Goal: Task Accomplishment & Management: Manage account settings

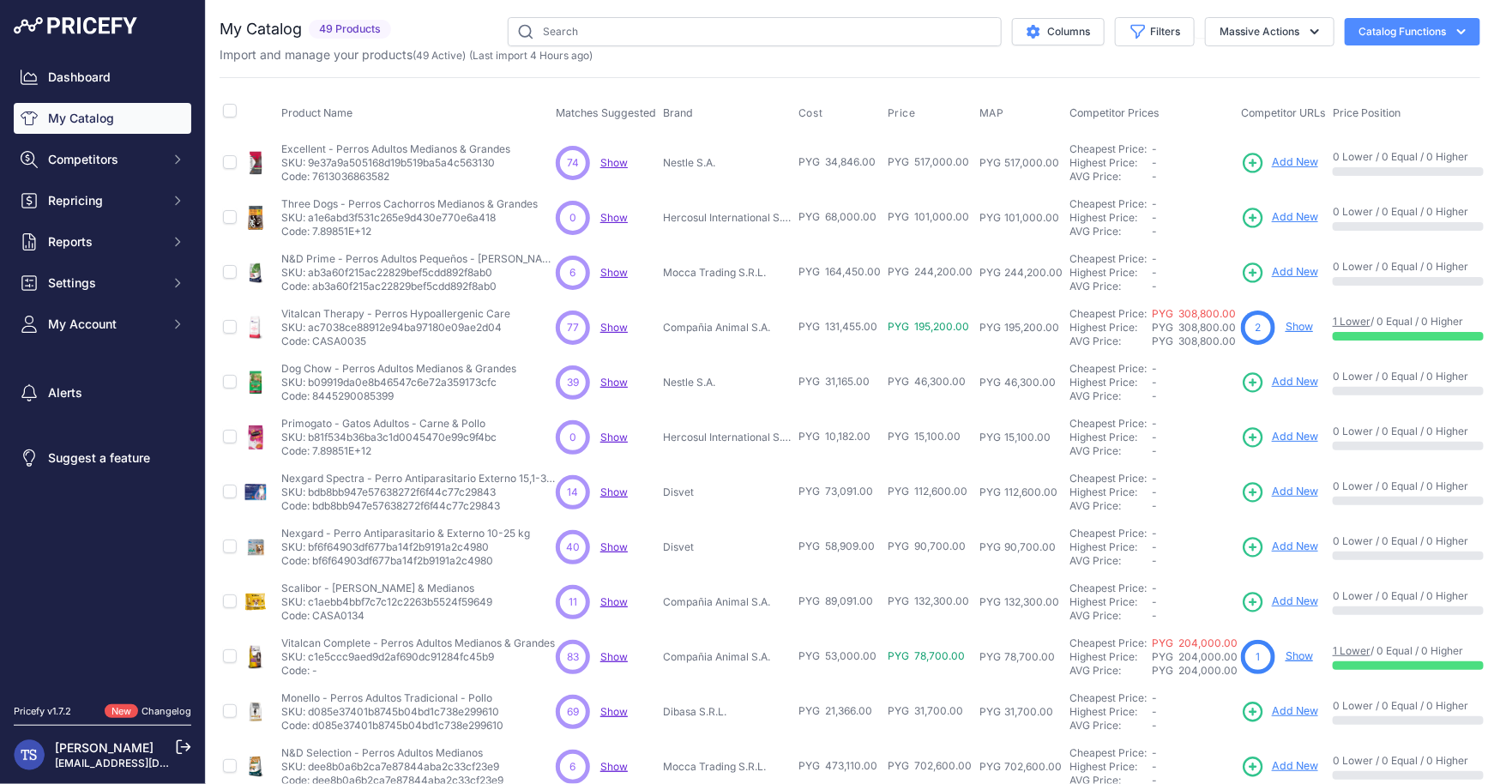
scroll to position [244, 0]
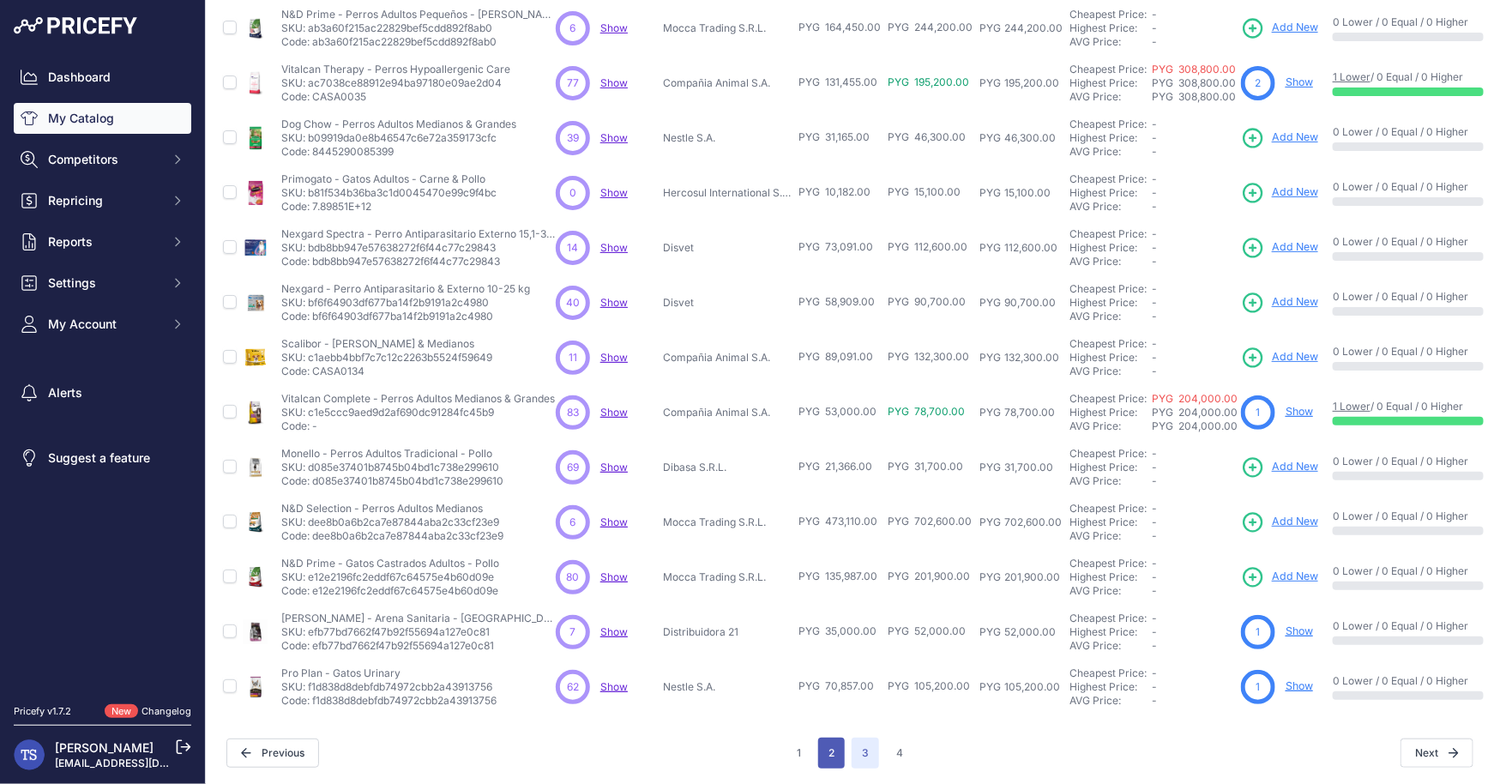
click at [837, 747] on button "2" at bounding box center [831, 753] width 27 height 31
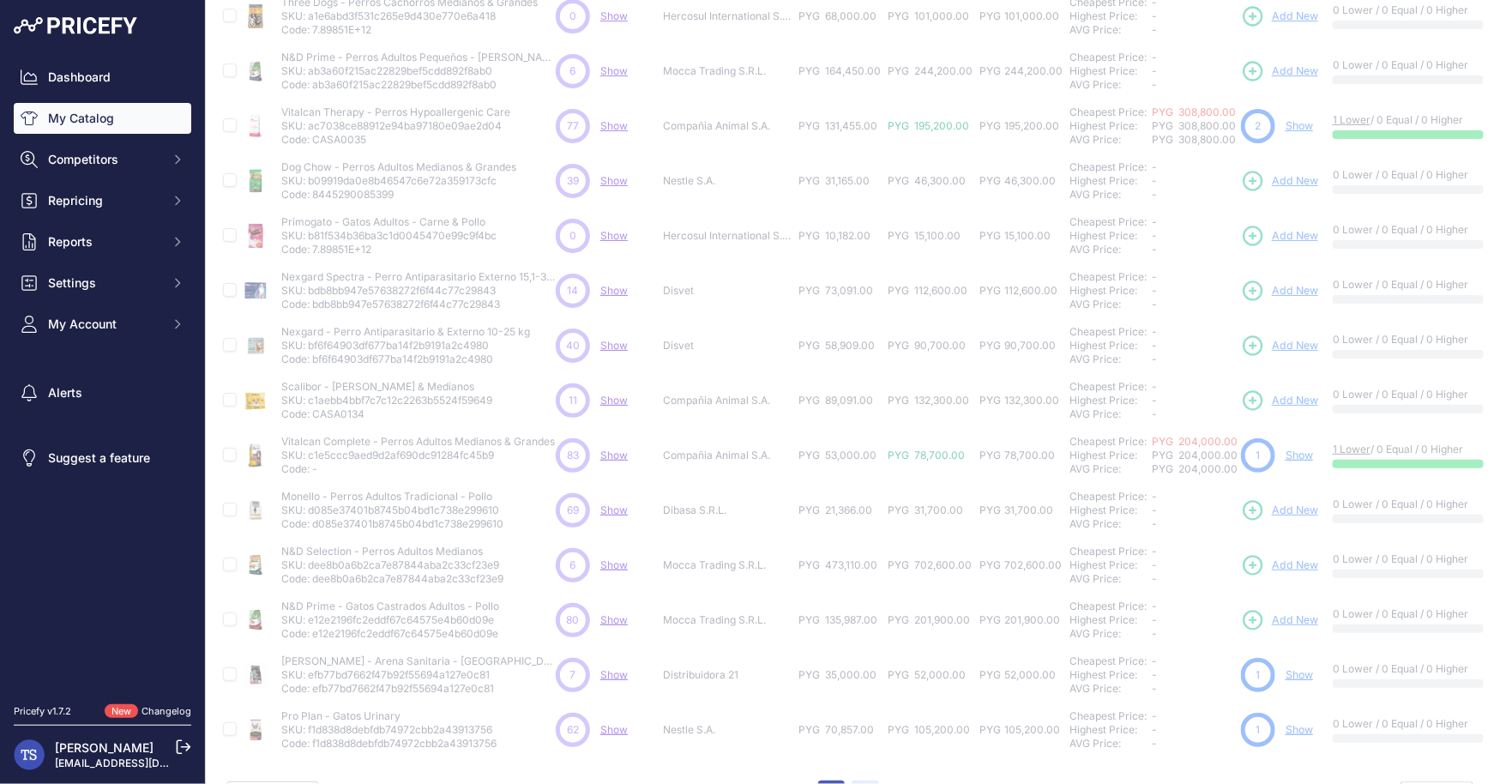
scroll to position [287, 0]
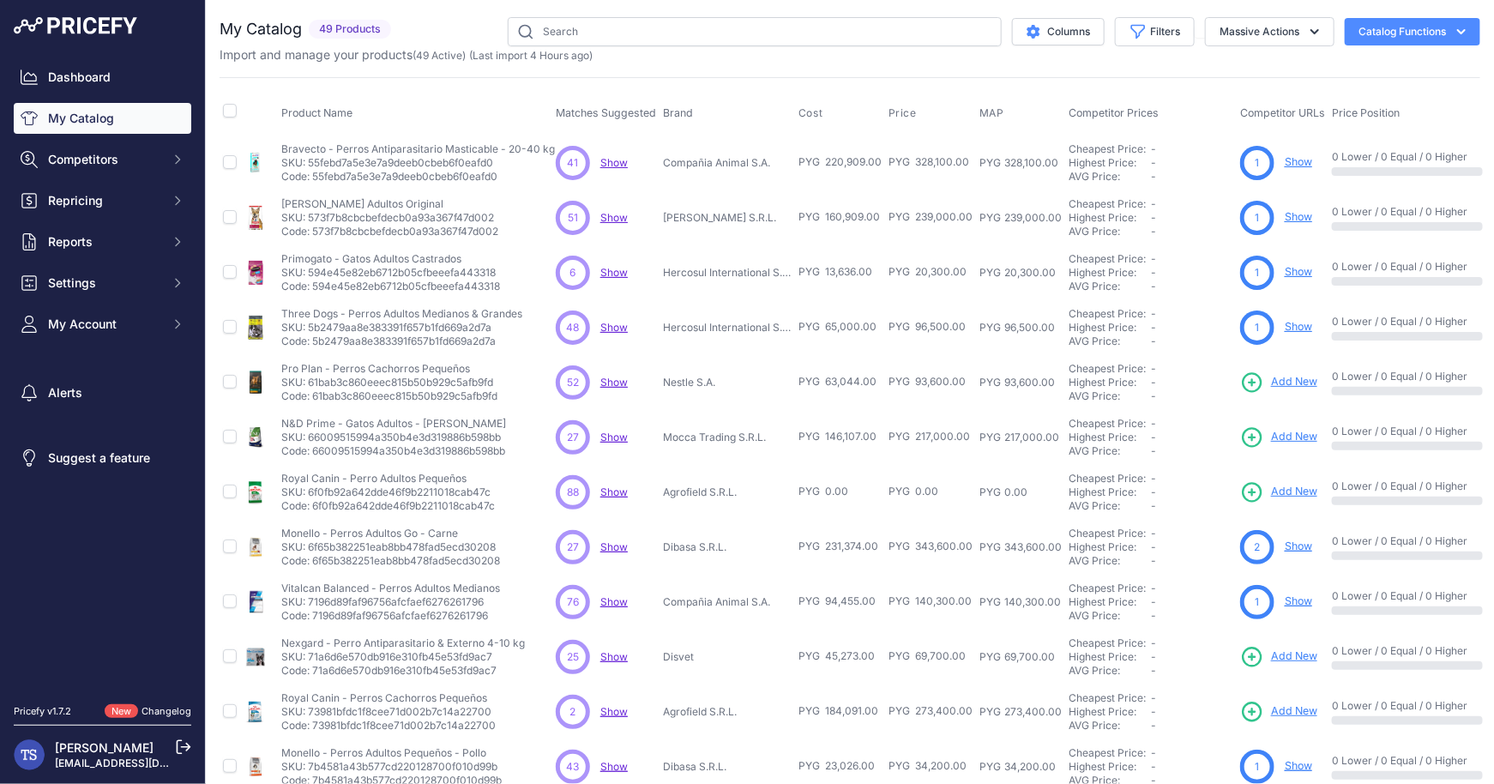
scroll to position [244, 0]
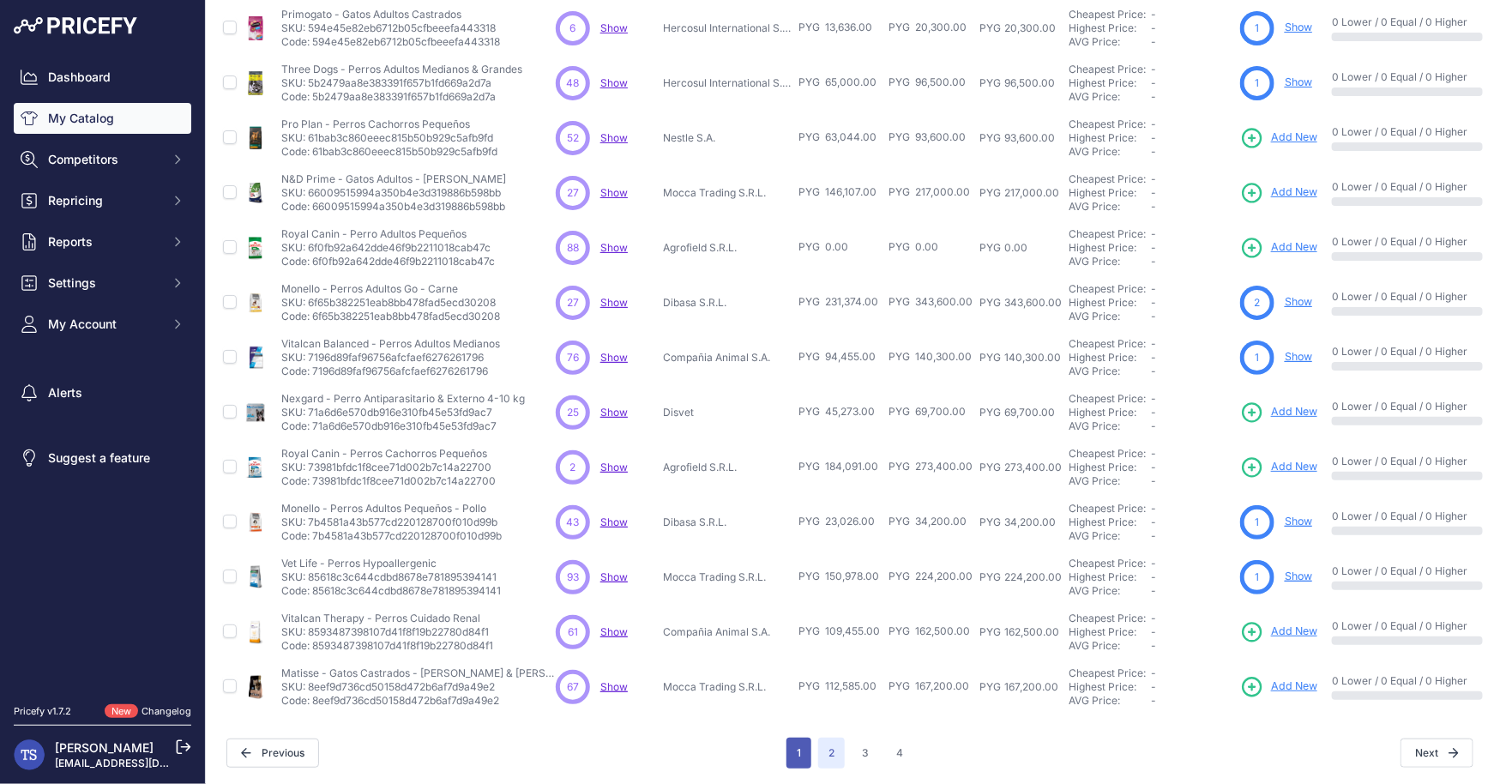
click at [809, 744] on button "1" at bounding box center [798, 753] width 25 height 31
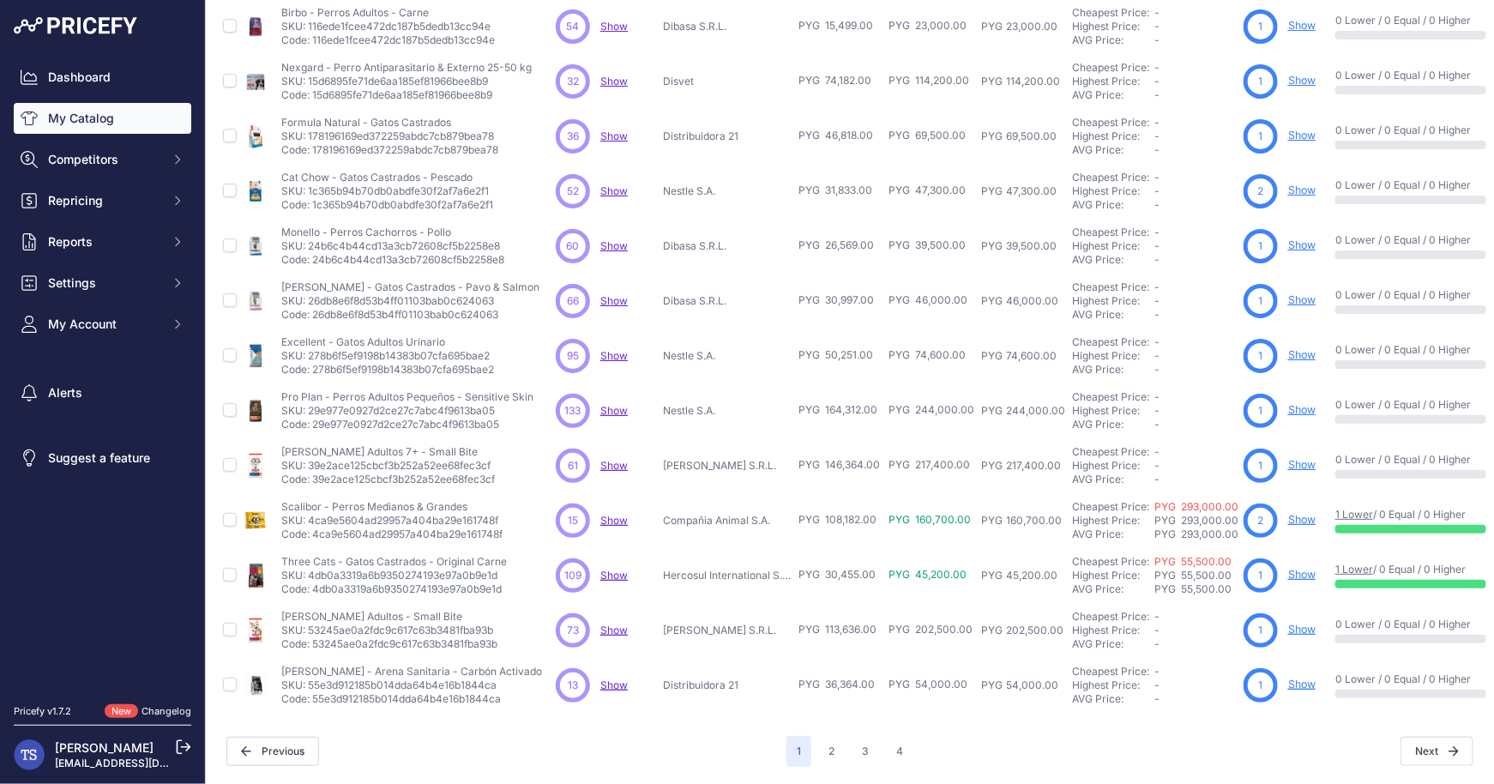
scroll to position [244, 0]
click at [829, 750] on button "2" at bounding box center [831, 753] width 27 height 31
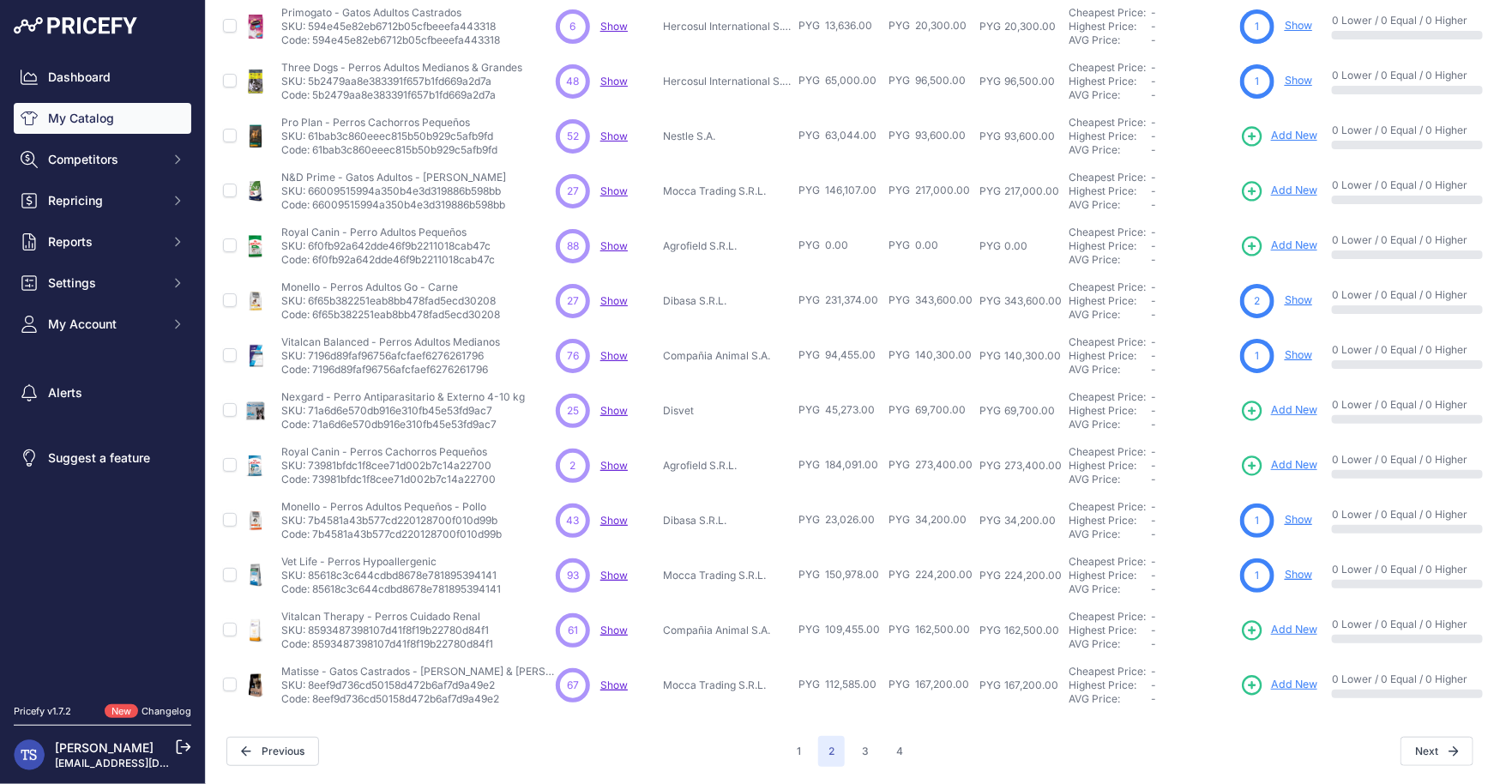
scroll to position [244, 0]
click at [1286, 189] on span "Add New" at bounding box center [1294, 192] width 46 height 16
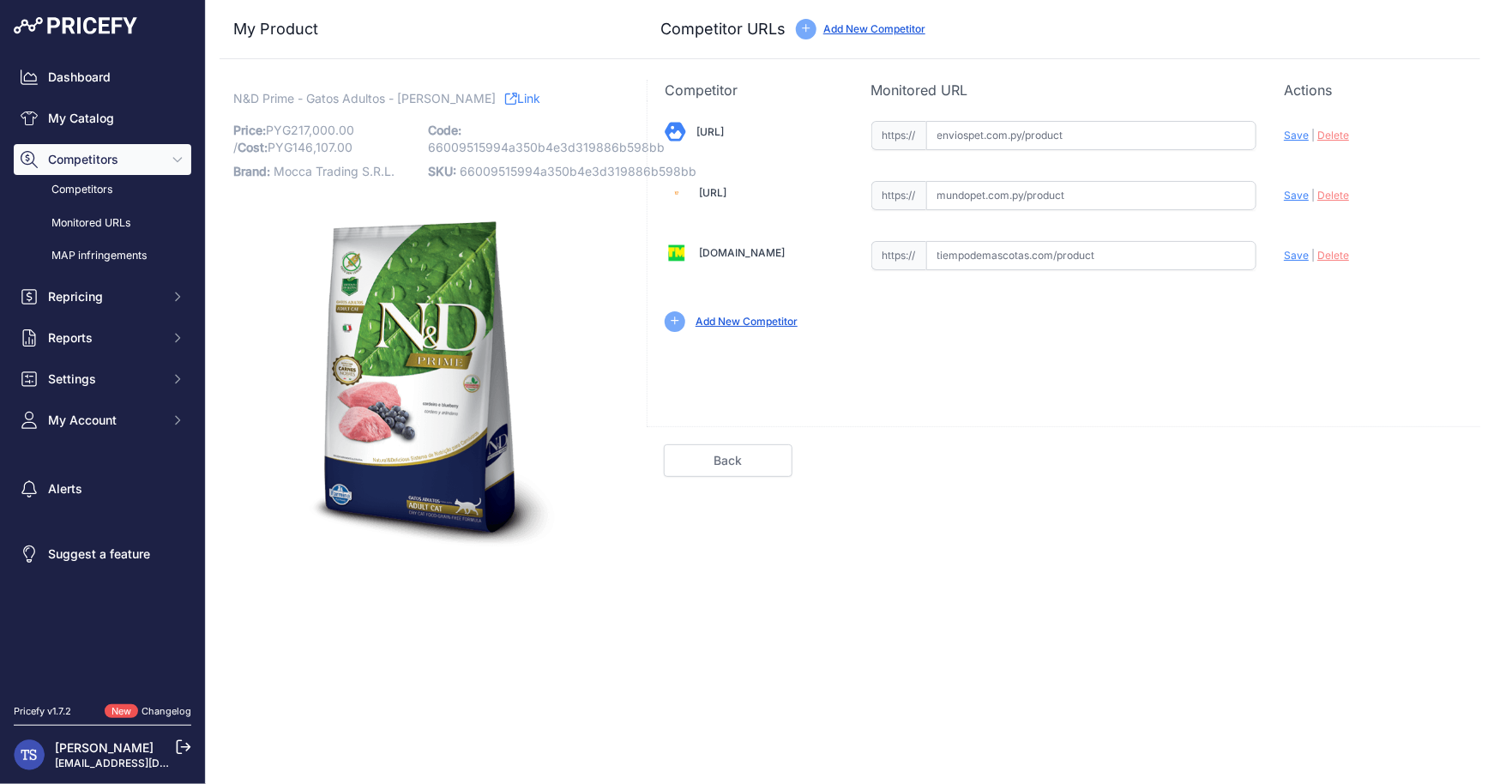
click at [975, 152] on div "Enviospet.com.py Valid Save" at bounding box center [1064, 224] width 833 height 249
click at [981, 140] on input "text" at bounding box center [1091, 135] width 331 height 29
paste input "https://enviospet.com.py/product/64122a83864b39452568008c/15kg-gato-adulto-cord…"
click at [1283, 140] on div "Enviospet.com.py Valid Save" at bounding box center [1064, 224] width 833 height 249
click at [1303, 138] on span "Save" at bounding box center [1296, 135] width 25 height 13
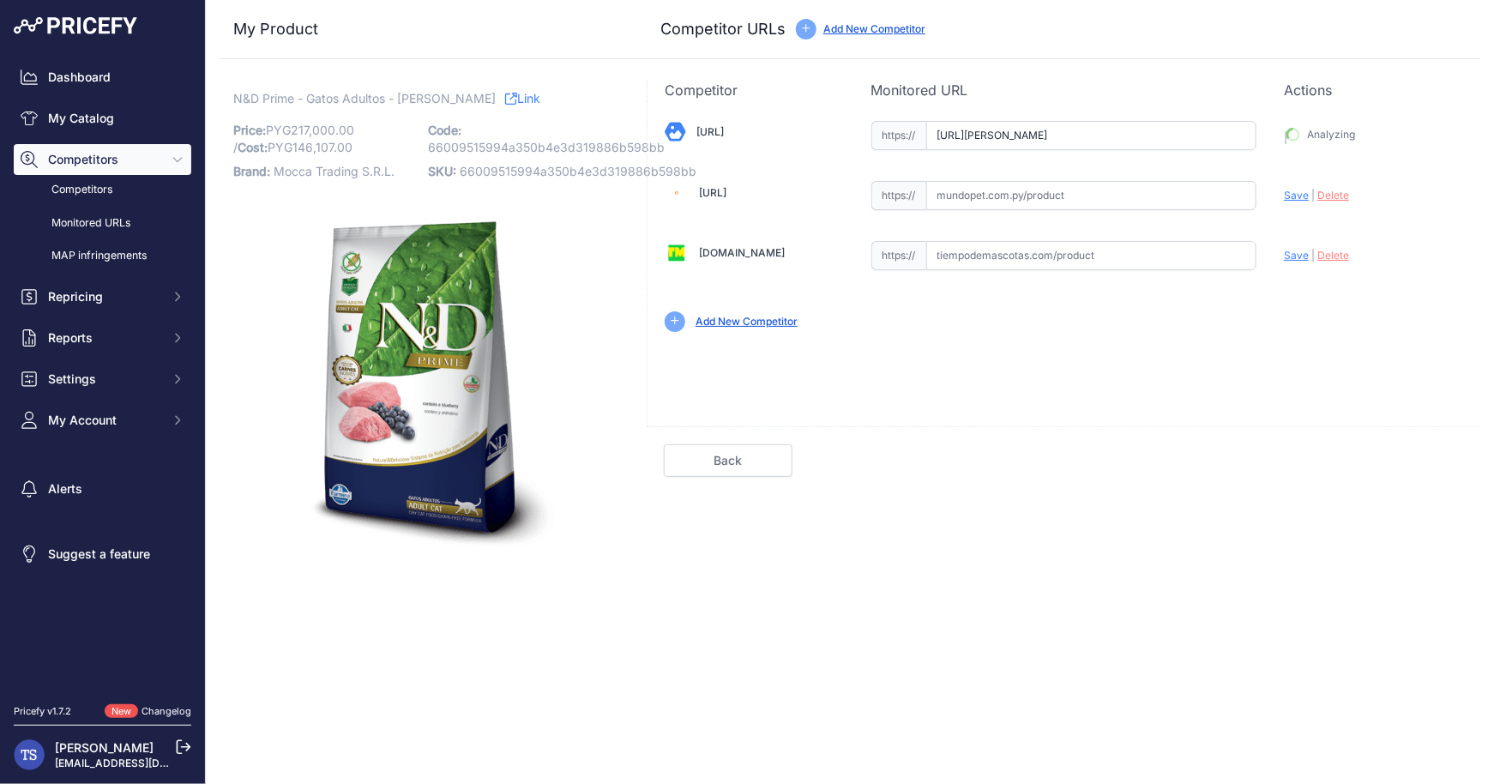
type input "https://enviospet.com.py/product/64122a83864b39452568008c/15kg-gato-adulto-cord…"
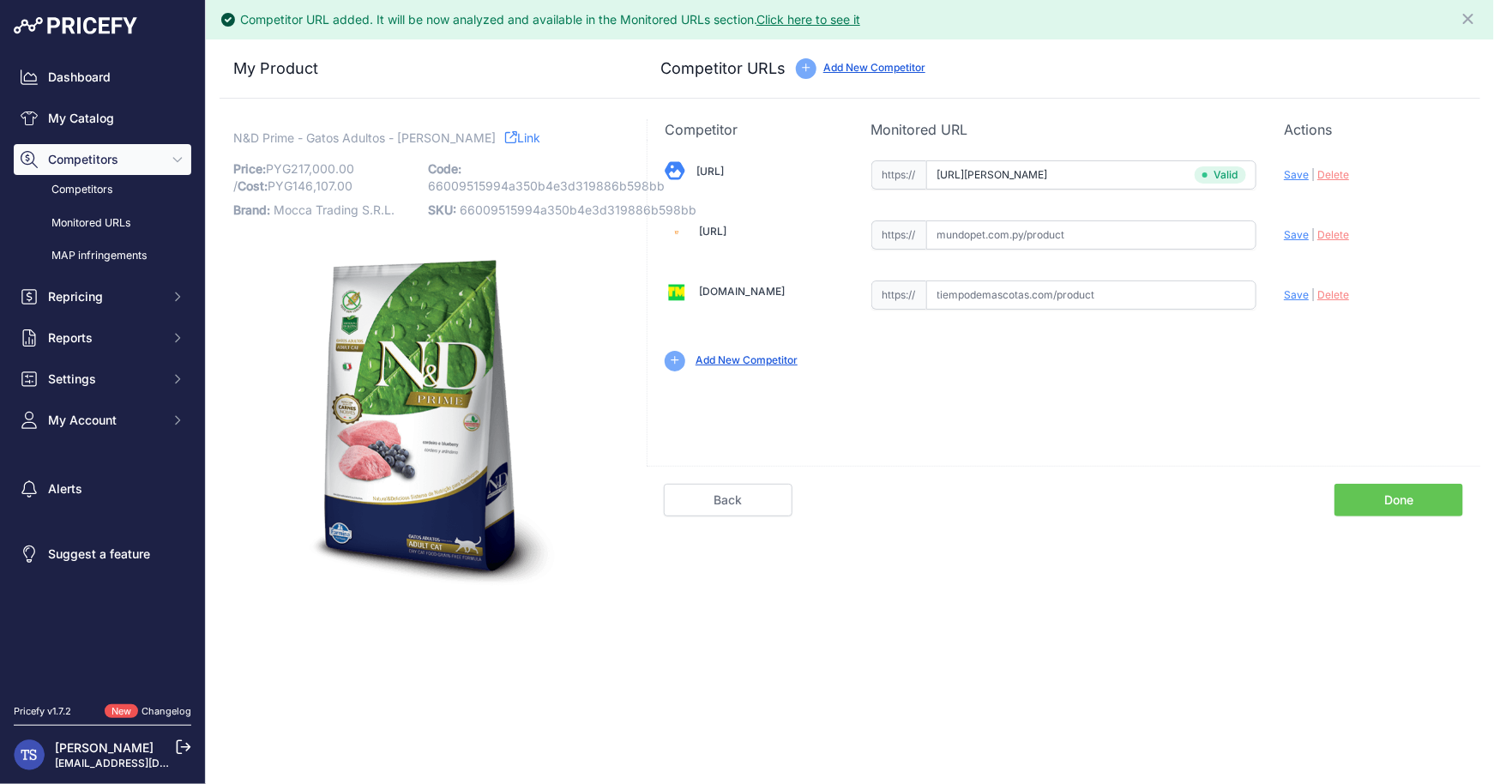
click at [1381, 510] on link "Done" at bounding box center [1399, 500] width 129 height 33
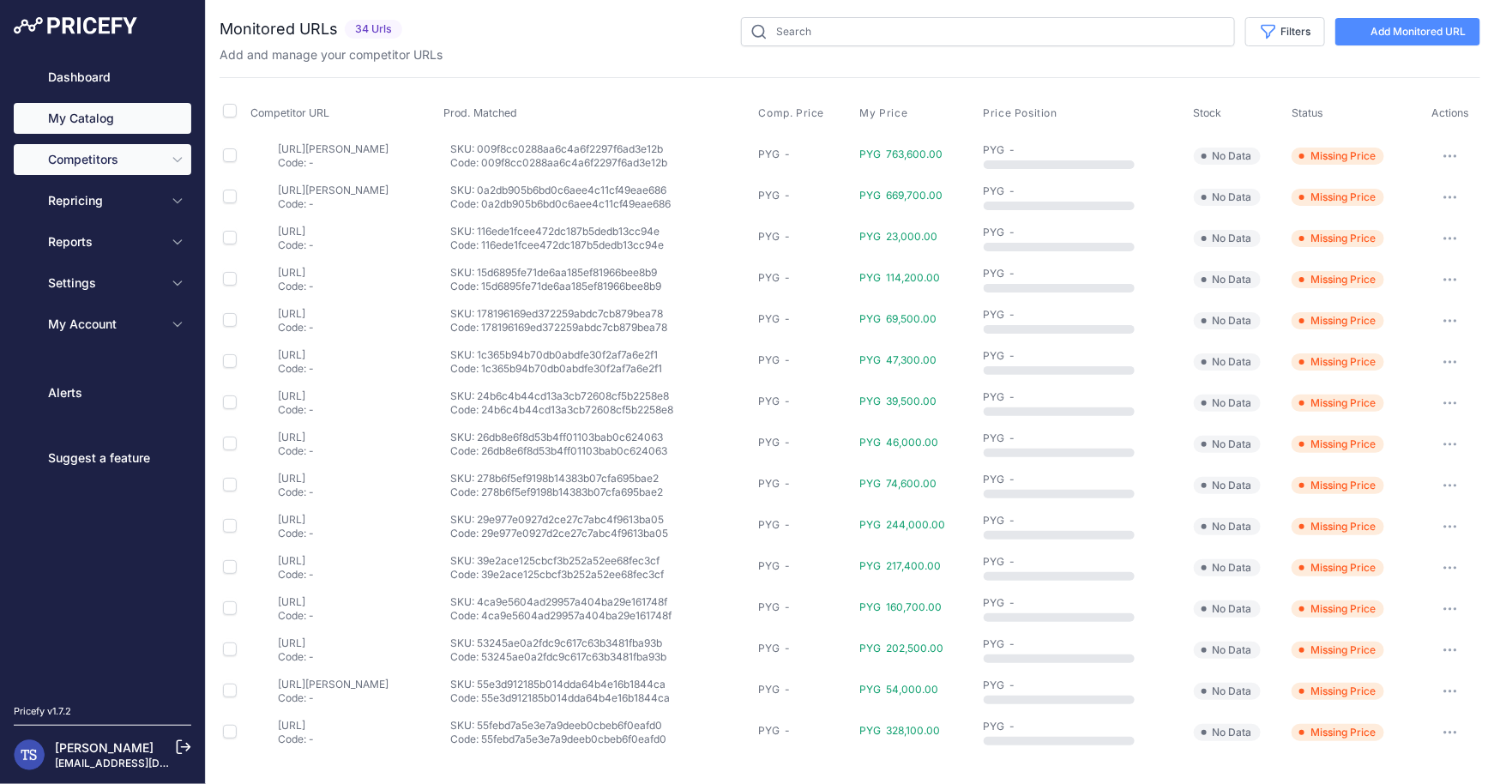
click at [102, 121] on link "My Catalog" at bounding box center [103, 118] width 178 height 31
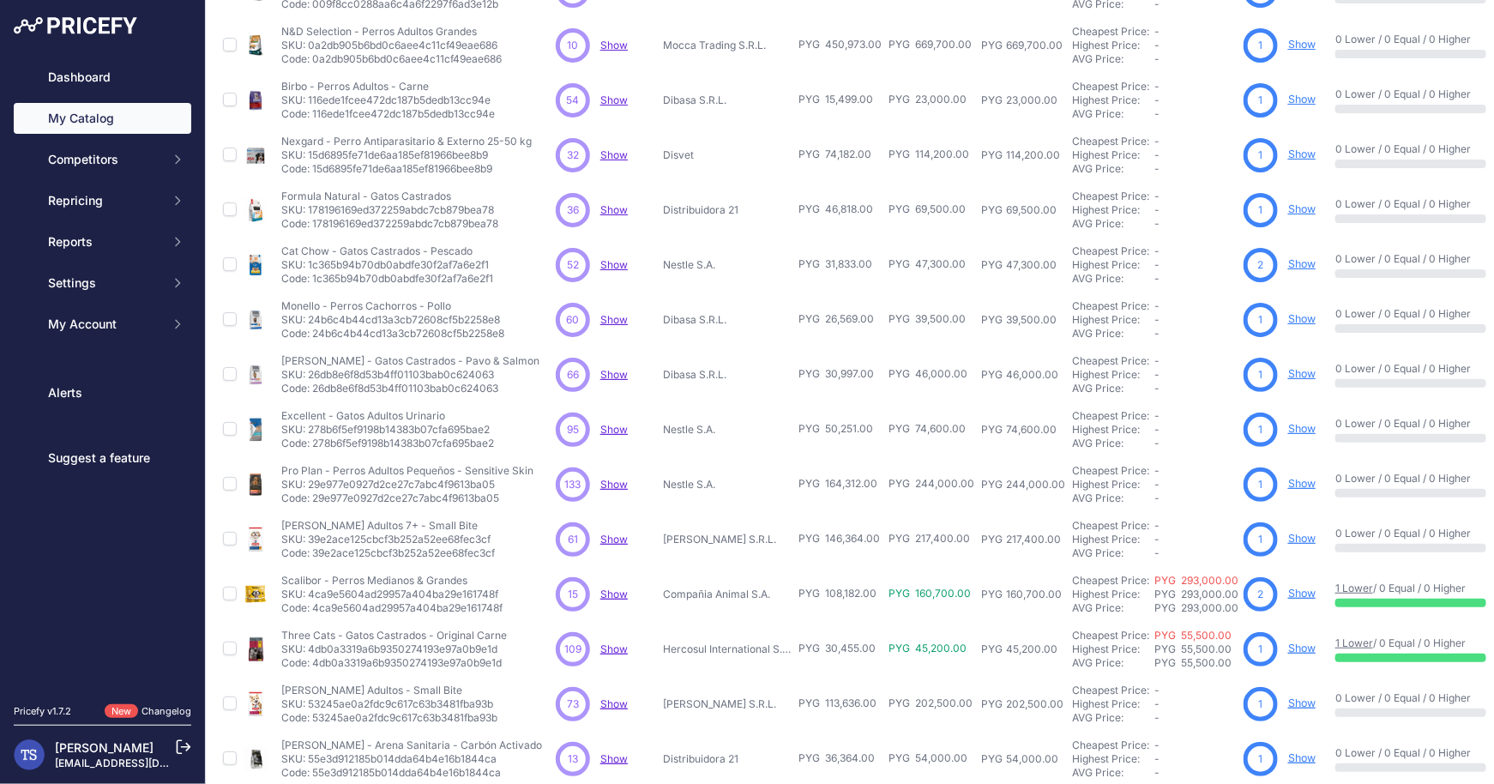
scroll to position [237, 0]
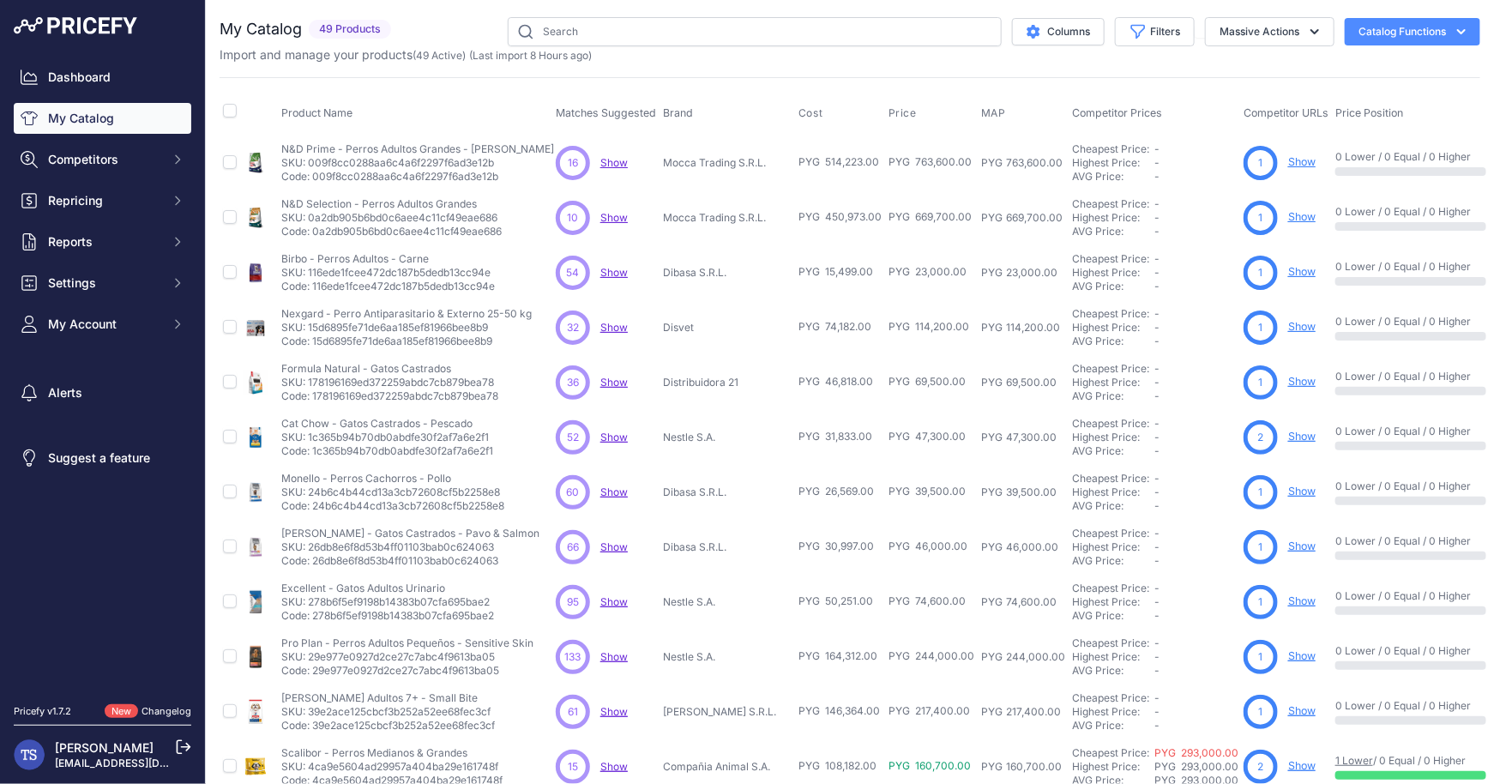
scroll to position [244, 0]
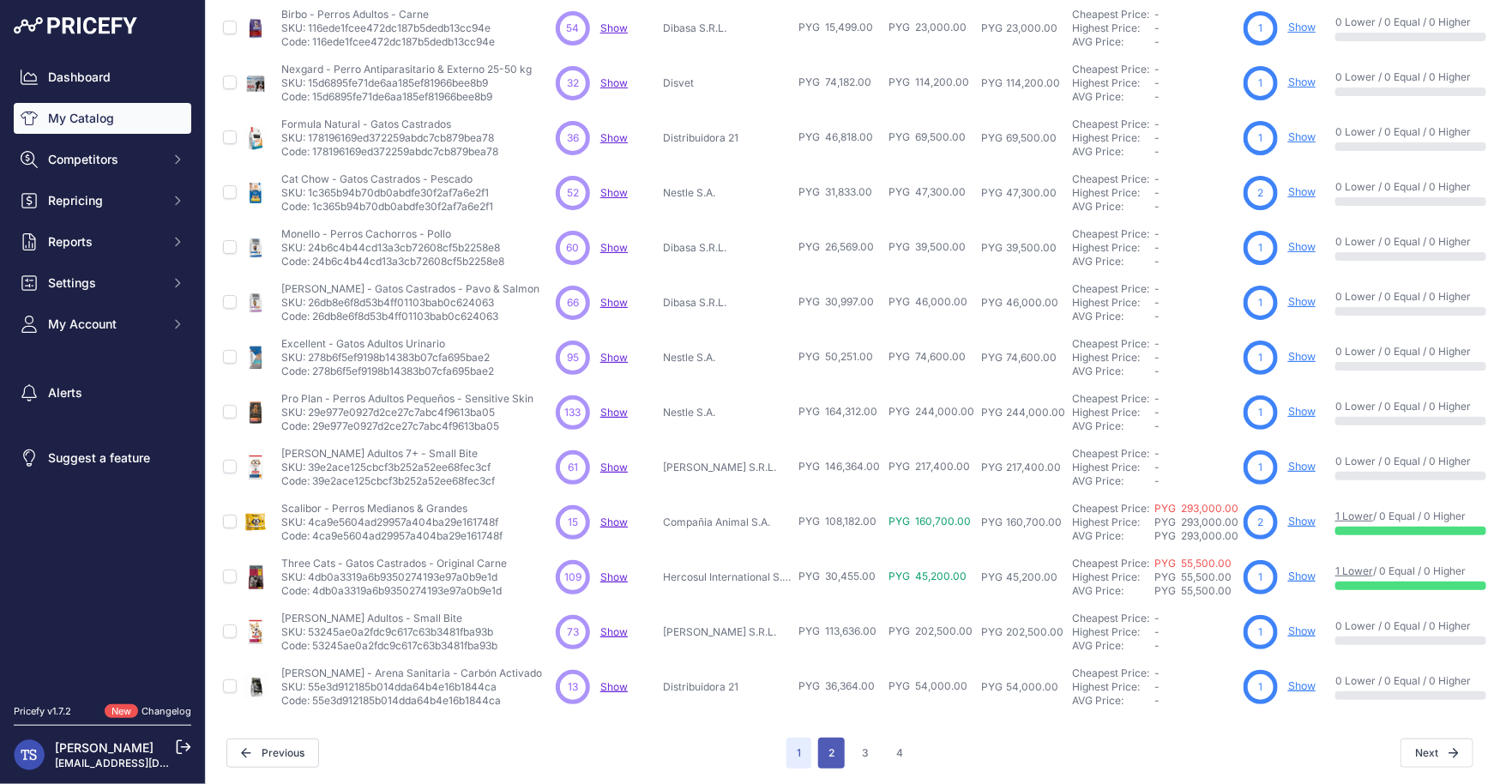
click at [833, 747] on button "2" at bounding box center [831, 753] width 27 height 31
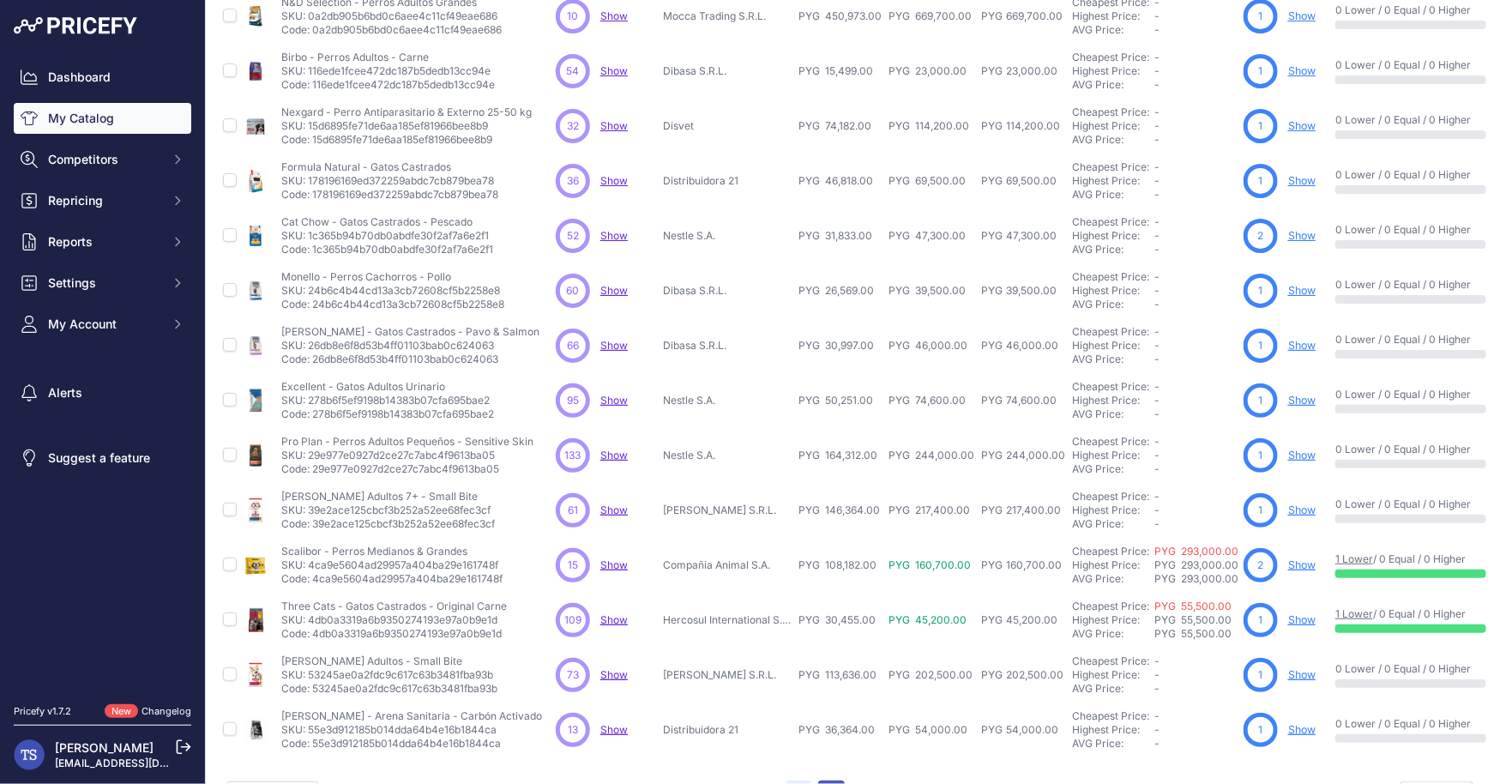
scroll to position [287, 0]
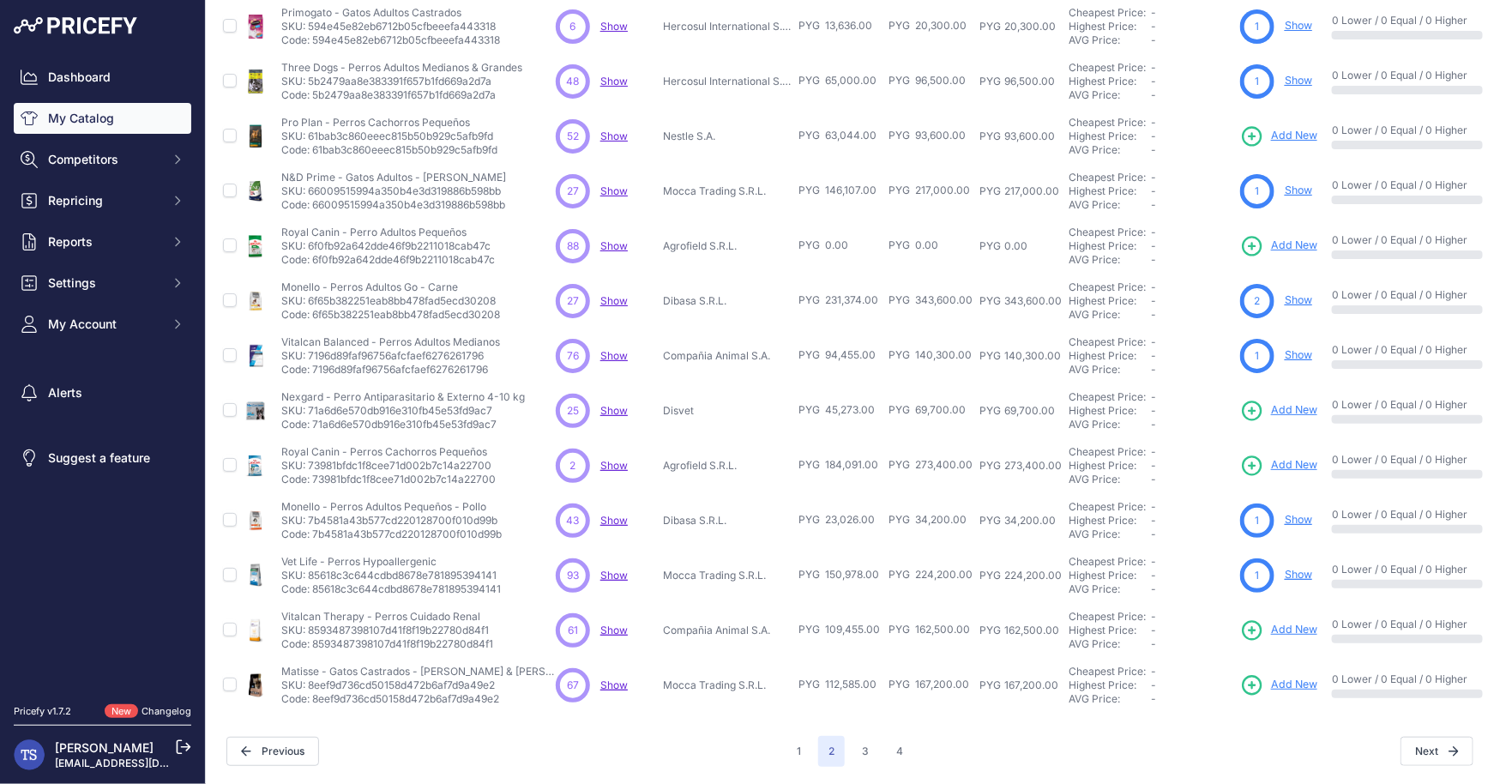
scroll to position [244, 0]
click at [861, 747] on button "3" at bounding box center [865, 753] width 27 height 31
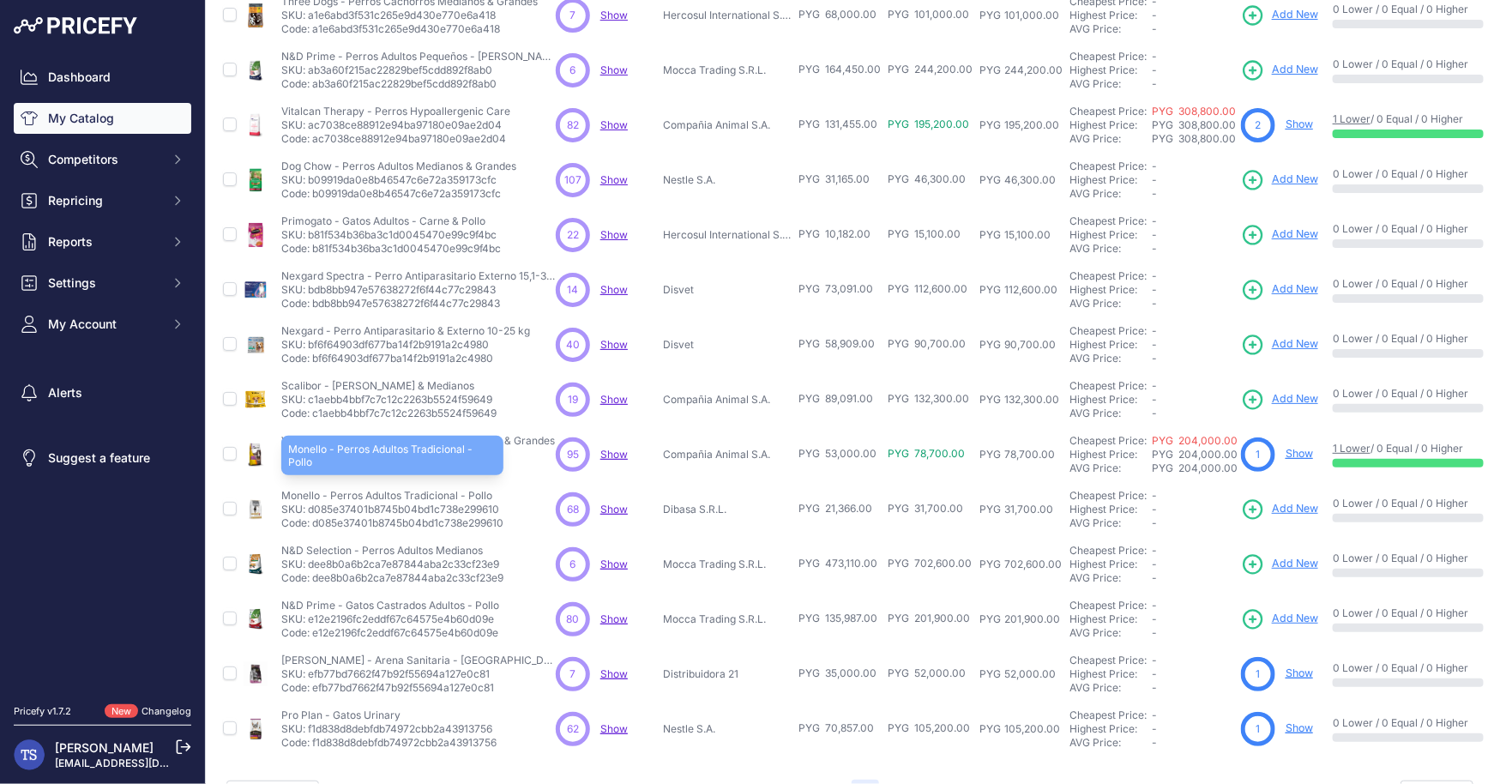
scroll to position [207, 0]
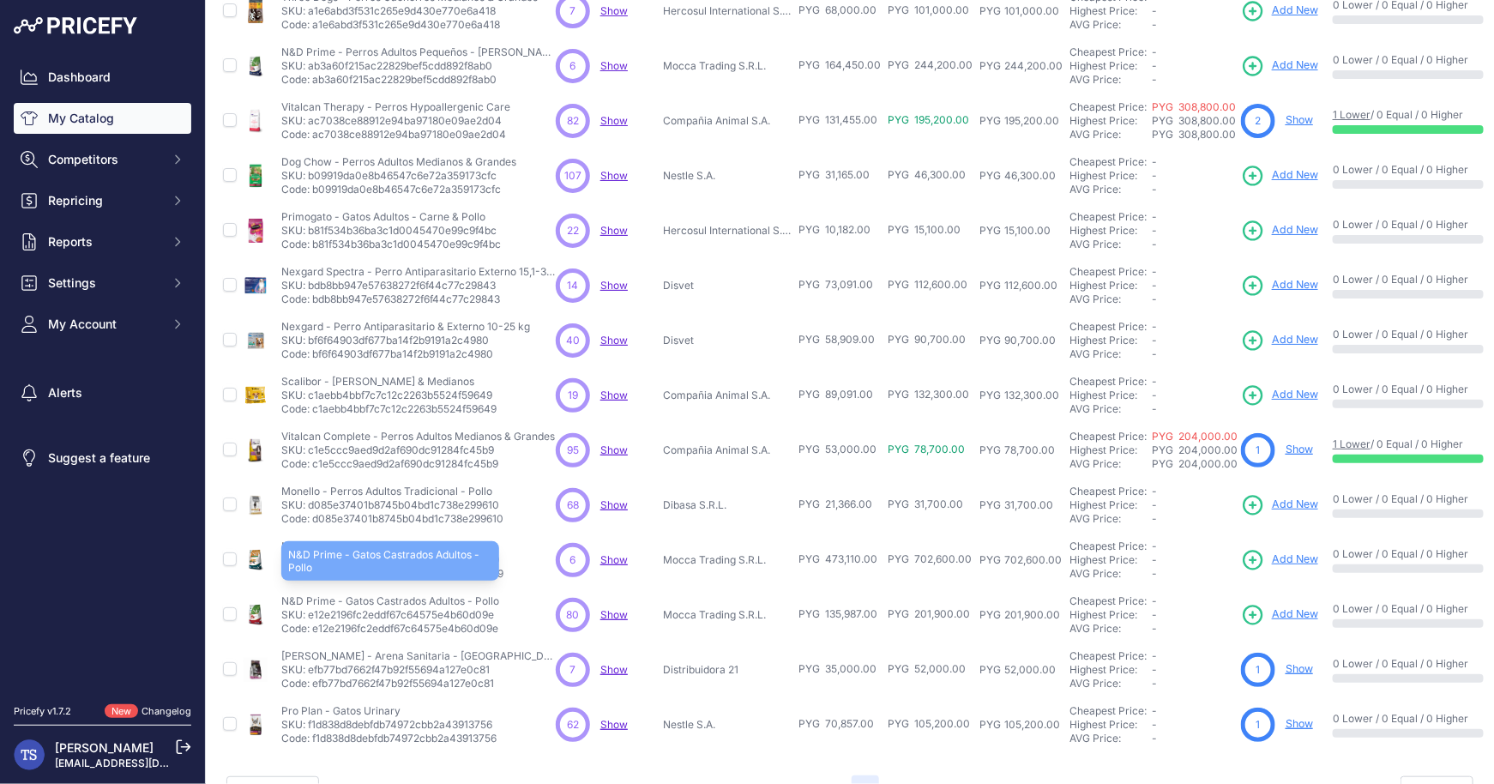
drag, startPoint x: 274, startPoint y: 599, endPoint x: 489, endPoint y: 596, distance: 215.3
click at [489, 596] on tr "N&D Prime - Gatos Castrados Adultos - Pollo" at bounding box center [954, 614] width 1468 height 55
click at [1298, 606] on span "Add New" at bounding box center [1295, 614] width 46 height 16
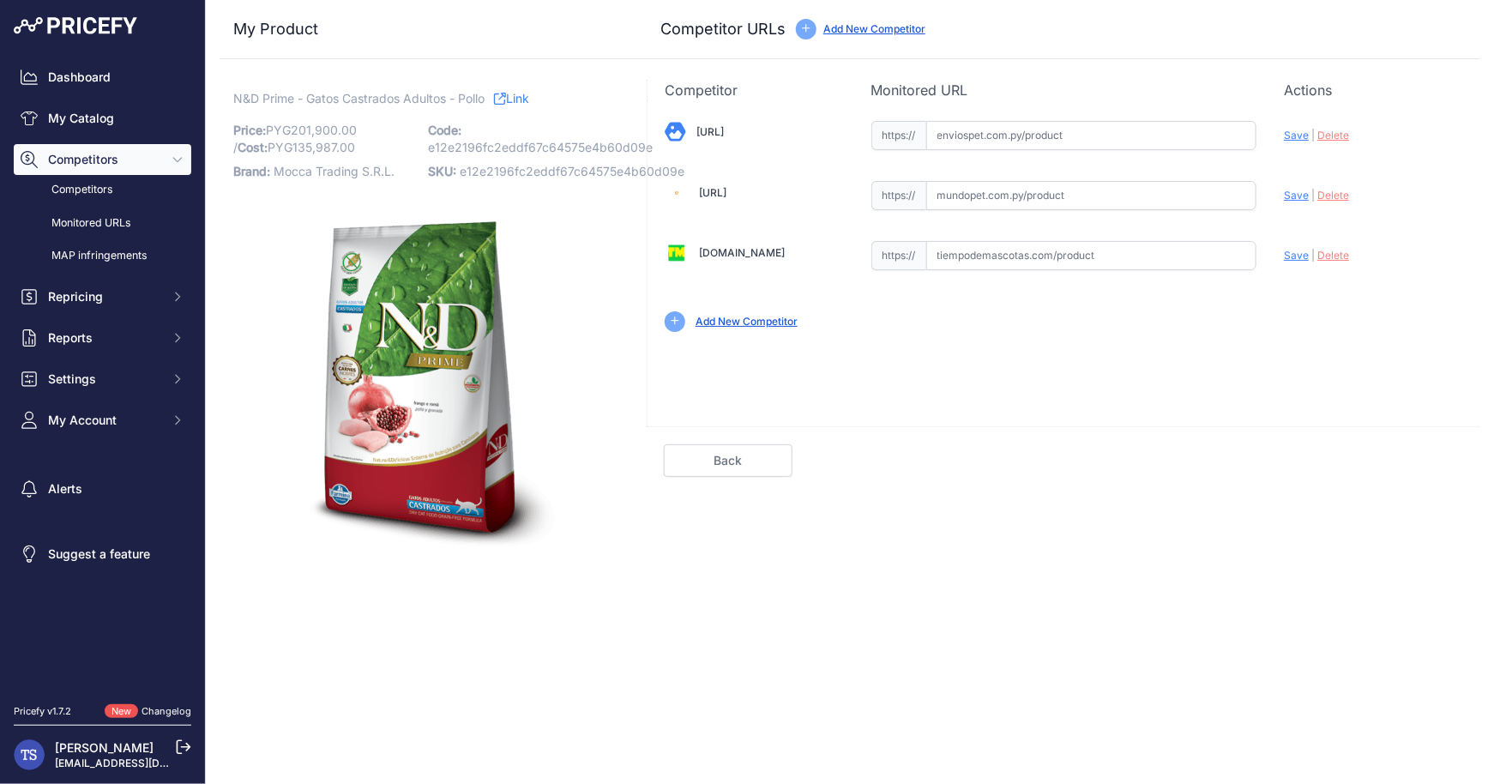
click at [1105, 126] on input "text" at bounding box center [1091, 135] width 331 height 29
paste input "[URL]"
click at [1292, 125] on div "Update Profile Save | [GEOGRAPHIC_DATA] Analyzing" at bounding box center [1373, 130] width 179 height 27
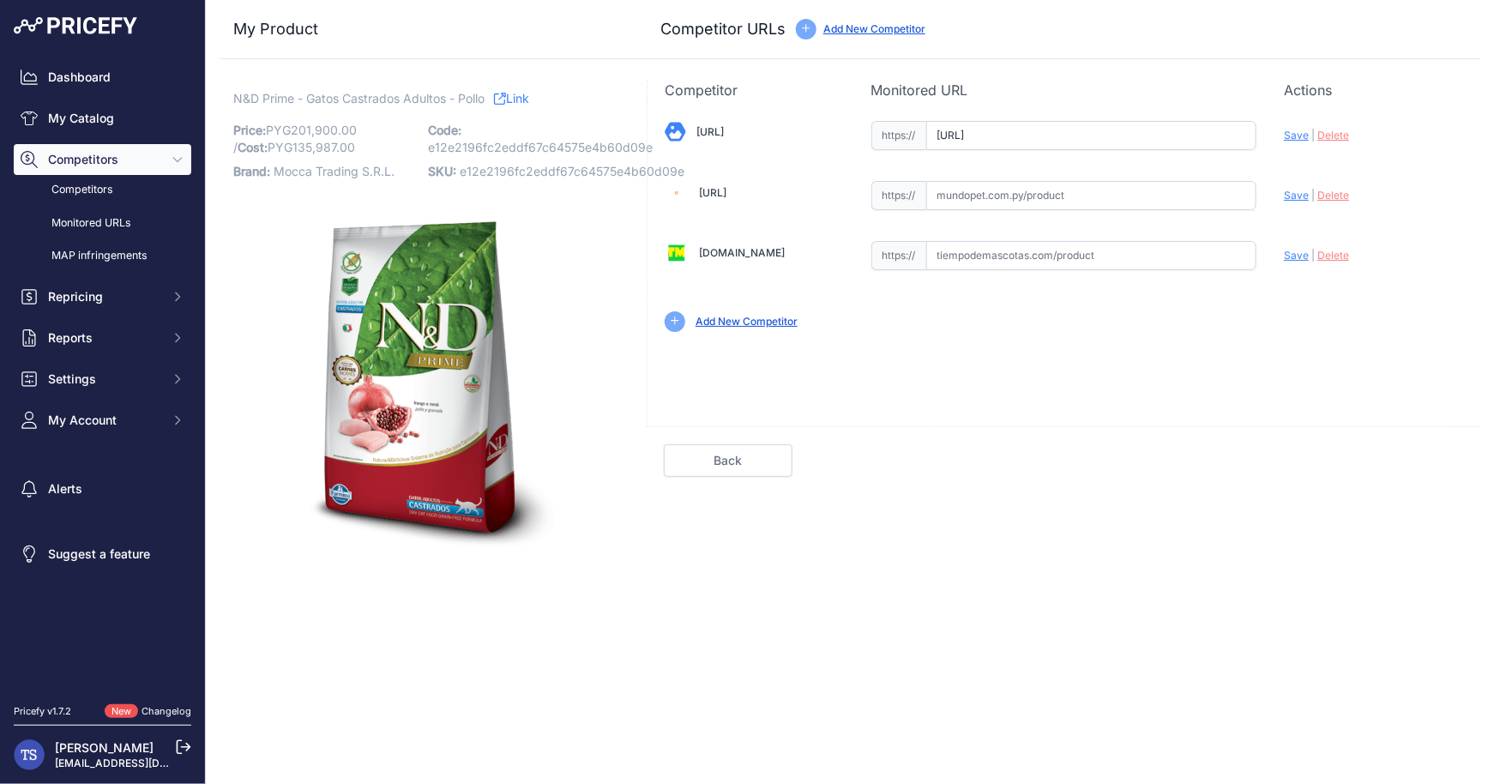
click at [1293, 141] on span "Save" at bounding box center [1296, 135] width 25 height 13
type input "[URL]"
click at [1417, 453] on link "Done" at bounding box center [1399, 460] width 129 height 33
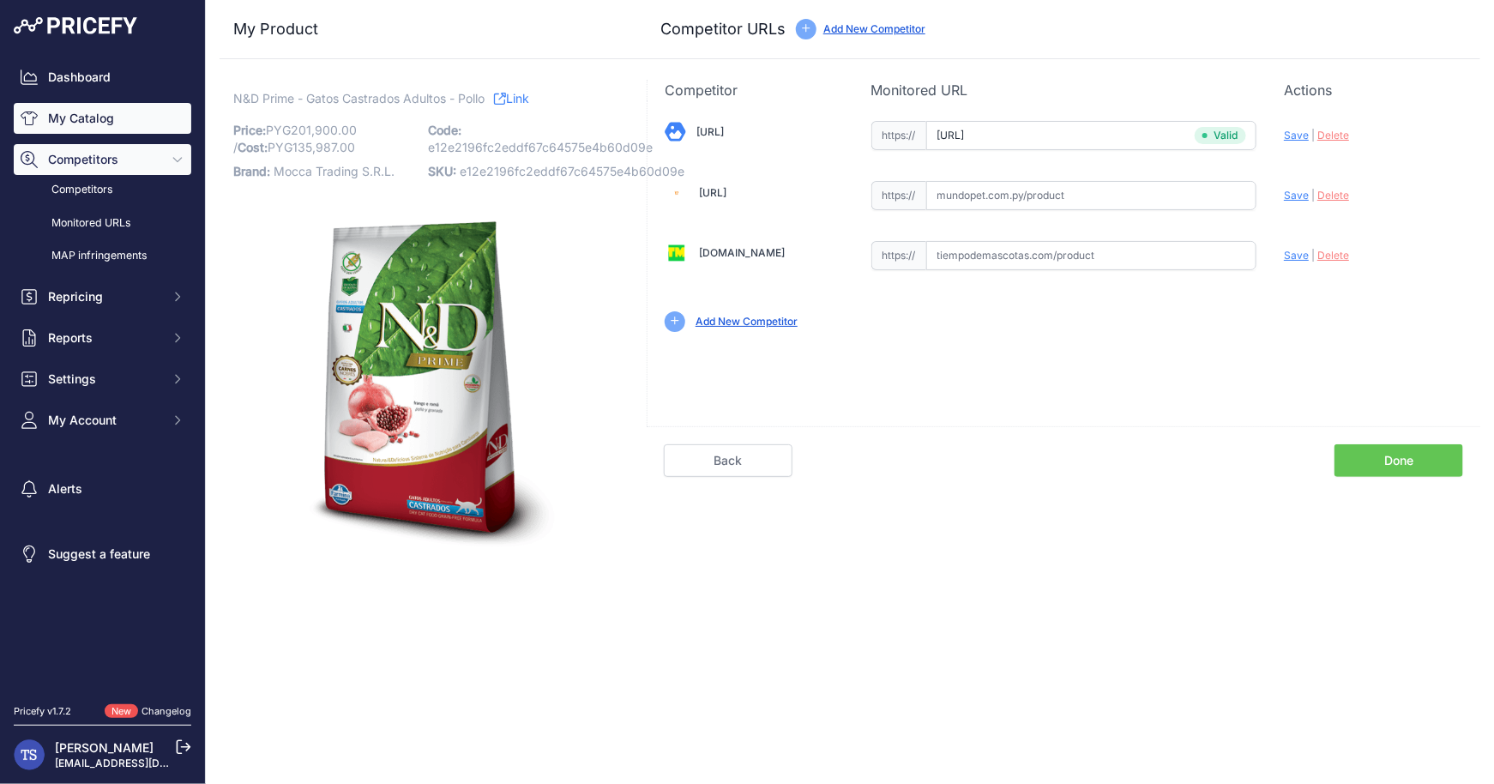
click at [124, 130] on link "My Catalog" at bounding box center [103, 118] width 178 height 31
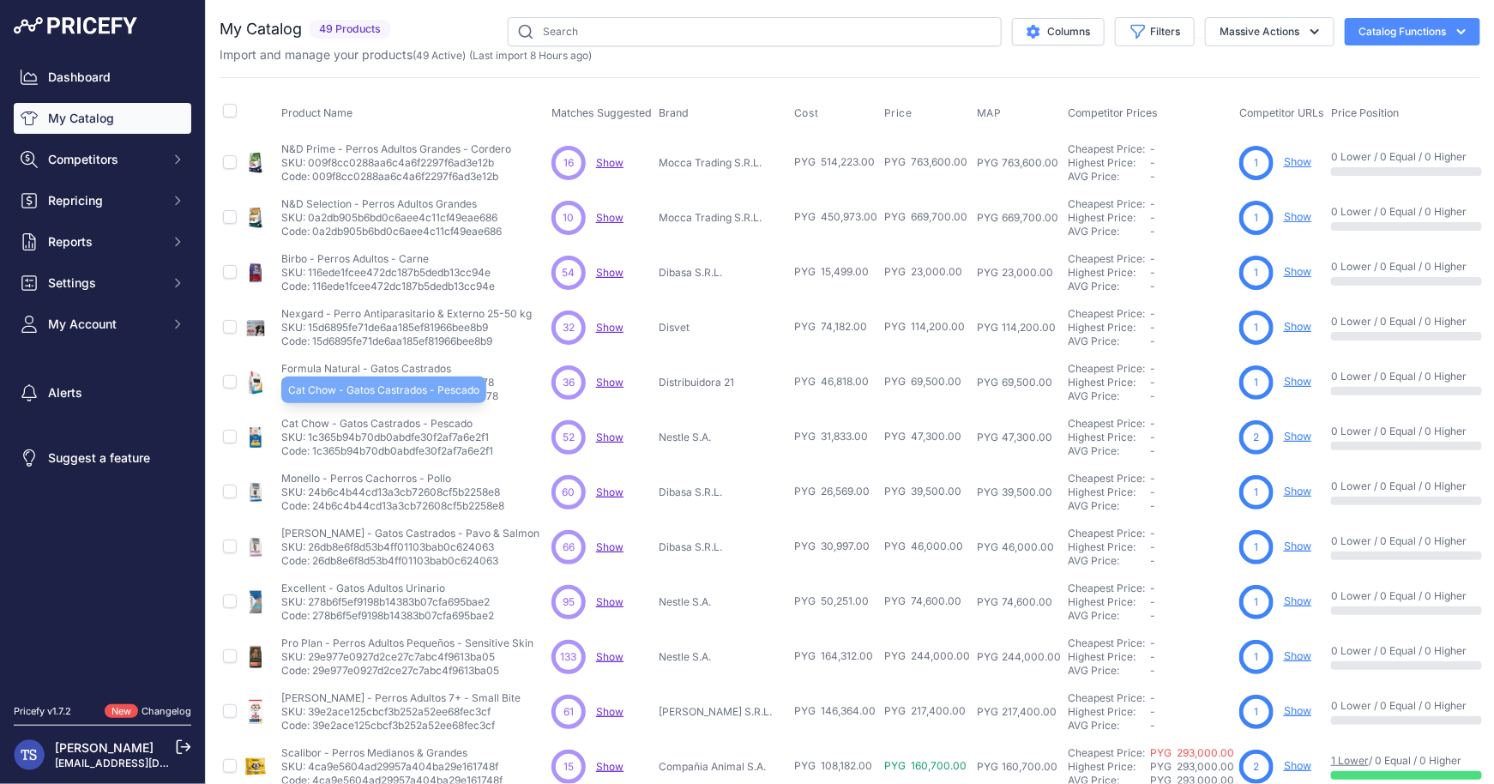
scroll to position [244, 0]
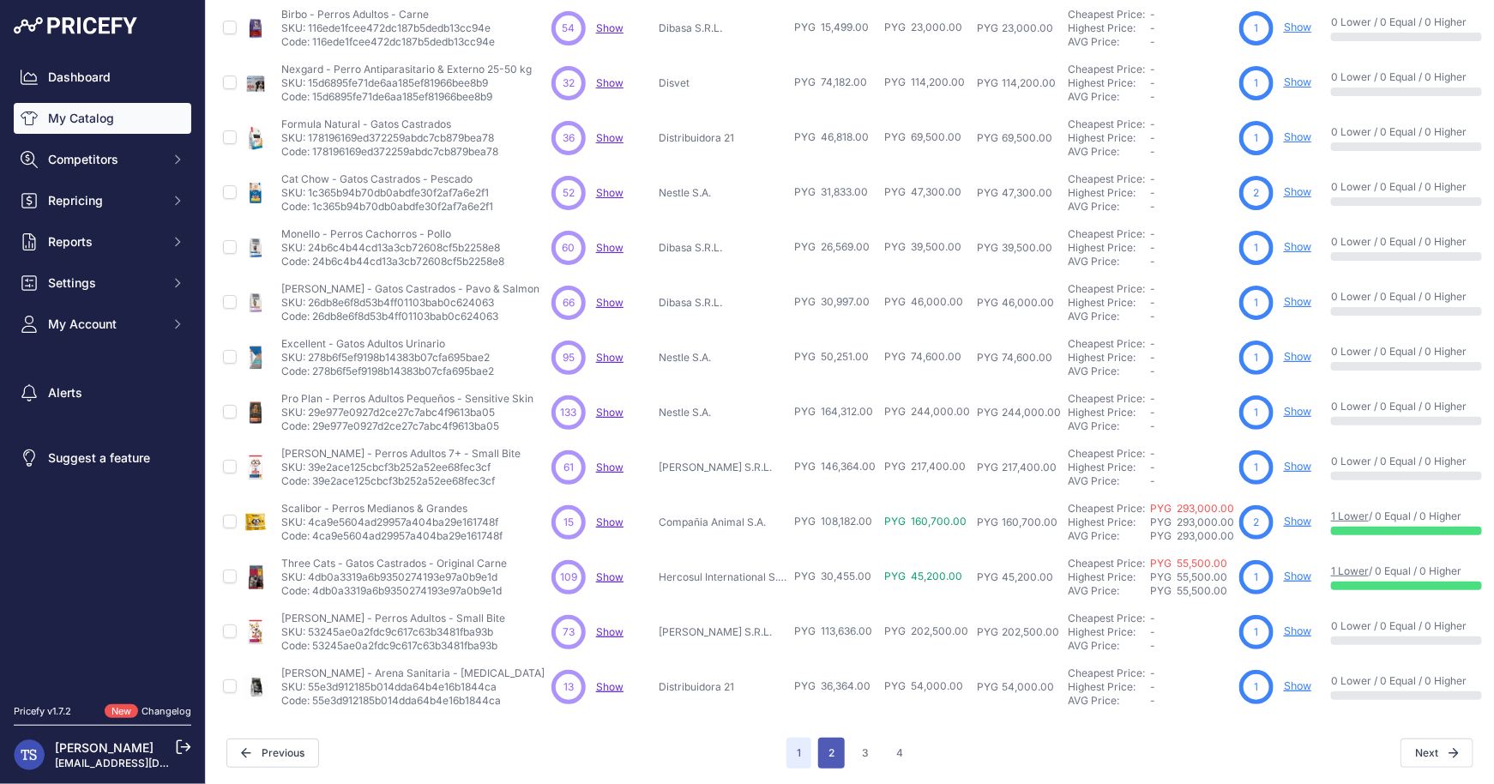
click at [838, 755] on button "2" at bounding box center [831, 753] width 27 height 31
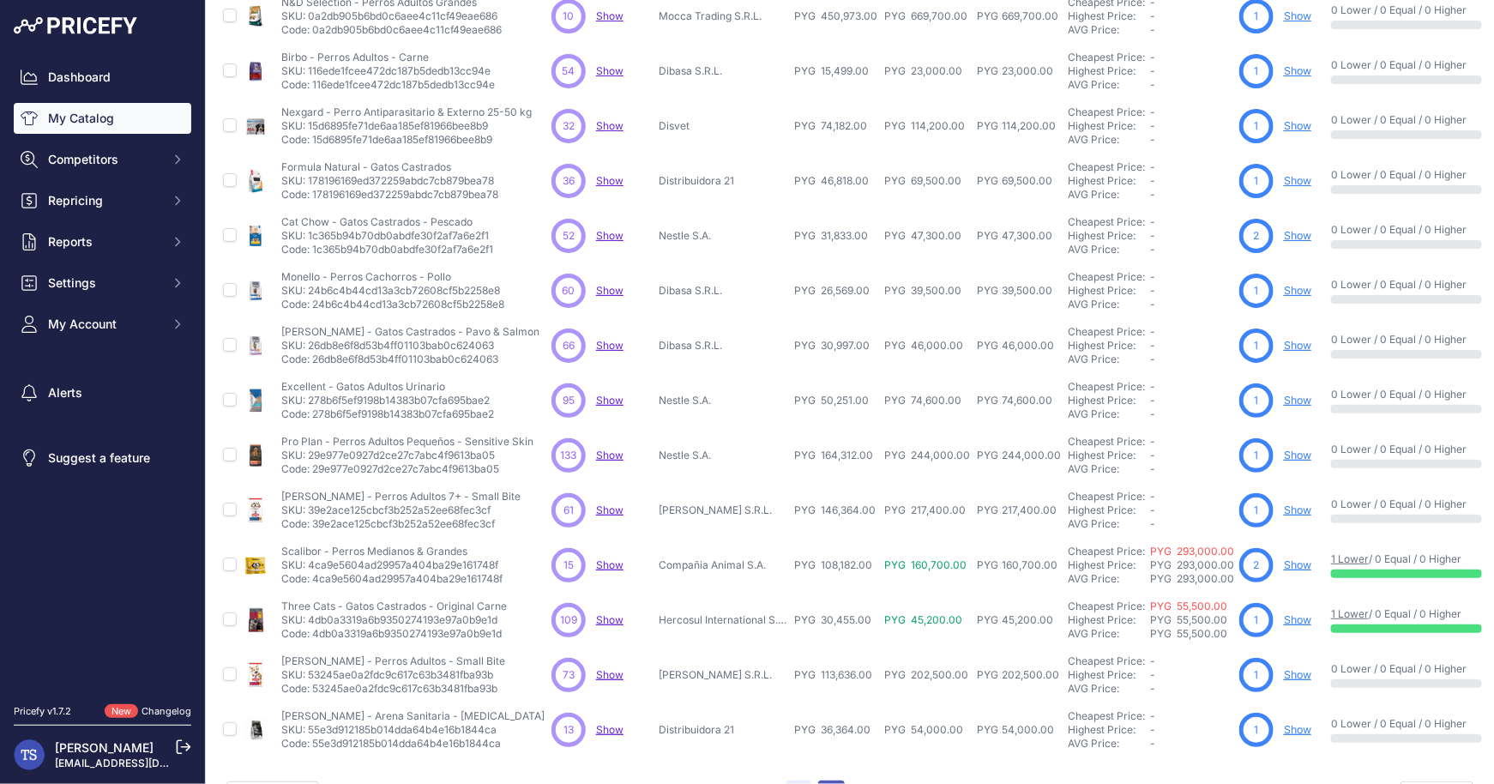
scroll to position [287, 0]
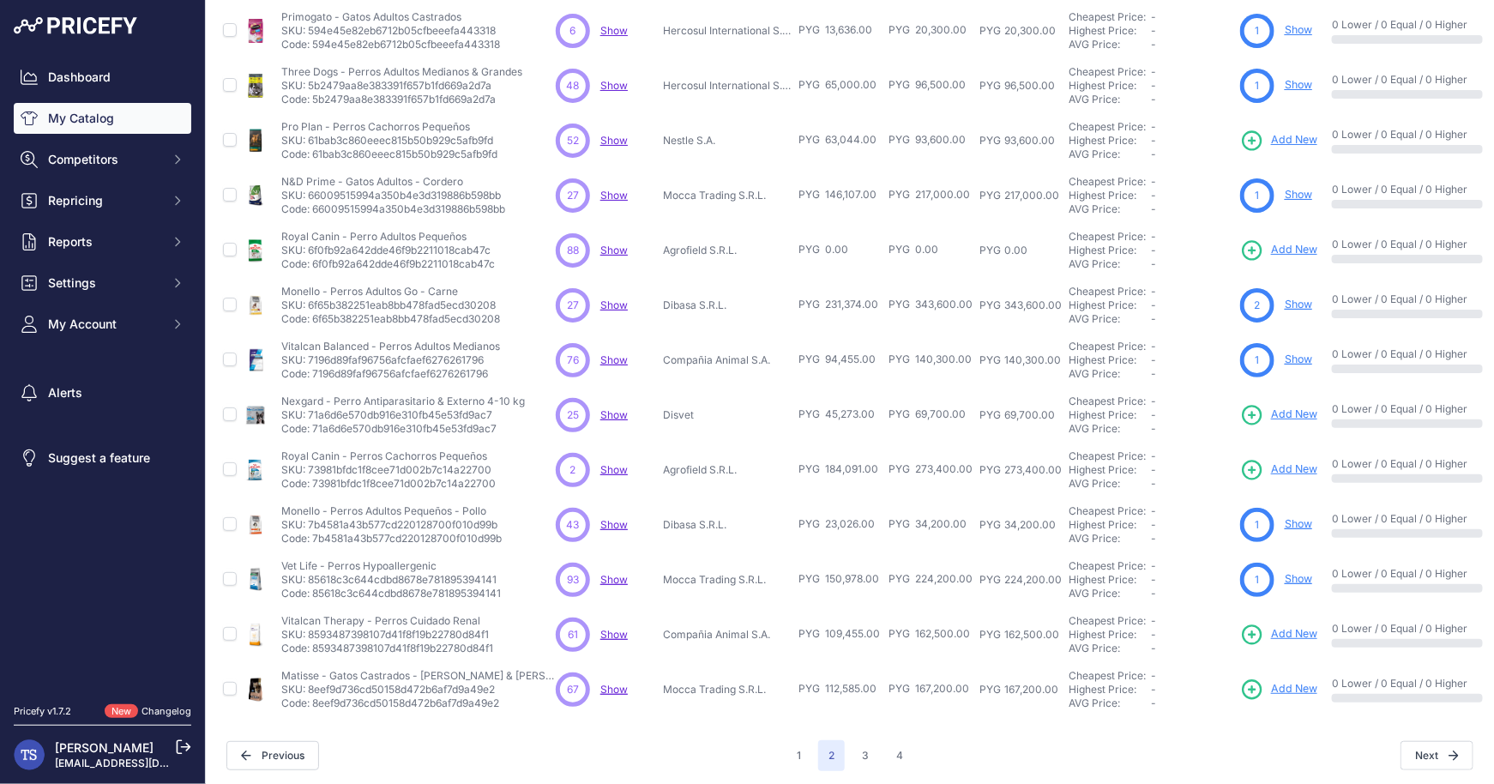
scroll to position [244, 0]
click at [863, 756] on button "3" at bounding box center [865, 753] width 27 height 31
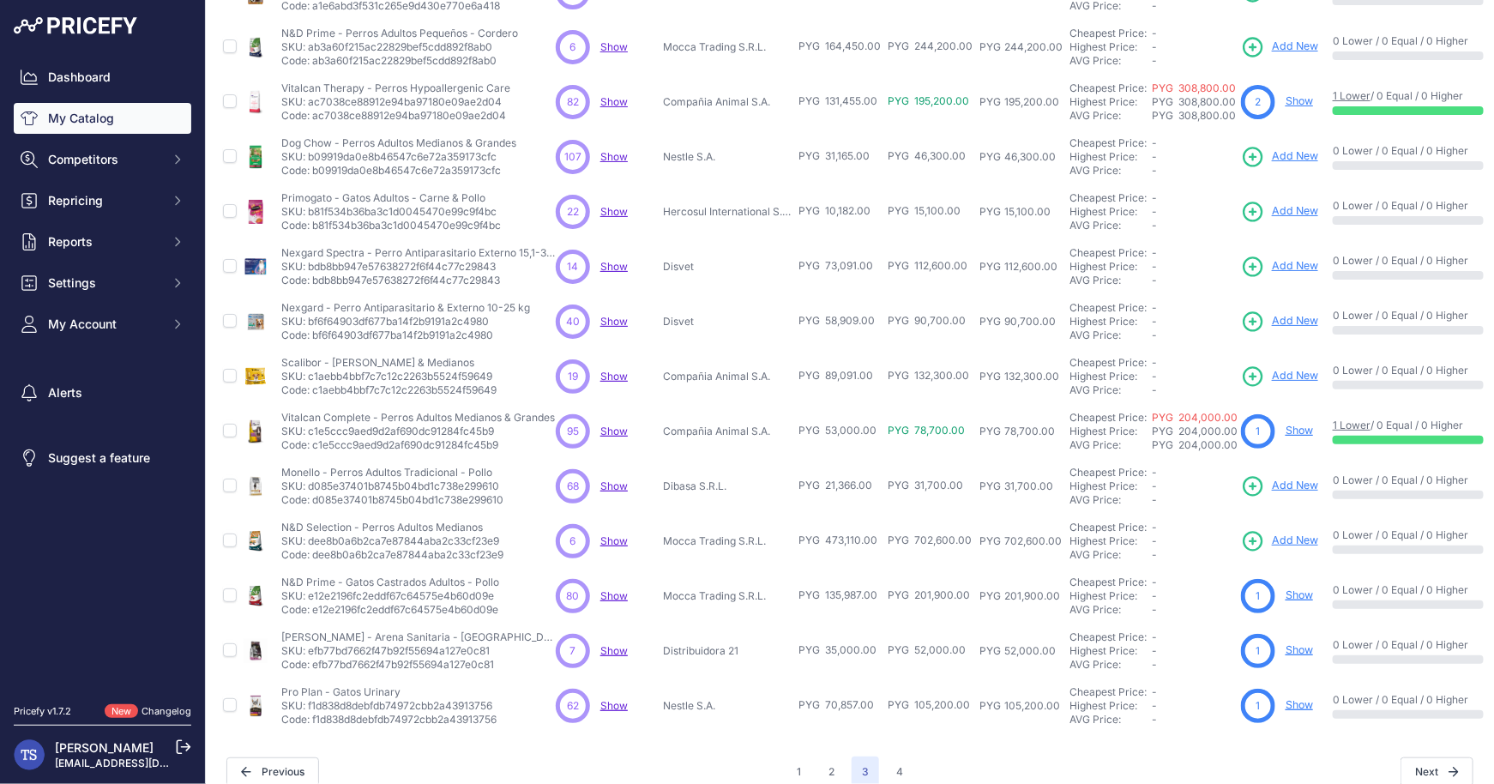
scroll to position [244, 0]
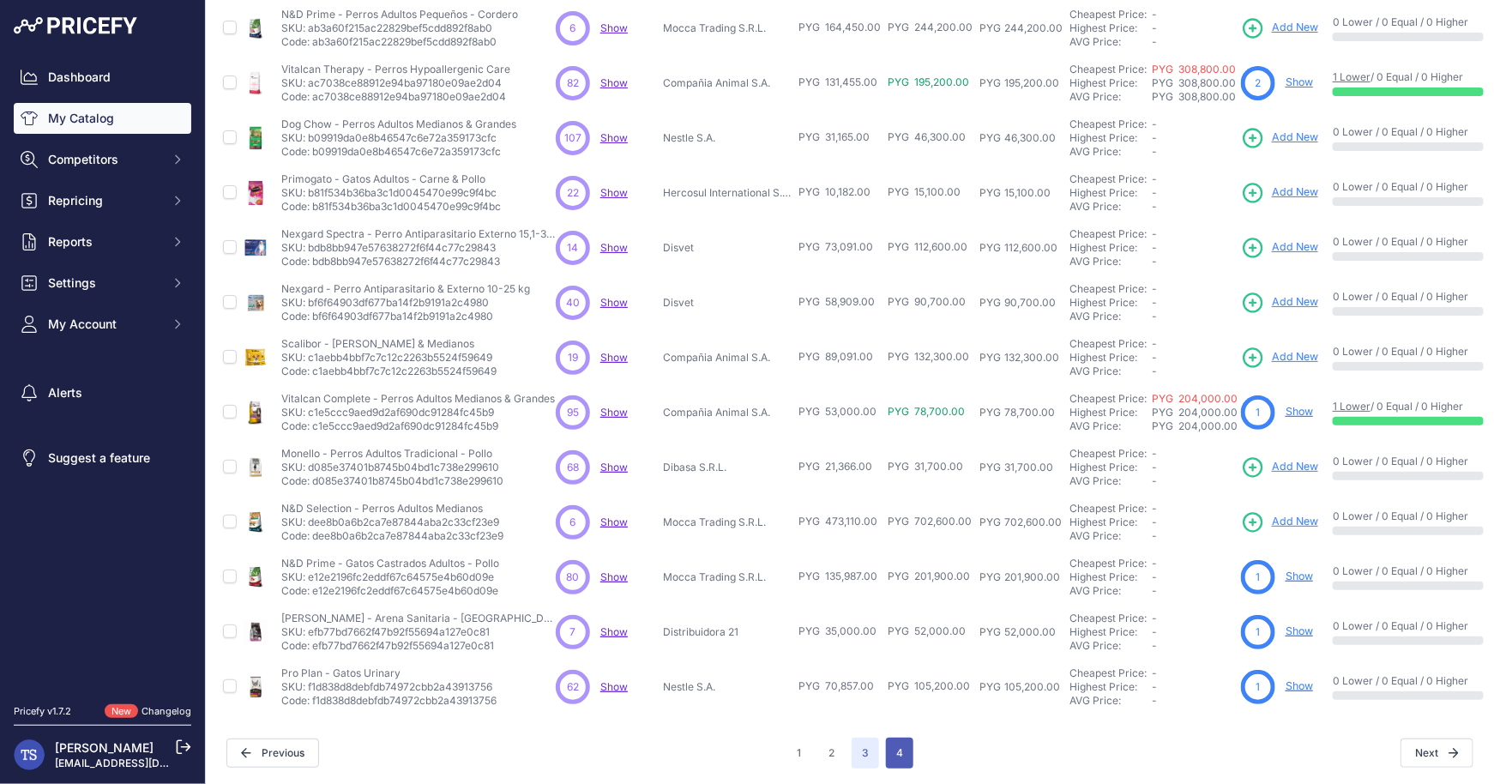
click at [895, 747] on button "4" at bounding box center [899, 753] width 27 height 31
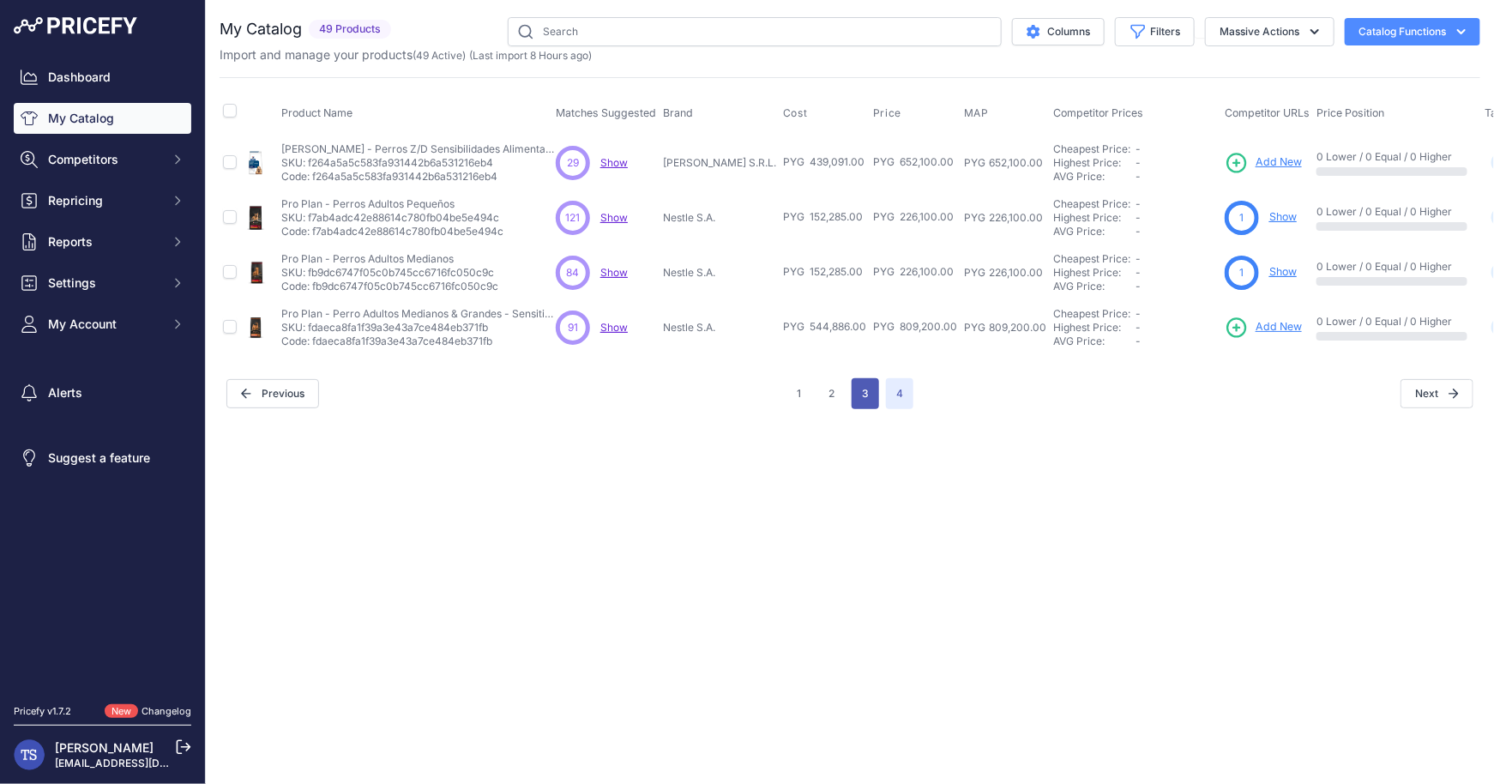
click at [863, 379] on button "3" at bounding box center [865, 393] width 27 height 31
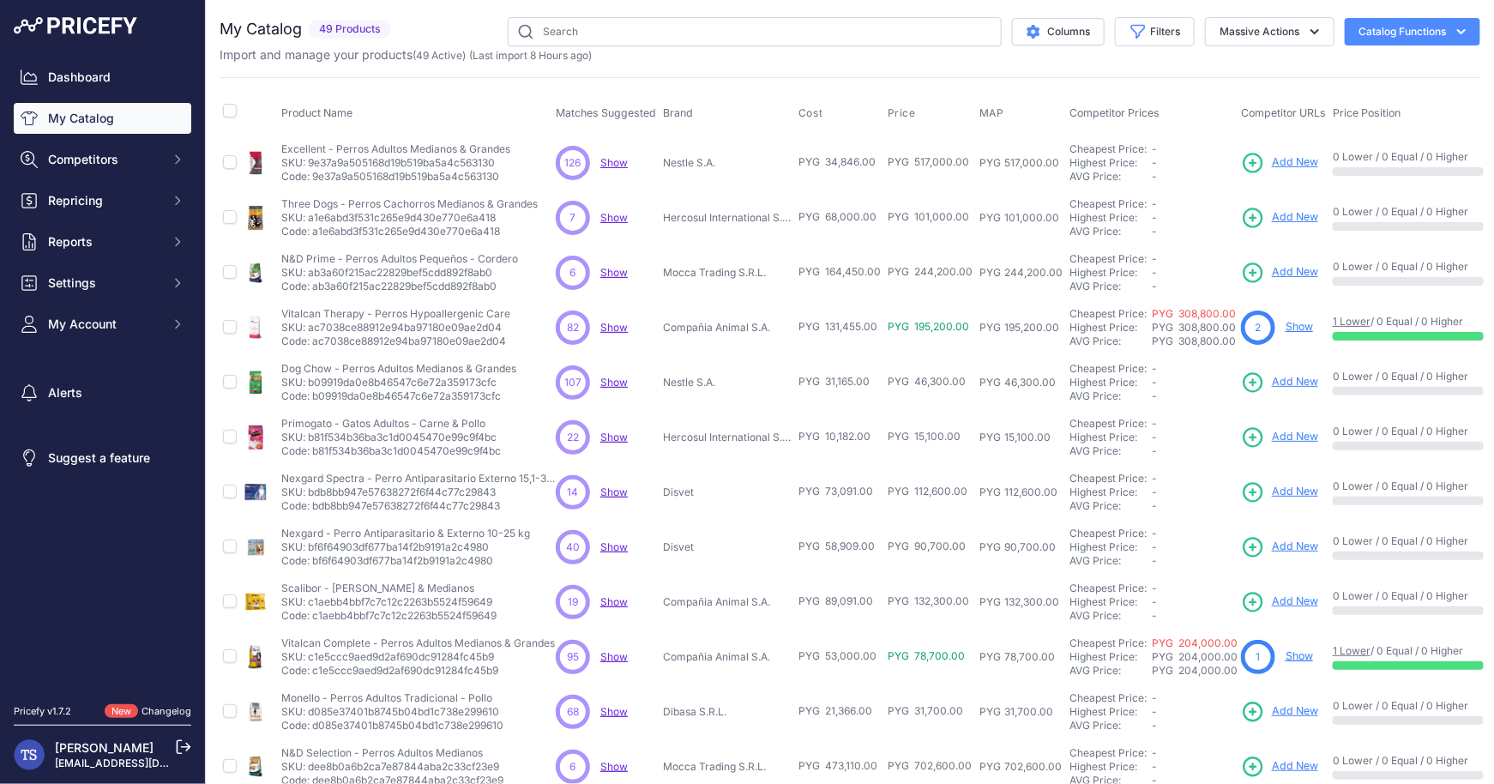
click at [1307, 270] on span "Add New" at bounding box center [1295, 272] width 46 height 16
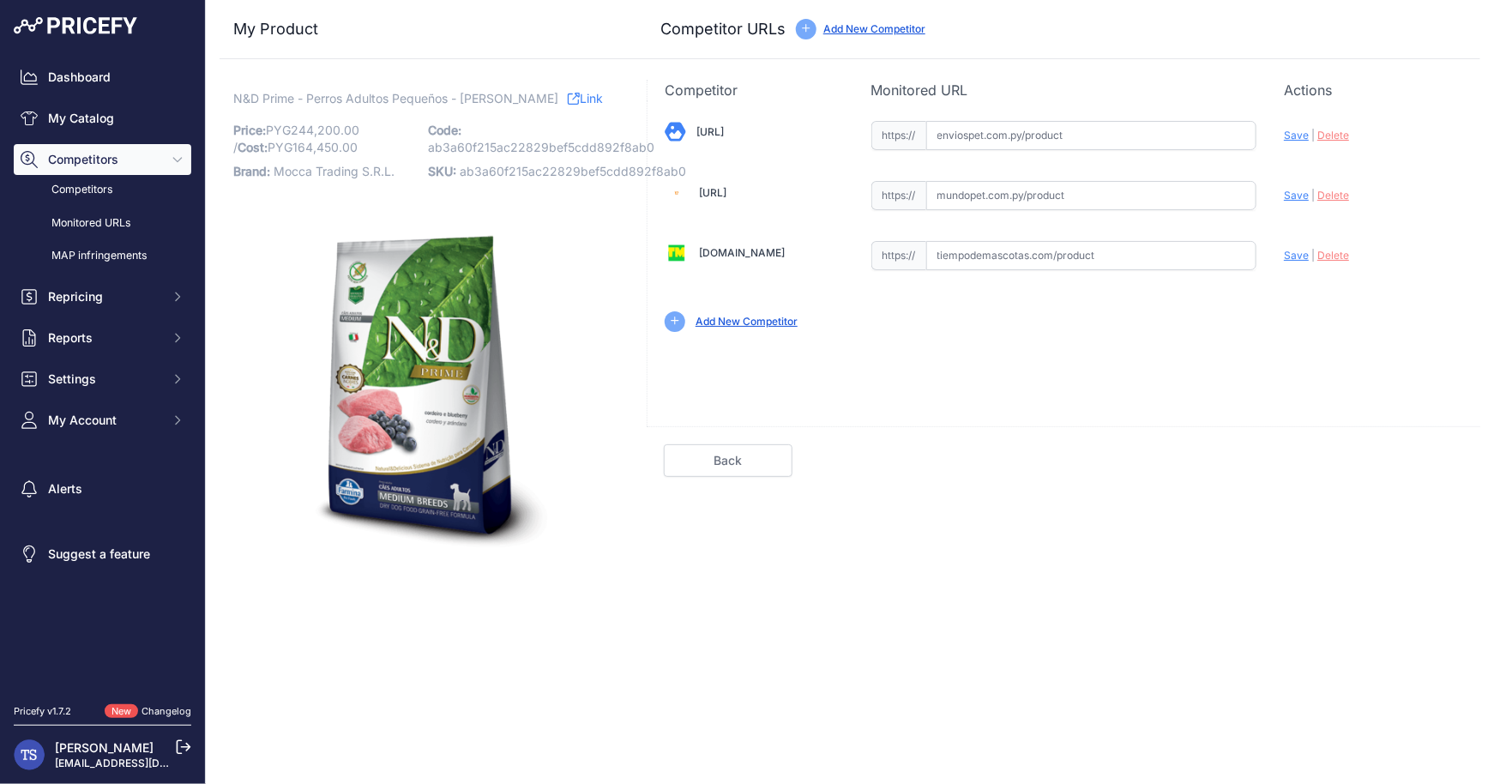
click at [1016, 136] on input "text" at bounding box center [1091, 135] width 331 height 29
paste input "https://enviospet.com.py/product/641225cdbab76d18dda37840/25kg-adulto-raza-pequ…"
click at [1293, 133] on span "Save" at bounding box center [1296, 135] width 25 height 13
type input "https://enviospet.com.py/product/641225cdbab76d18dda37840/25kg-adulto-raza-pequ…"
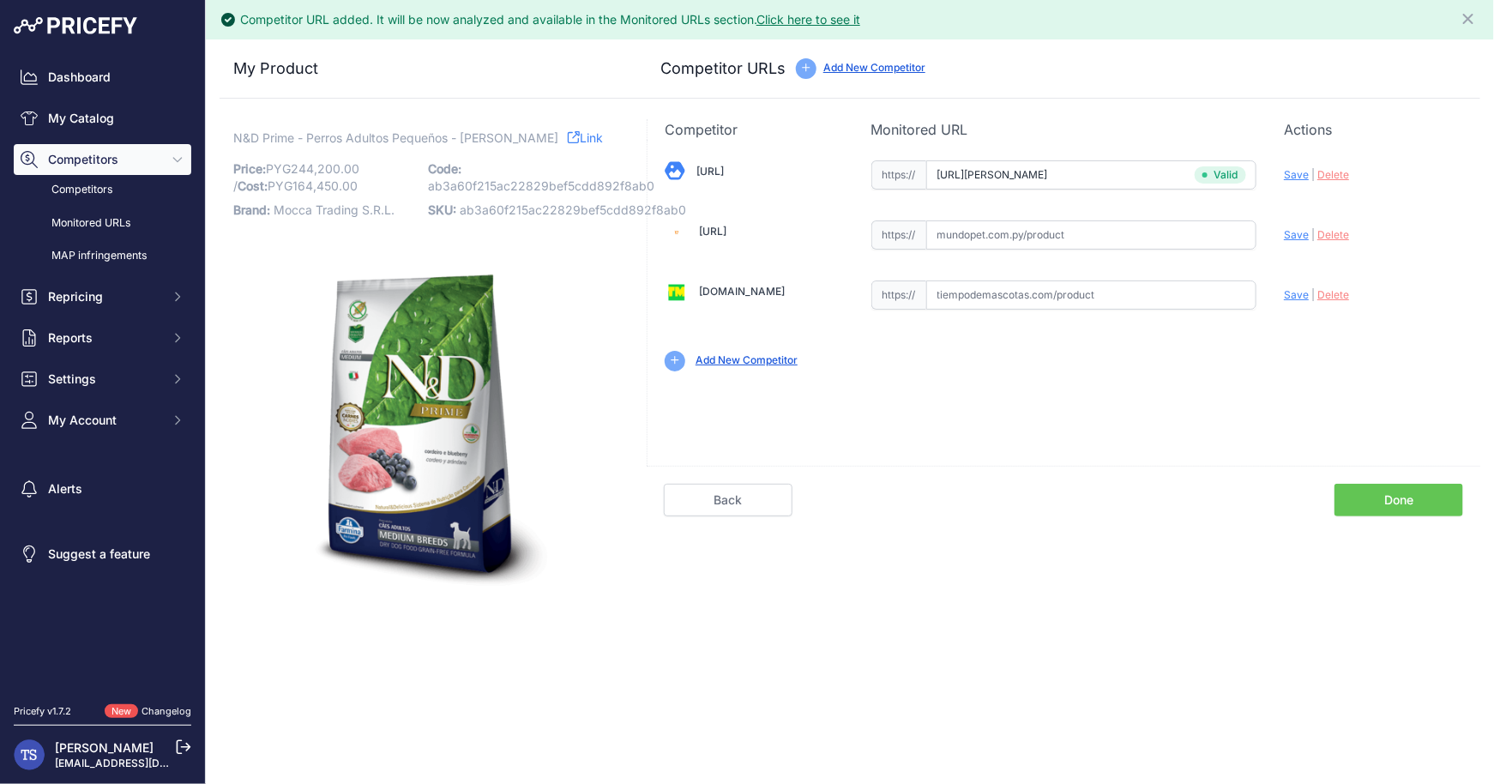
click at [1375, 492] on link "Done" at bounding box center [1399, 500] width 129 height 33
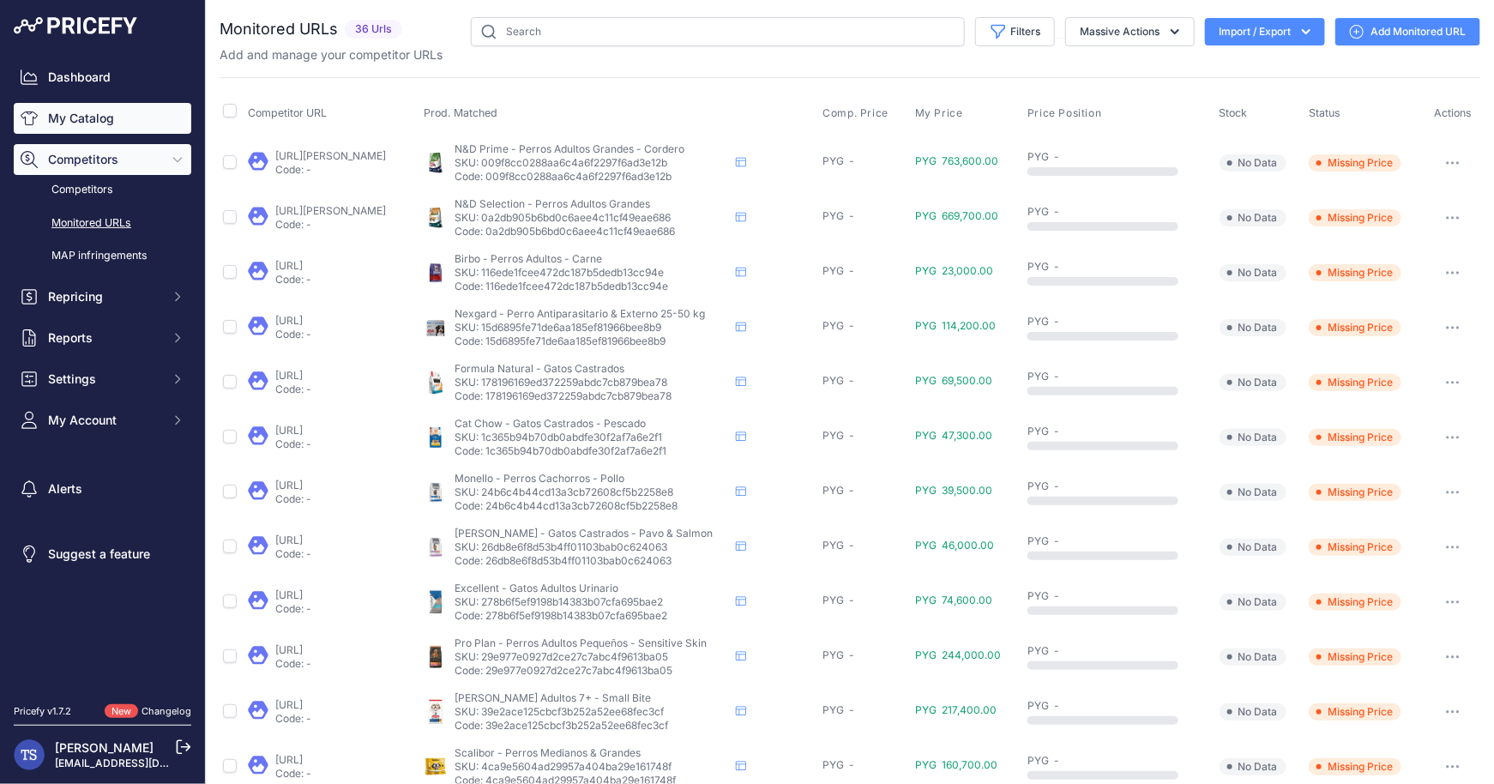
click at [110, 116] on link "My Catalog" at bounding box center [103, 118] width 178 height 31
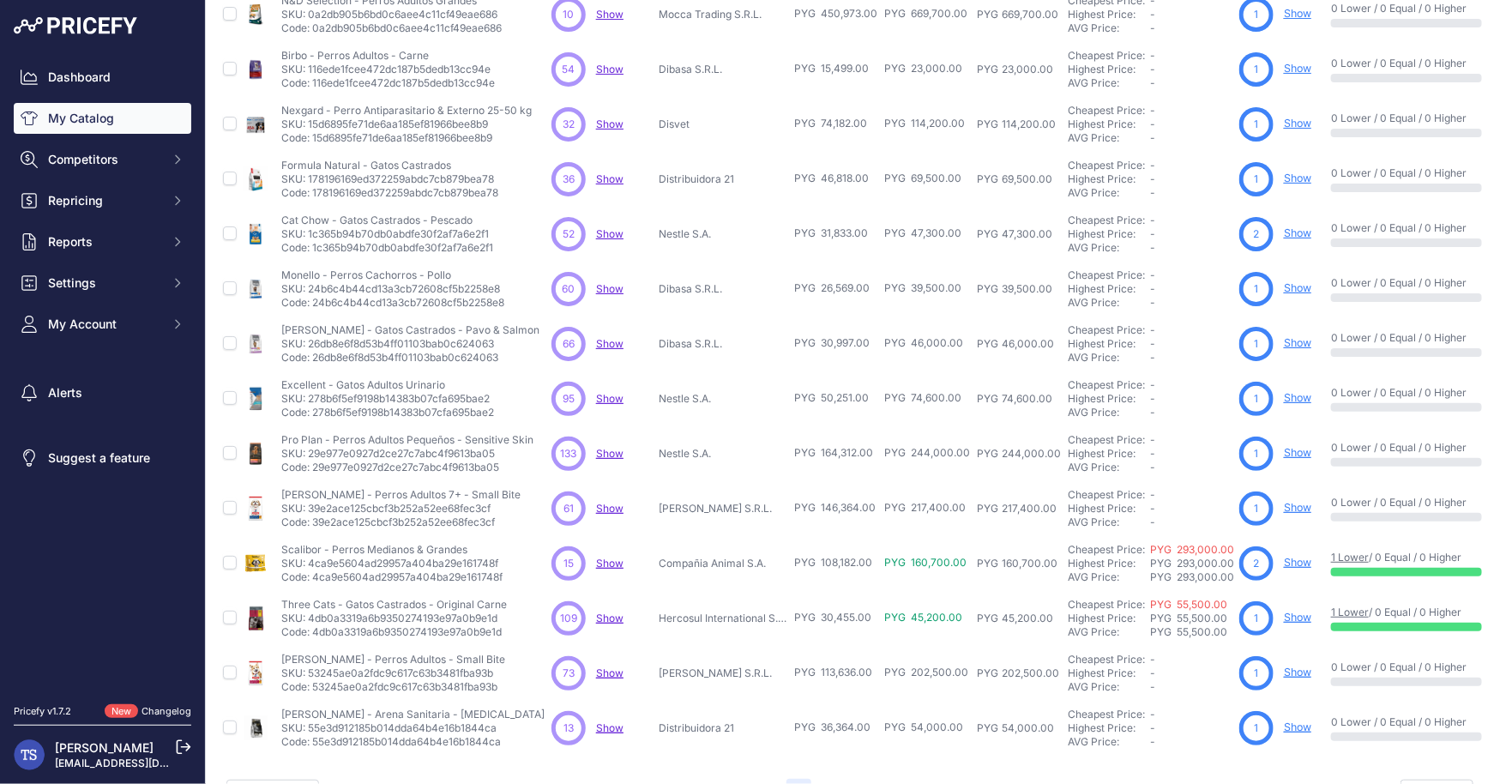
scroll to position [244, 0]
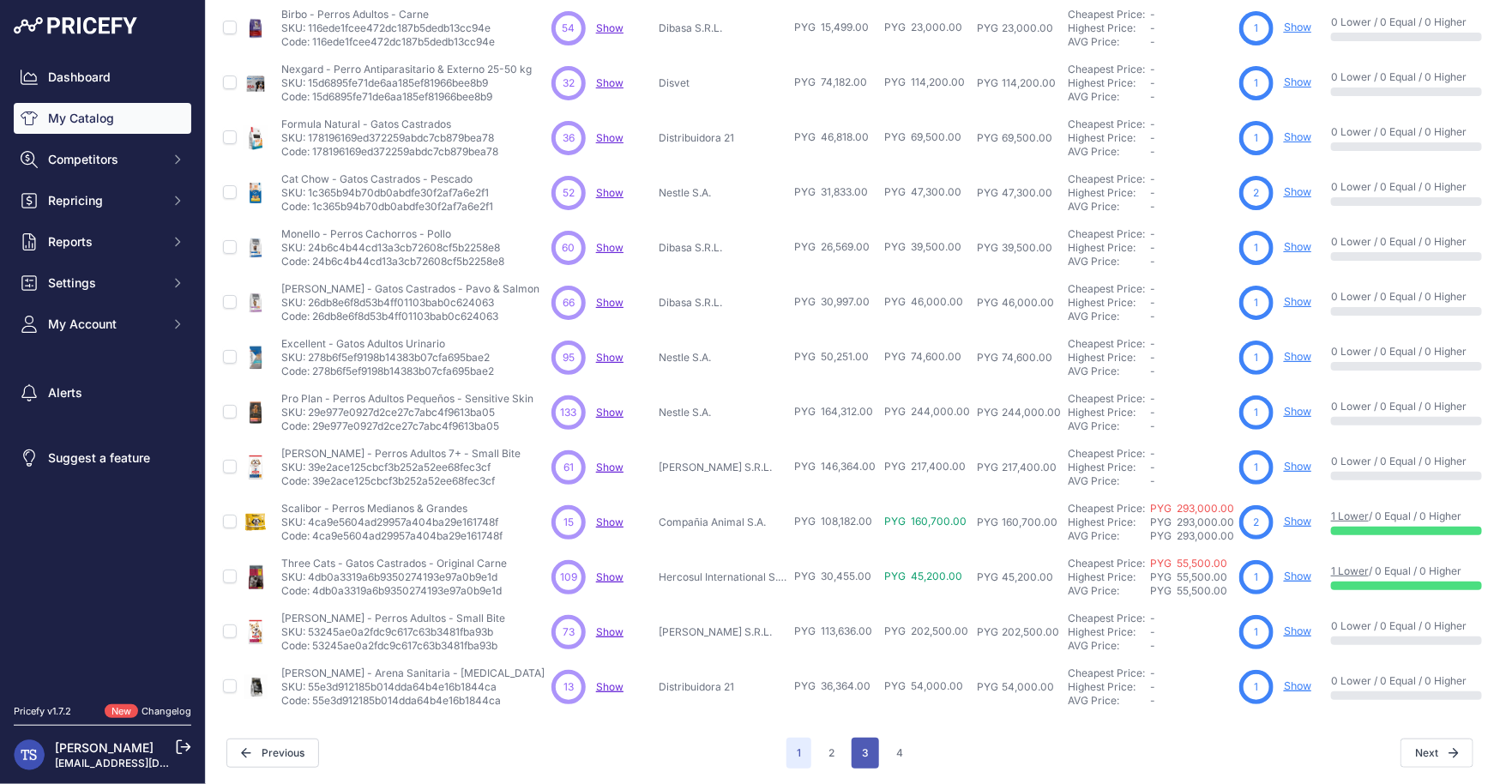
click at [865, 739] on button "3" at bounding box center [865, 753] width 27 height 31
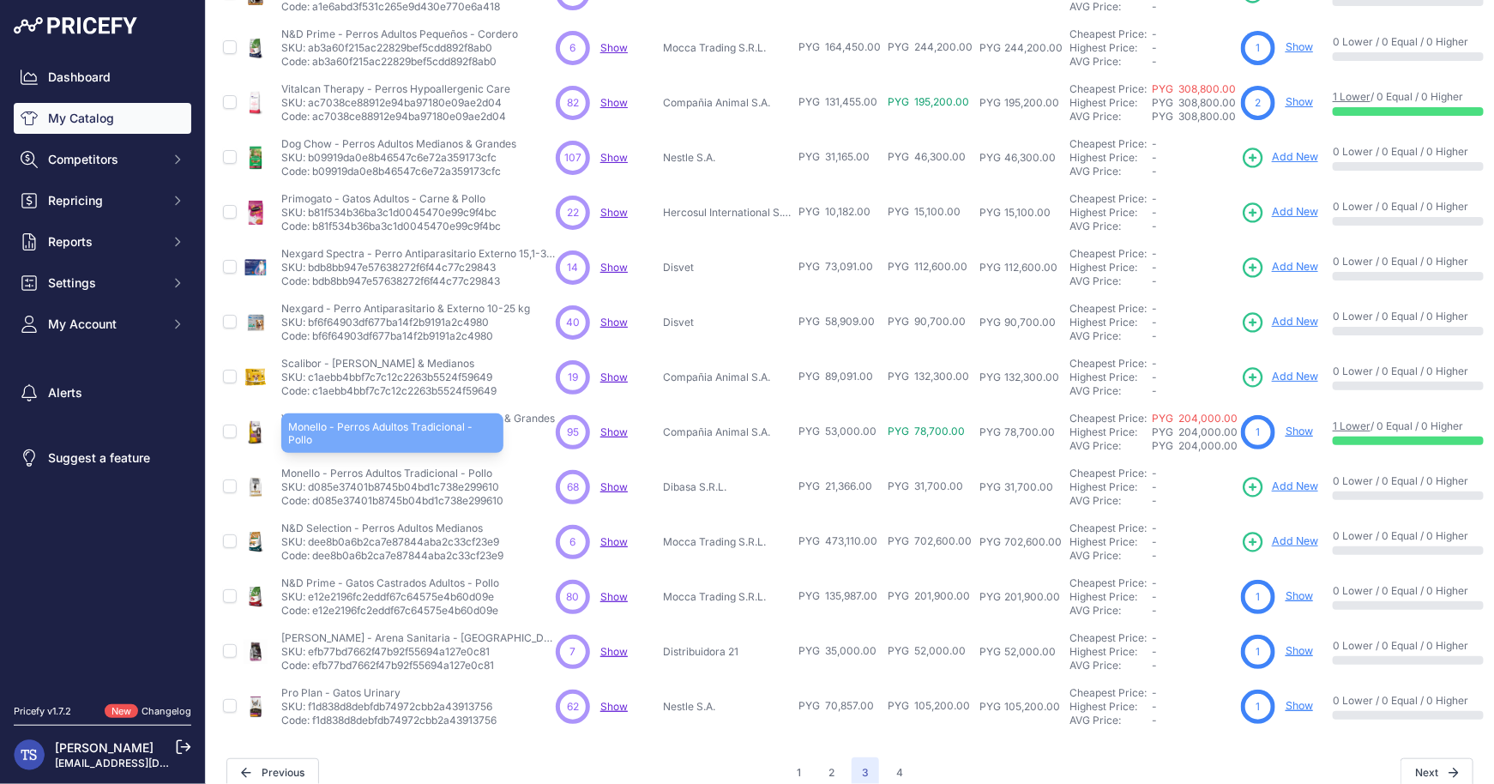
scroll to position [244, 0]
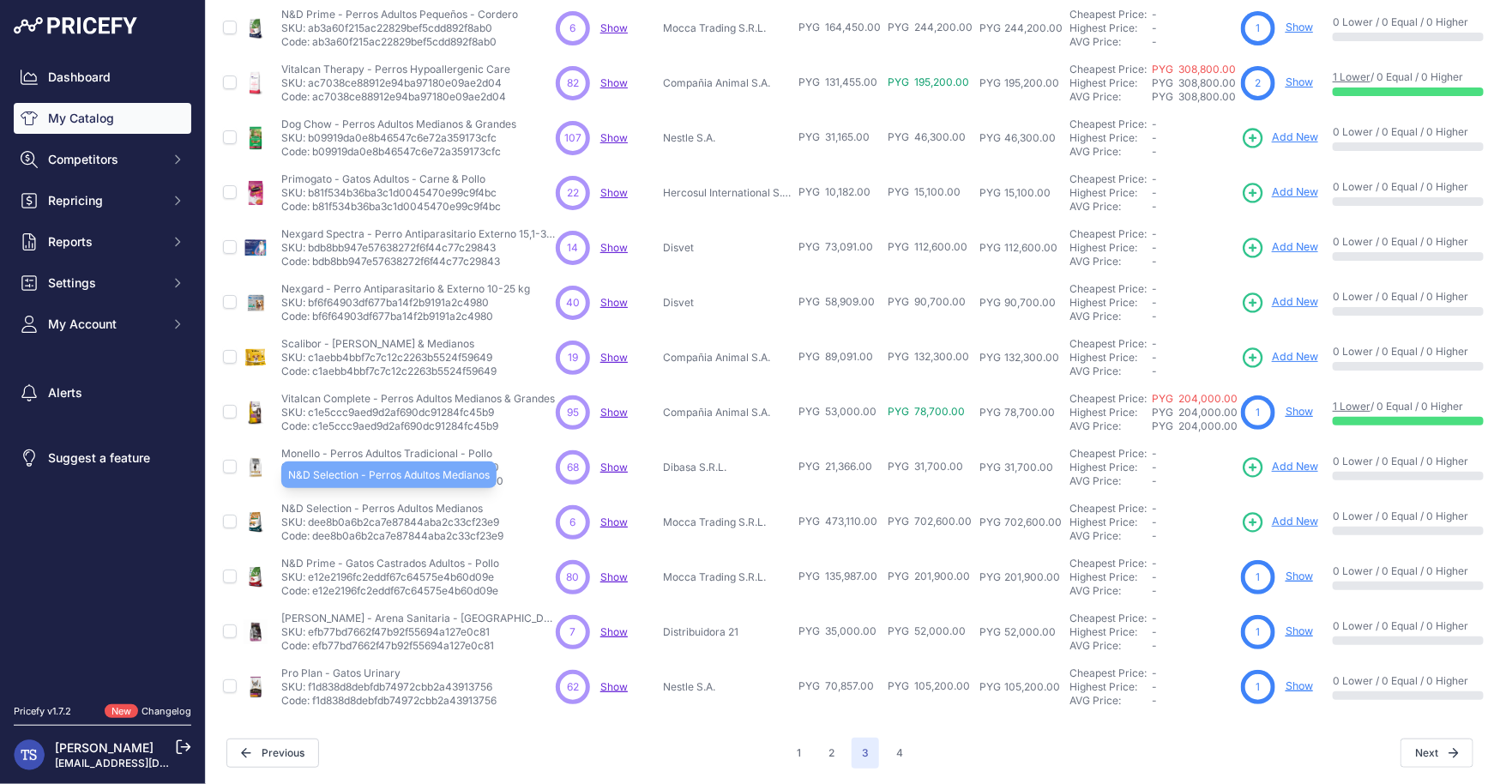
drag, startPoint x: 283, startPoint y: 505, endPoint x: 429, endPoint y: 506, distance: 145.8
click at [429, 506] on p "N&D Selection - Perros Adultos Medianos" at bounding box center [392, 509] width 222 height 14
click at [383, 507] on p "N&D Selection - Perros Adultos Medianos" at bounding box center [392, 509] width 222 height 14
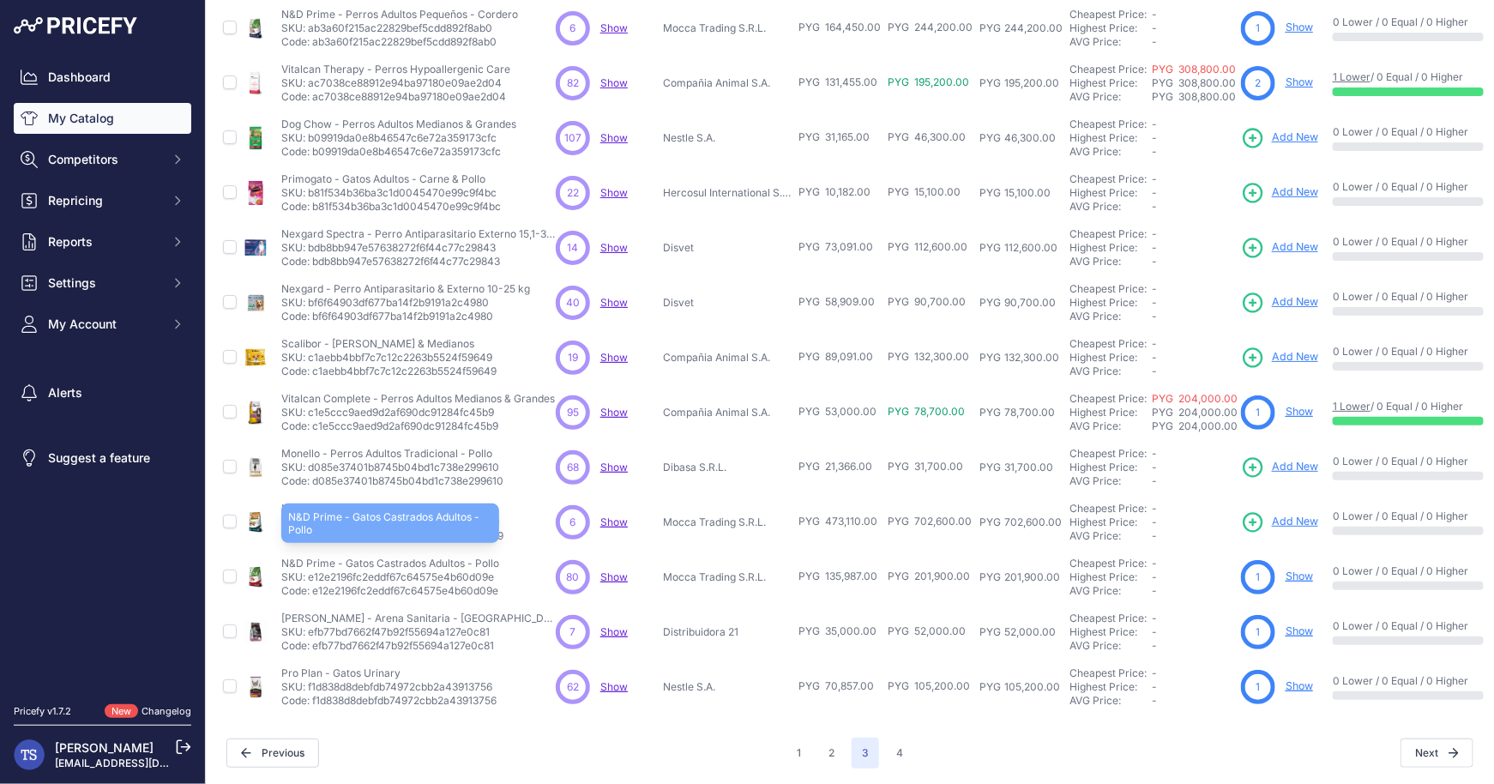
drag, startPoint x: 347, startPoint y: 564, endPoint x: 459, endPoint y: 566, distance: 111.5
click at [459, 566] on p "N&D Prime - Gatos Castrados Adultos - Pollo" at bounding box center [390, 564] width 218 height 14
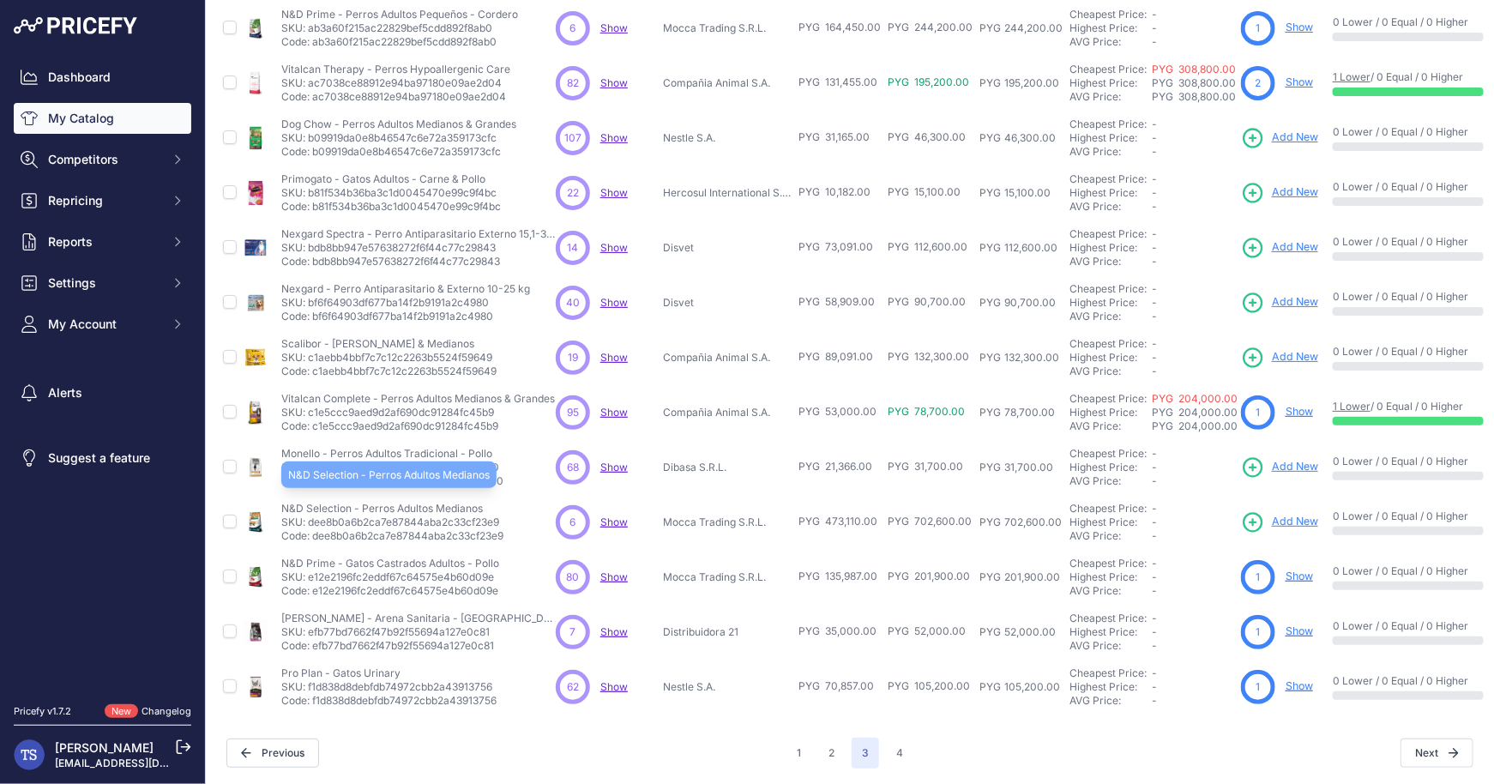
click at [338, 504] on p "N&D Selection - Perros Adultos Medianos" at bounding box center [392, 509] width 222 height 14
drag, startPoint x: 905, startPoint y: 762, endPoint x: 852, endPoint y: 712, distance: 72.8
click at [852, 712] on div "My Catalog 49 Products" at bounding box center [850, 271] width 1261 height 996
click at [834, 745] on button "2" at bounding box center [831, 753] width 27 height 31
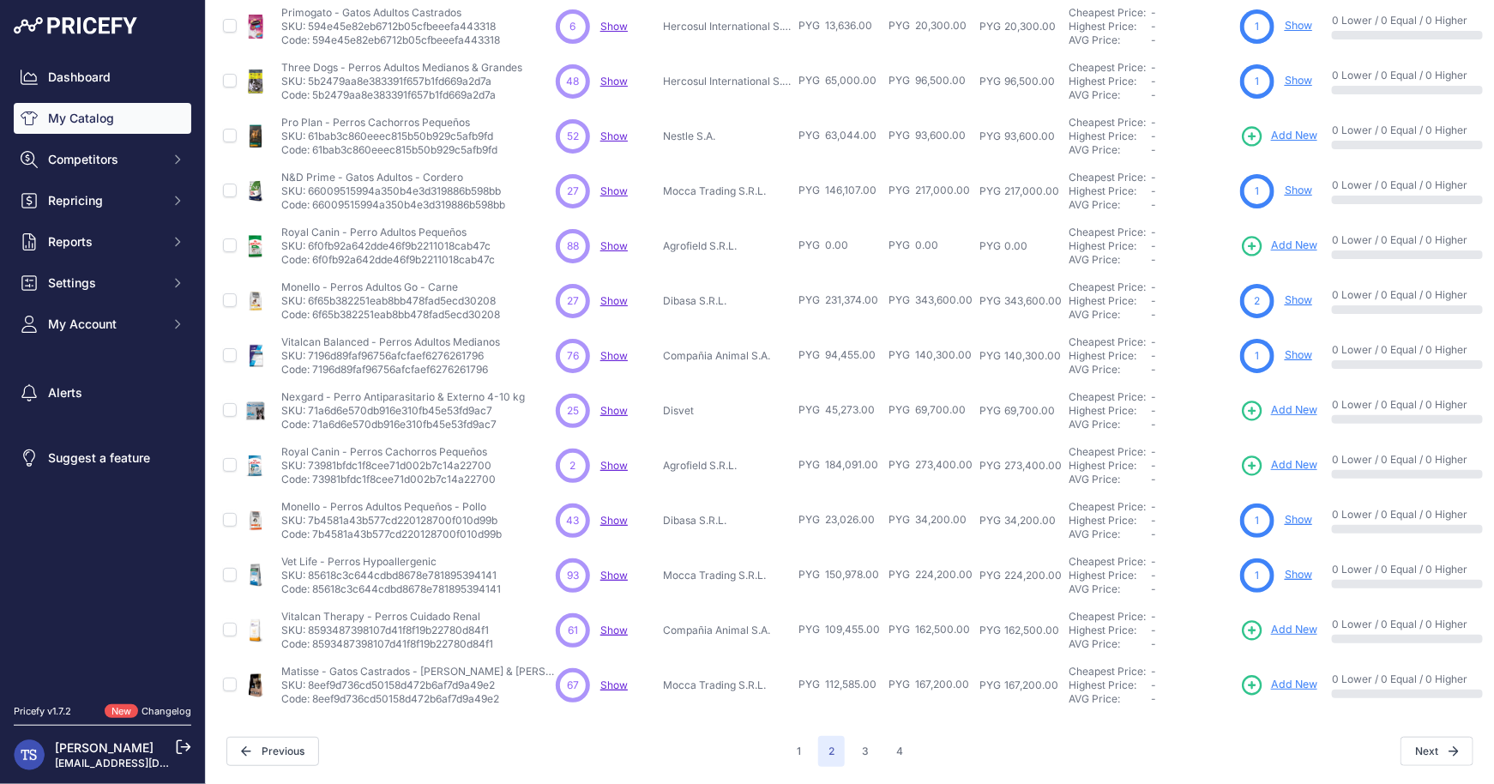
scroll to position [244, 0]
drag, startPoint x: 304, startPoint y: 230, endPoint x: 391, endPoint y: 267, distance: 94.9
click at [391, 267] on td "Royal Canin - Perro Adultos Pequeños Royal Canin - Perro Adultos Pequeños SKU: …" at bounding box center [415, 247] width 274 height 55
click at [301, 230] on p "Royal Canin - Perro Adultos Pequeños" at bounding box center [388, 234] width 214 height 14
drag, startPoint x: 288, startPoint y: 177, endPoint x: 421, endPoint y: 192, distance: 133.8
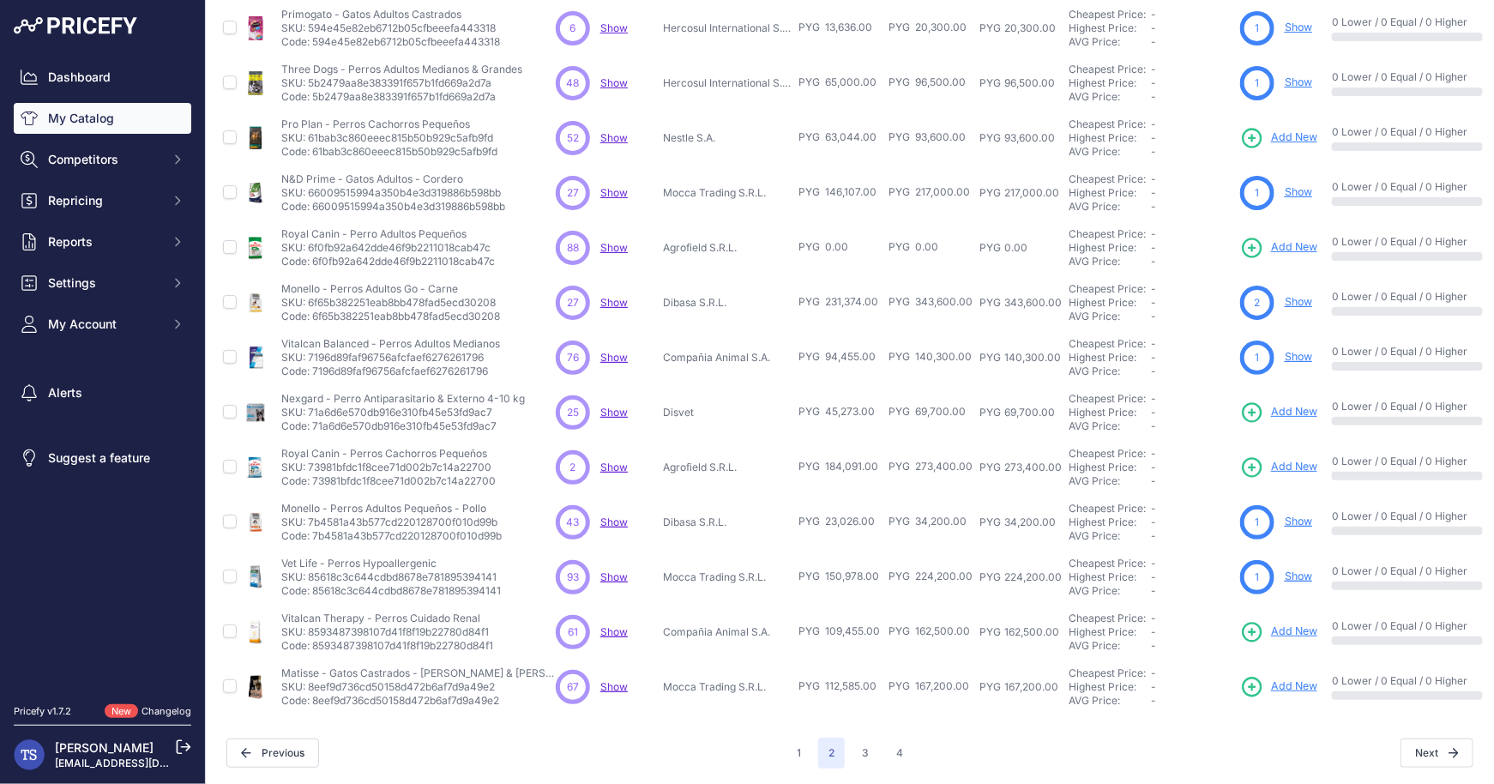
click at [421, 192] on div "N&D Prime - Gatos Adultos - Cordero N&D Prime - Gatos Adultos - Cordero SKU: 66…" at bounding box center [393, 192] width 224 height 41
click at [371, 238] on p "Royal Canin - Perro Adultos Pequeños" at bounding box center [388, 234] width 214 height 14
drag, startPoint x: 366, startPoint y: 398, endPoint x: 504, endPoint y: 396, distance: 138.1
click at [504, 396] on p "Nexgard - Perro Antiparasitario & Externo 4-10 kg" at bounding box center [403, 399] width 244 height 14
click at [1291, 408] on span "Add New" at bounding box center [1294, 412] width 46 height 16
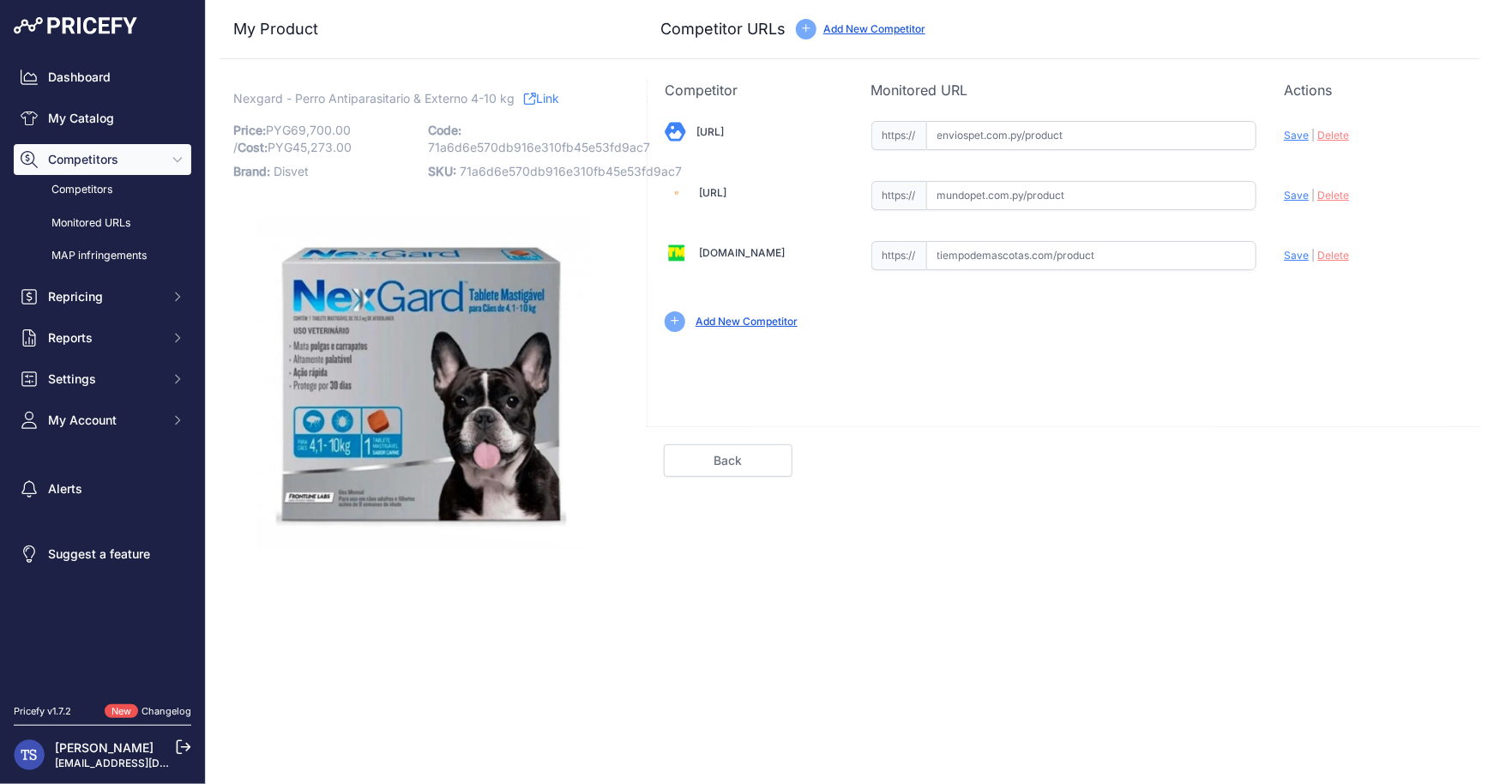
click at [1012, 137] on input "text" at bounding box center [1091, 135] width 331 height 29
paste input "[URL]"
click at [1293, 143] on div "Update Profile Save | [GEOGRAPHIC_DATA] Analyzing" at bounding box center [1373, 130] width 179 height 27
click at [1293, 130] on span "Save" at bounding box center [1296, 135] width 25 height 13
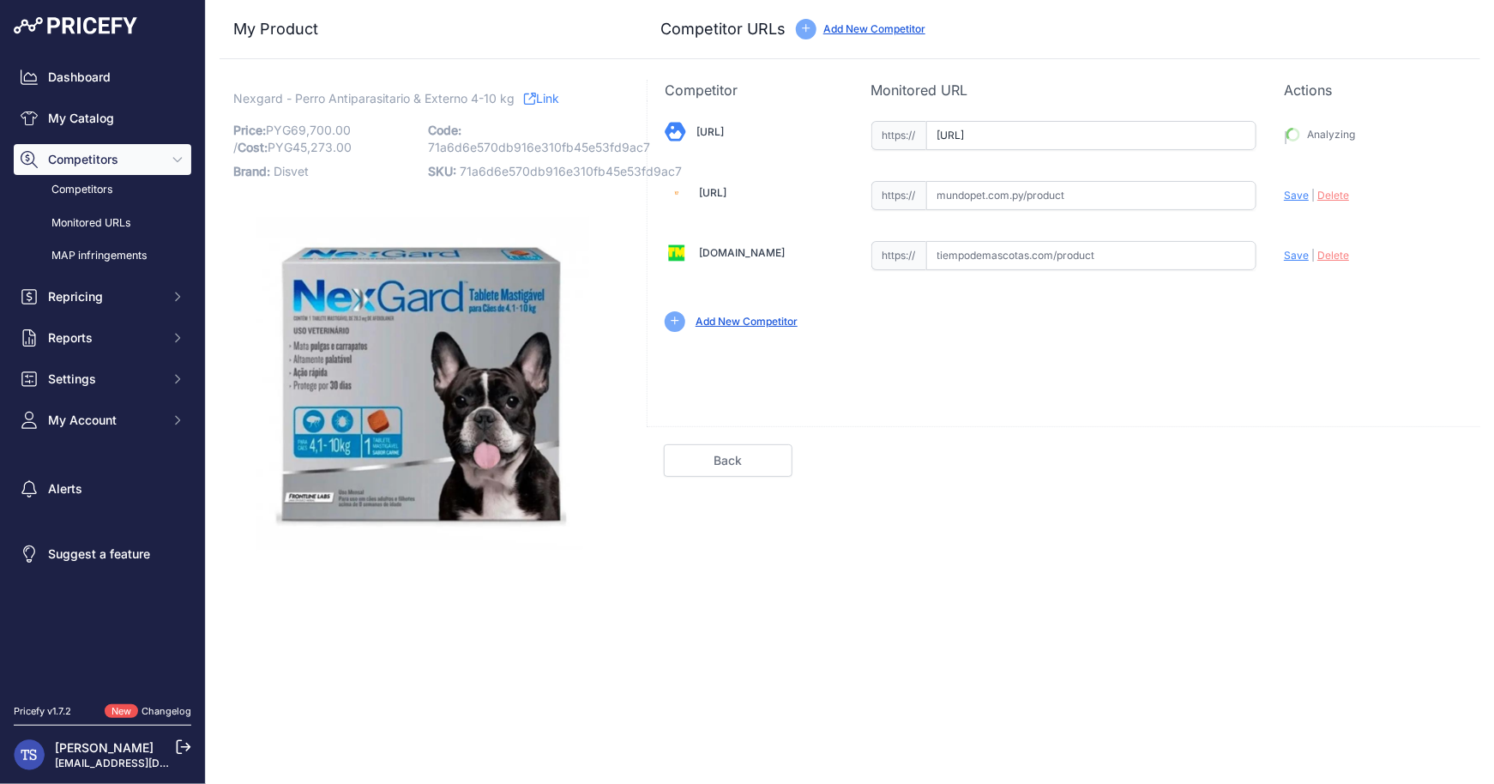
type input "[URL]"
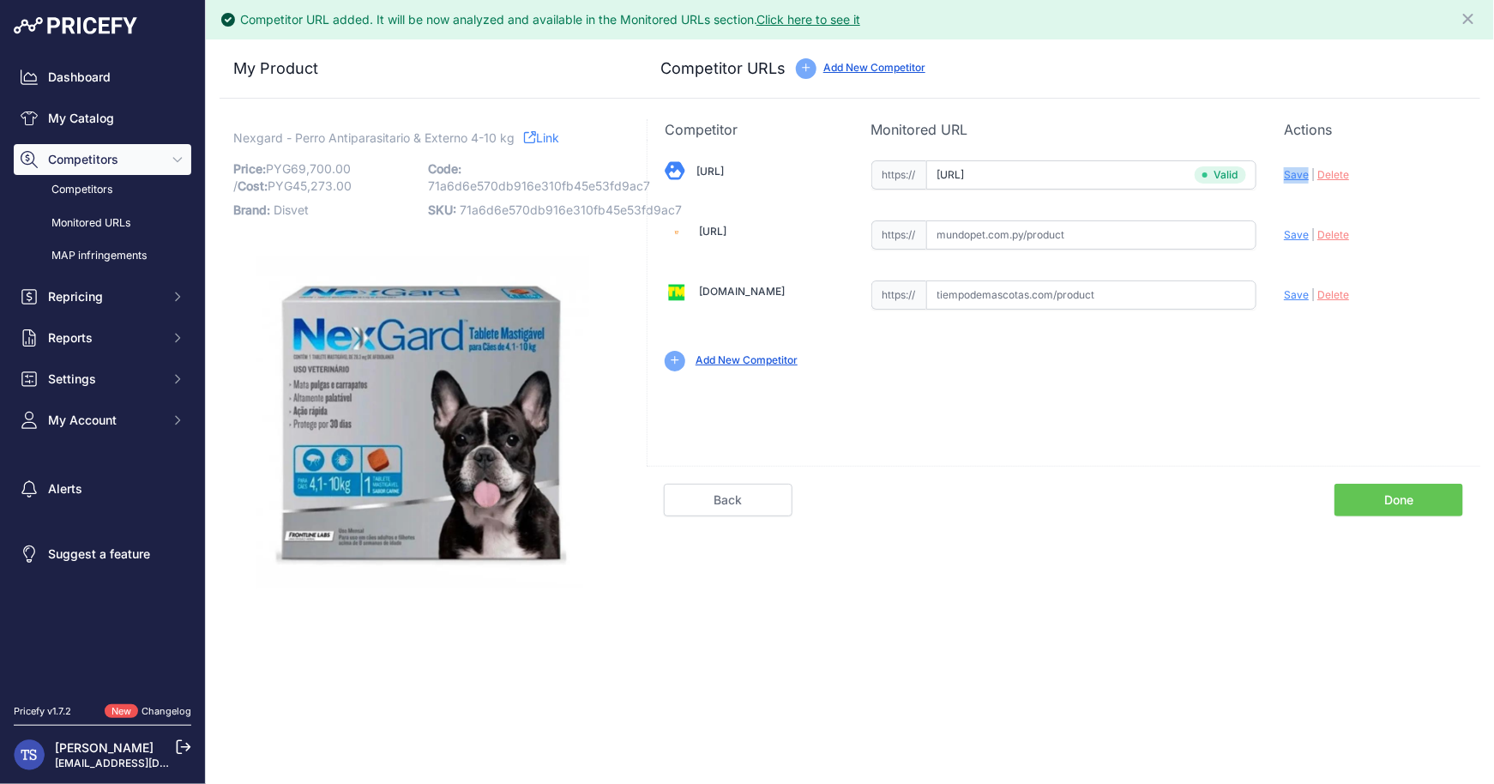
click at [1353, 507] on link "Done" at bounding box center [1399, 500] width 129 height 33
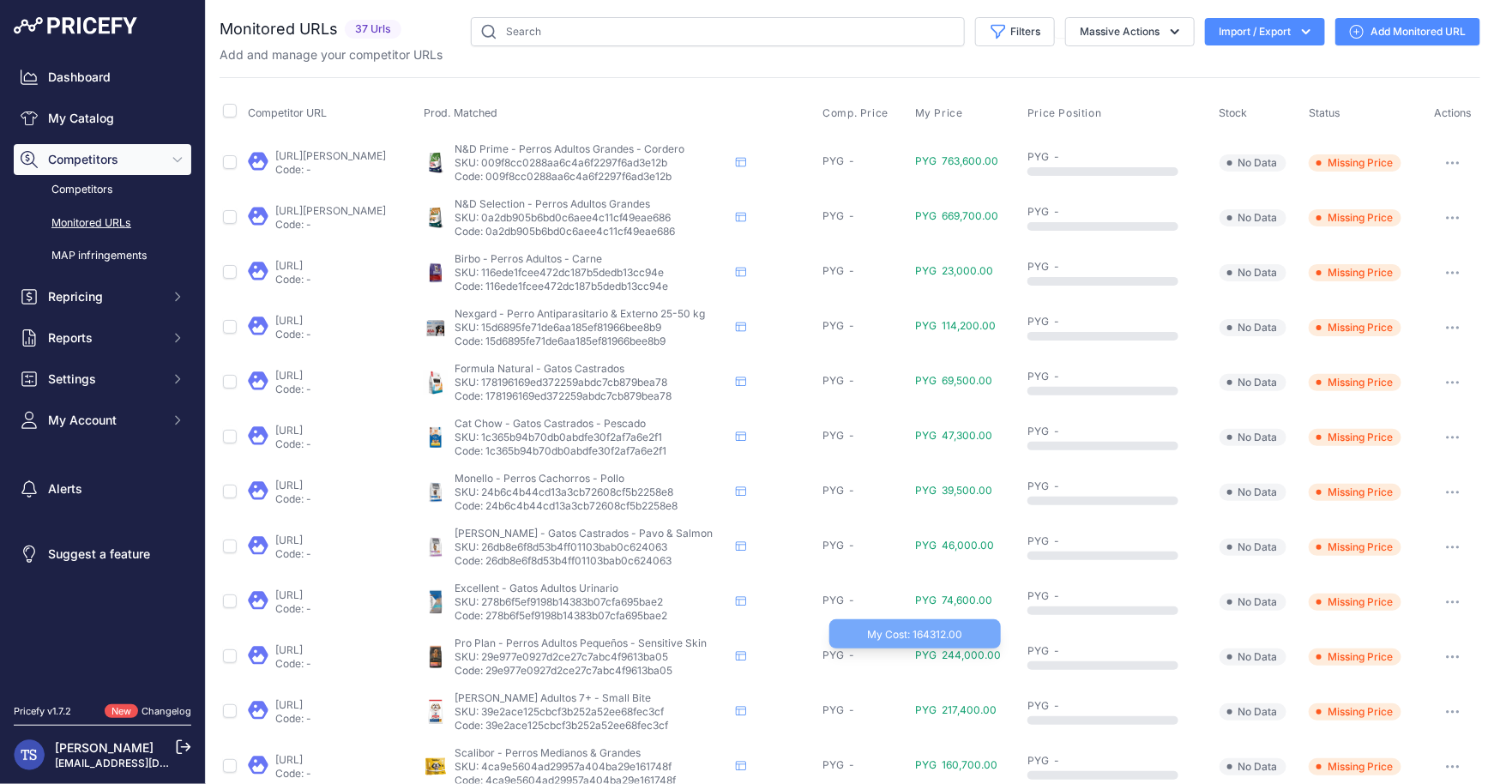
scroll to position [105, 0]
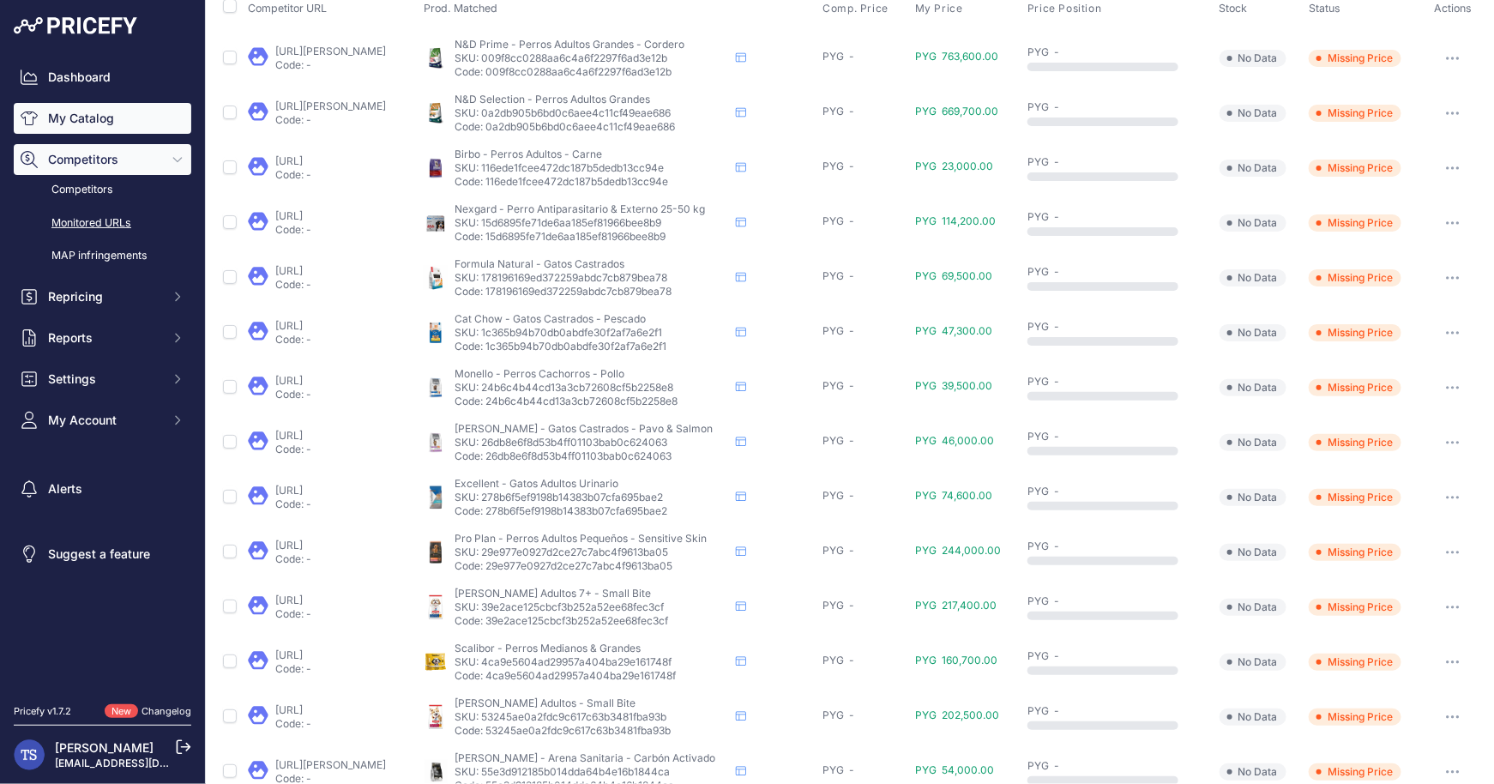
click at [101, 112] on link "My Catalog" at bounding box center [103, 118] width 178 height 31
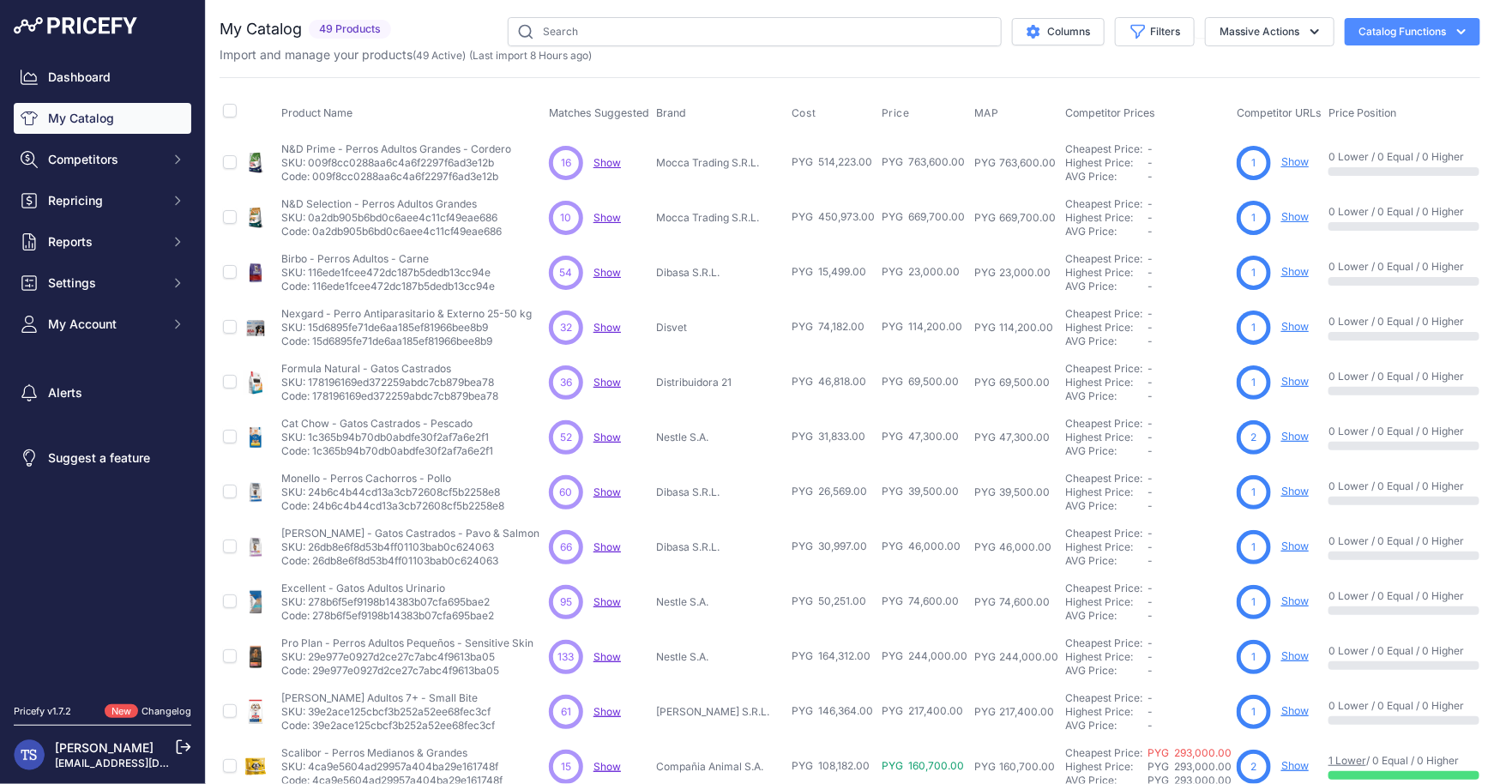
scroll to position [244, 0]
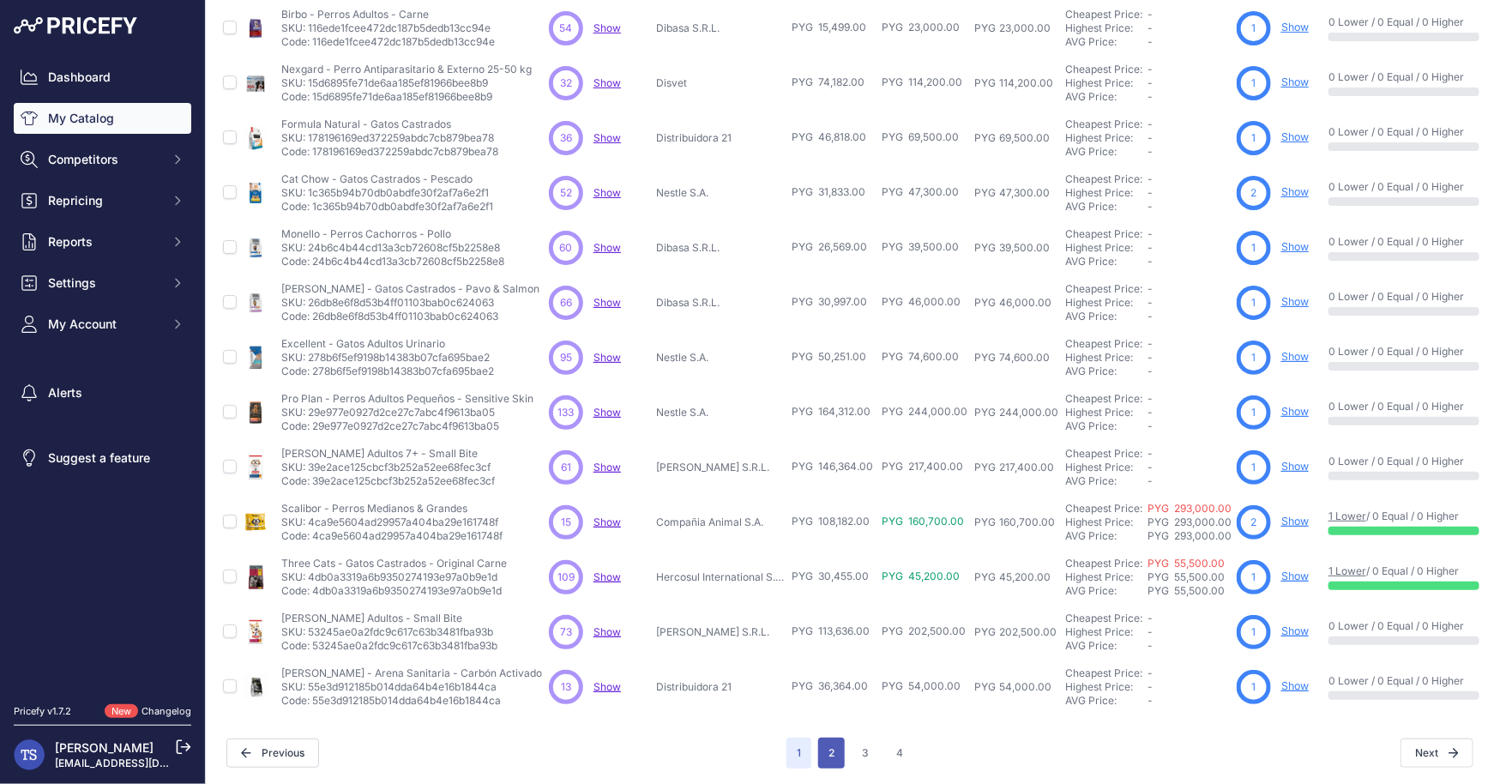
click at [834, 758] on button "2" at bounding box center [831, 753] width 27 height 31
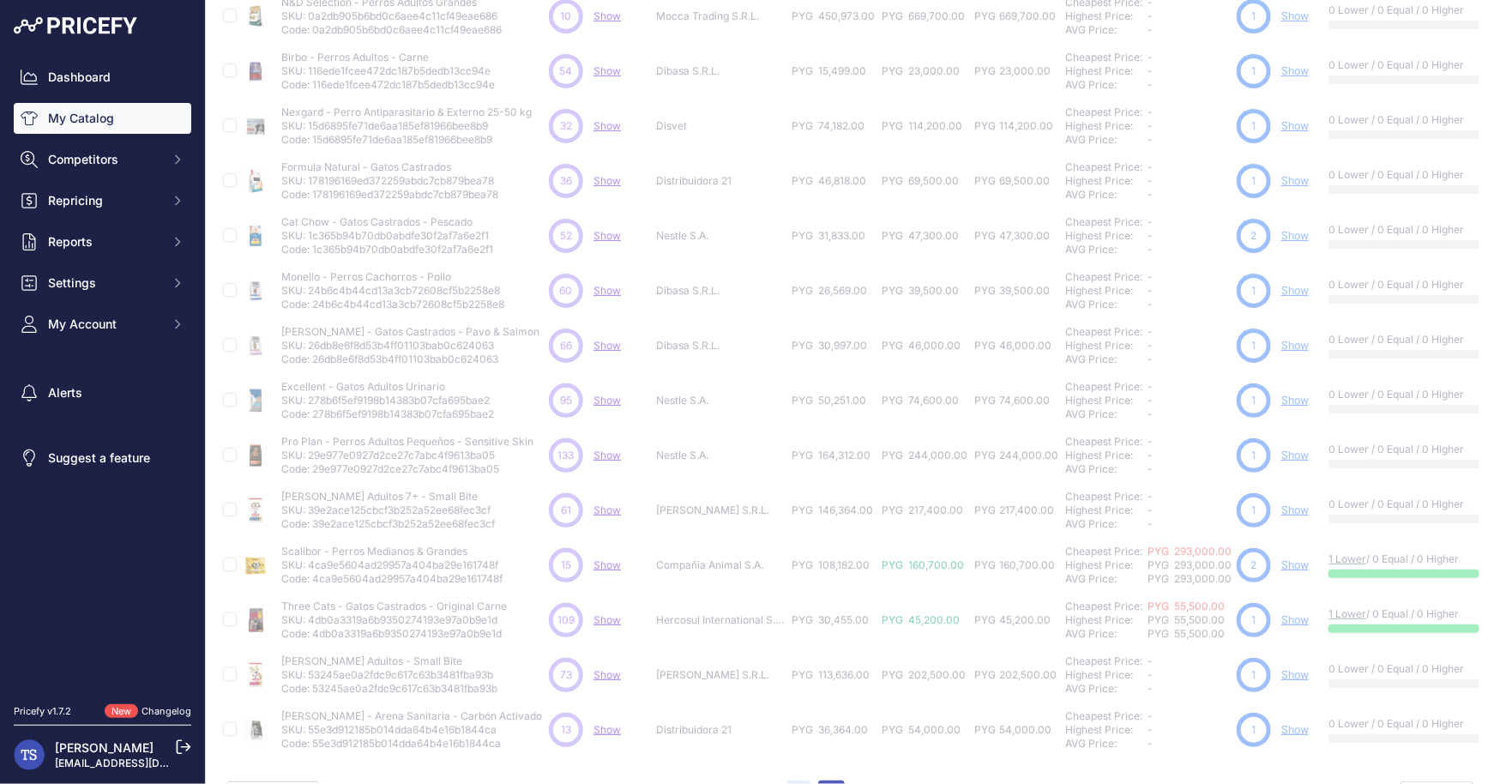
scroll to position [287, 0]
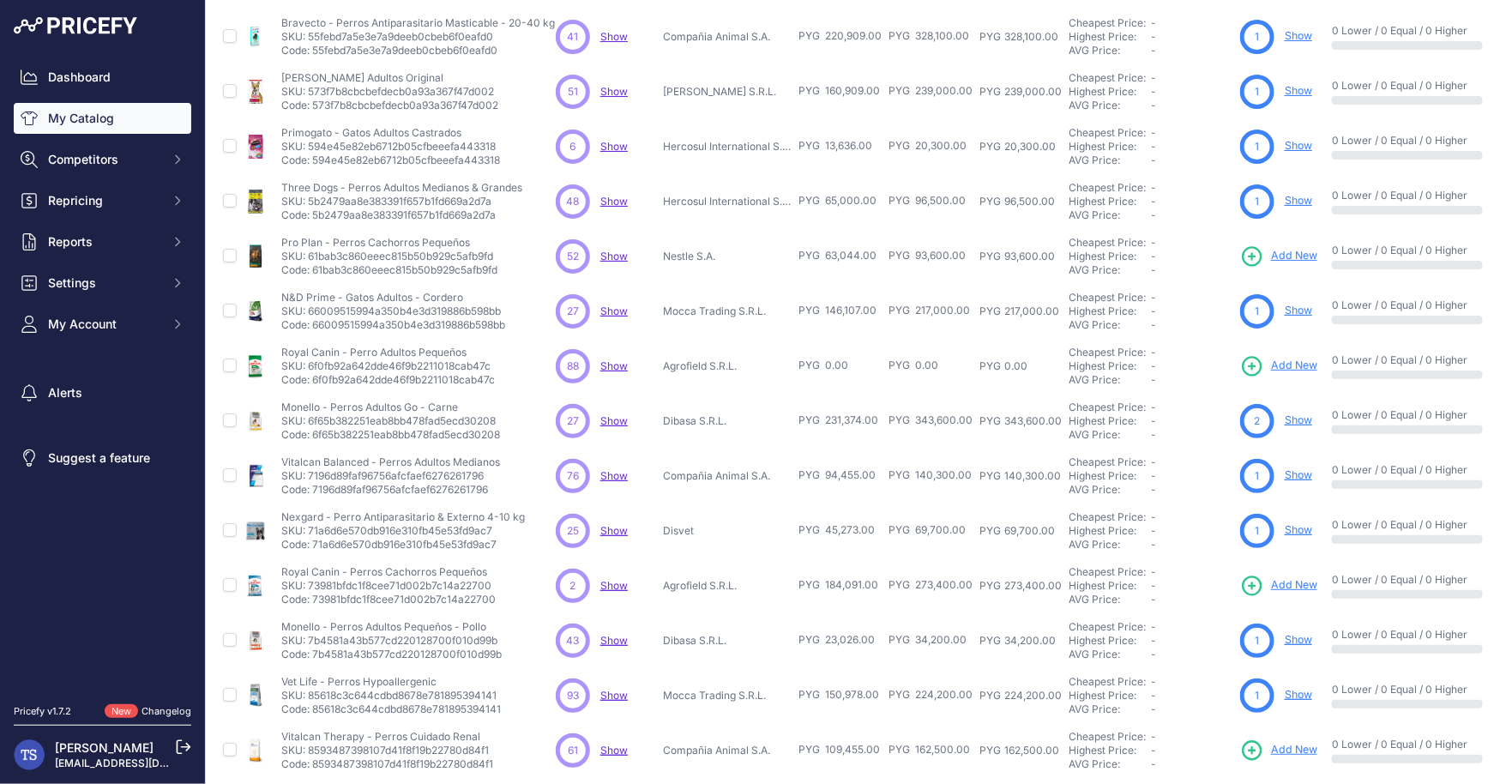
scroll to position [244, 0]
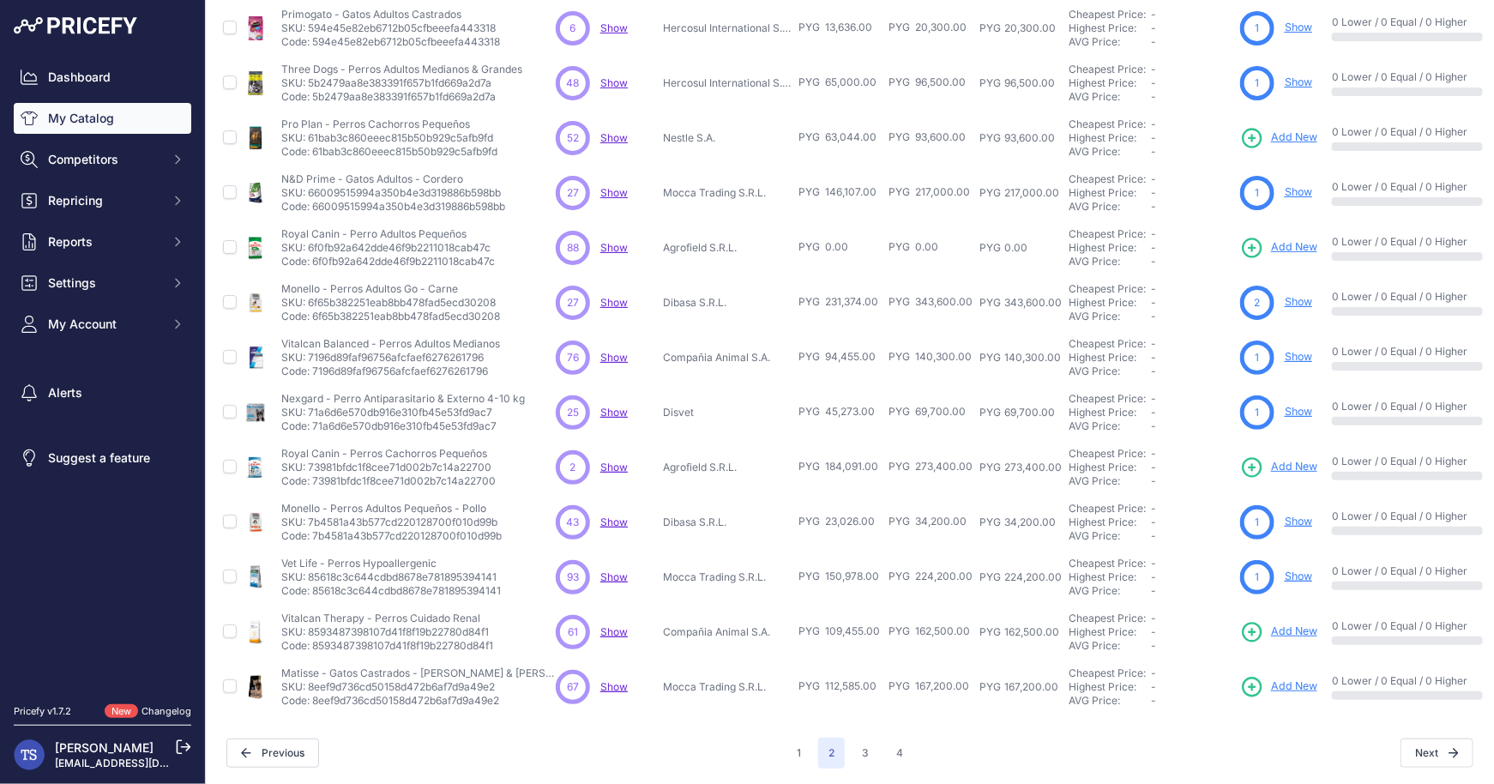
click at [1307, 411] on link "Show" at bounding box center [1298, 411] width 27 height 13
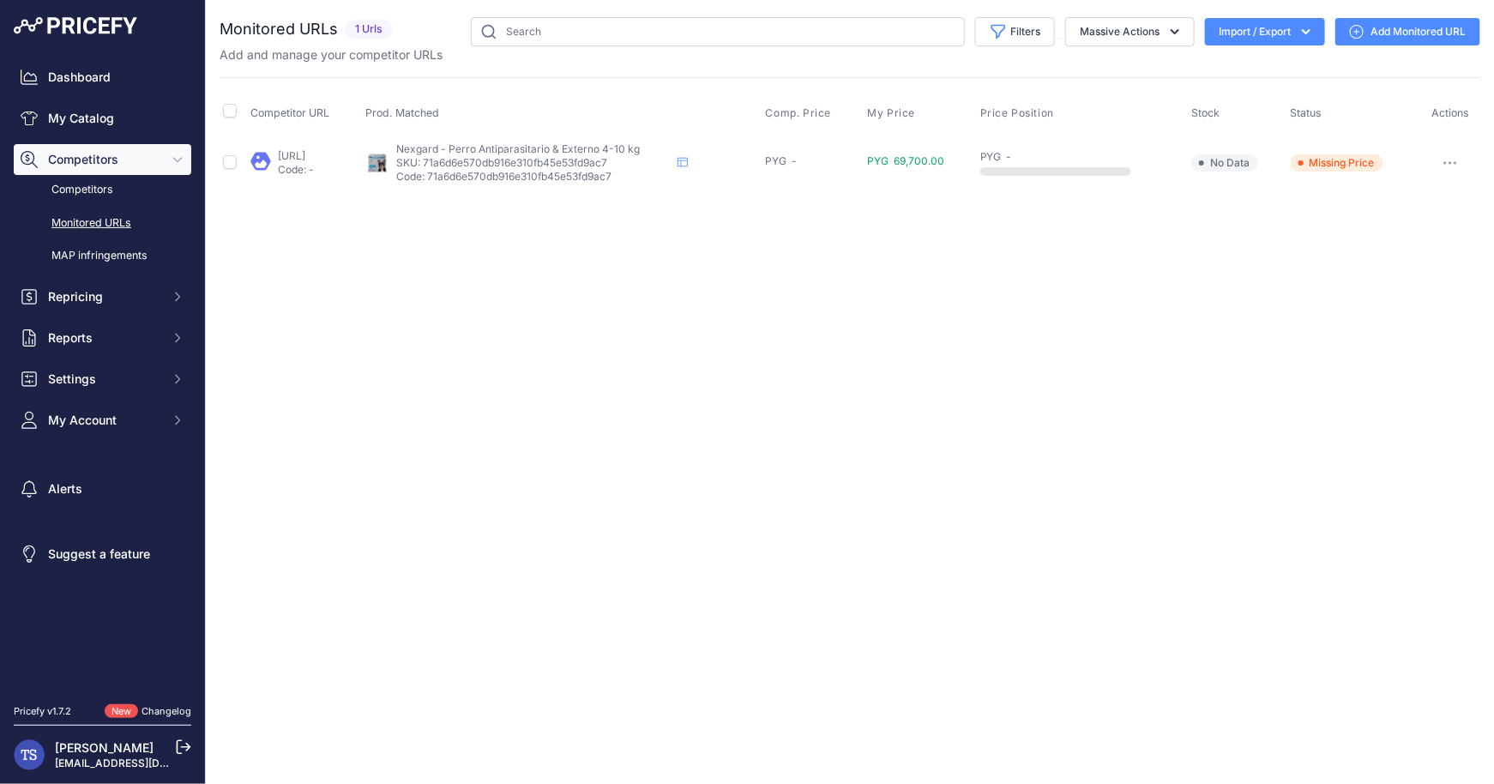
click at [1452, 162] on icon "button" at bounding box center [1450, 162] width 14 height 3
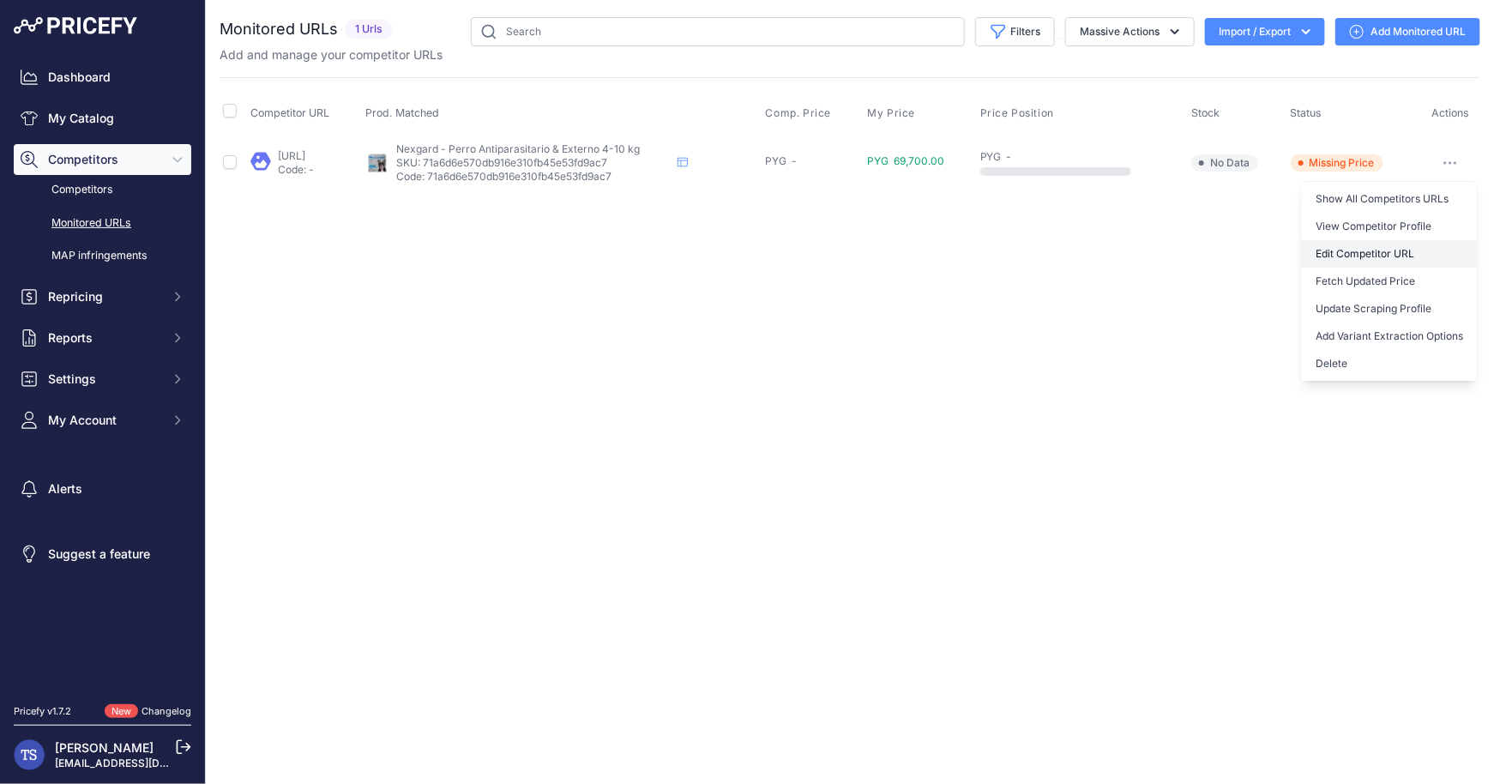
click at [1365, 252] on link "Edit Competitor URL" at bounding box center [1389, 253] width 175 height 27
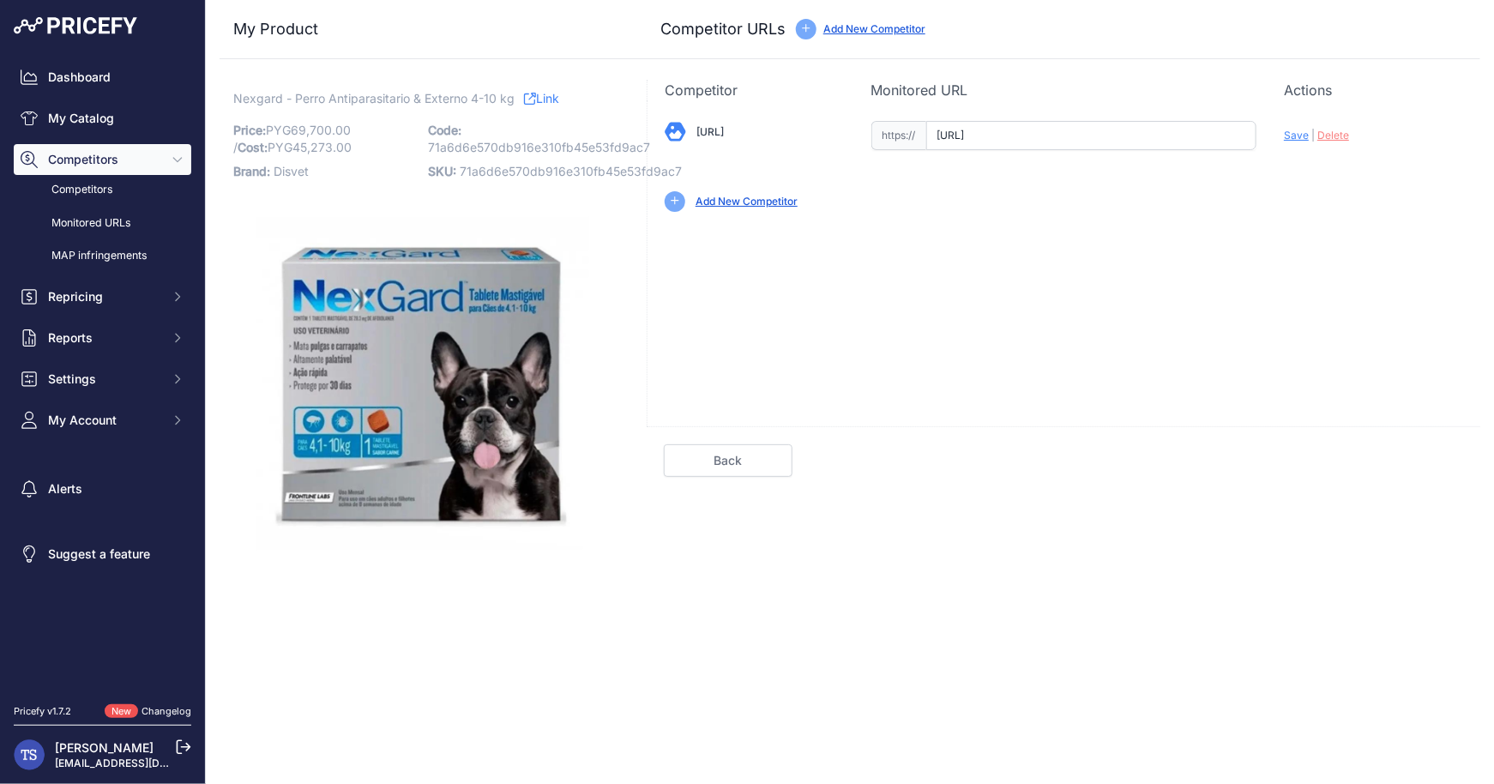
click at [1100, 132] on input "[URL]" at bounding box center [1091, 135] width 331 height 29
paste input "[URL]"
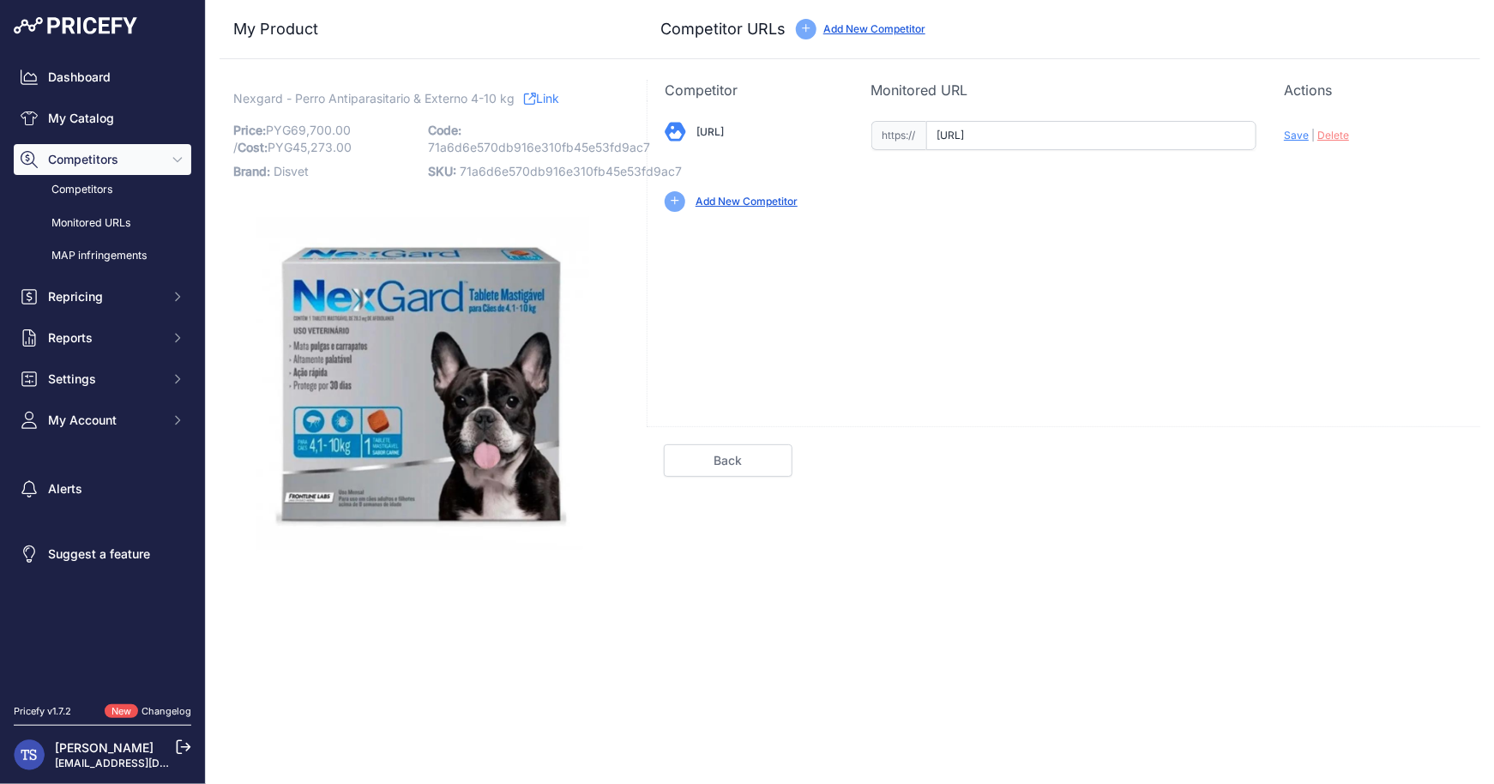
click at [1278, 131] on div "[URL] Valid Save" at bounding box center [1064, 164] width 833 height 129
click at [1288, 135] on span "Save" at bounding box center [1296, 135] width 25 height 13
type input "[URL]"
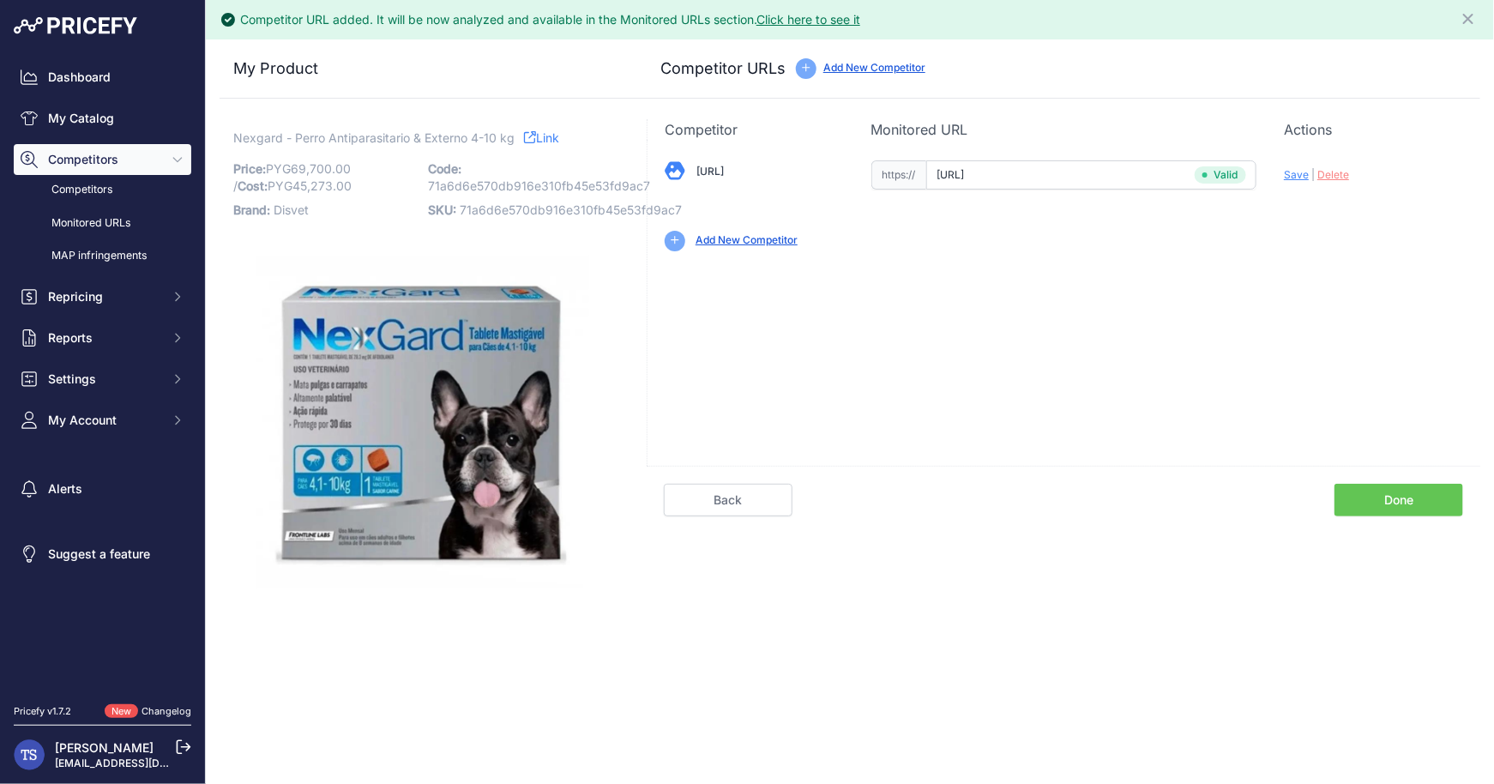
click at [1412, 484] on link "Done" at bounding box center [1399, 500] width 129 height 33
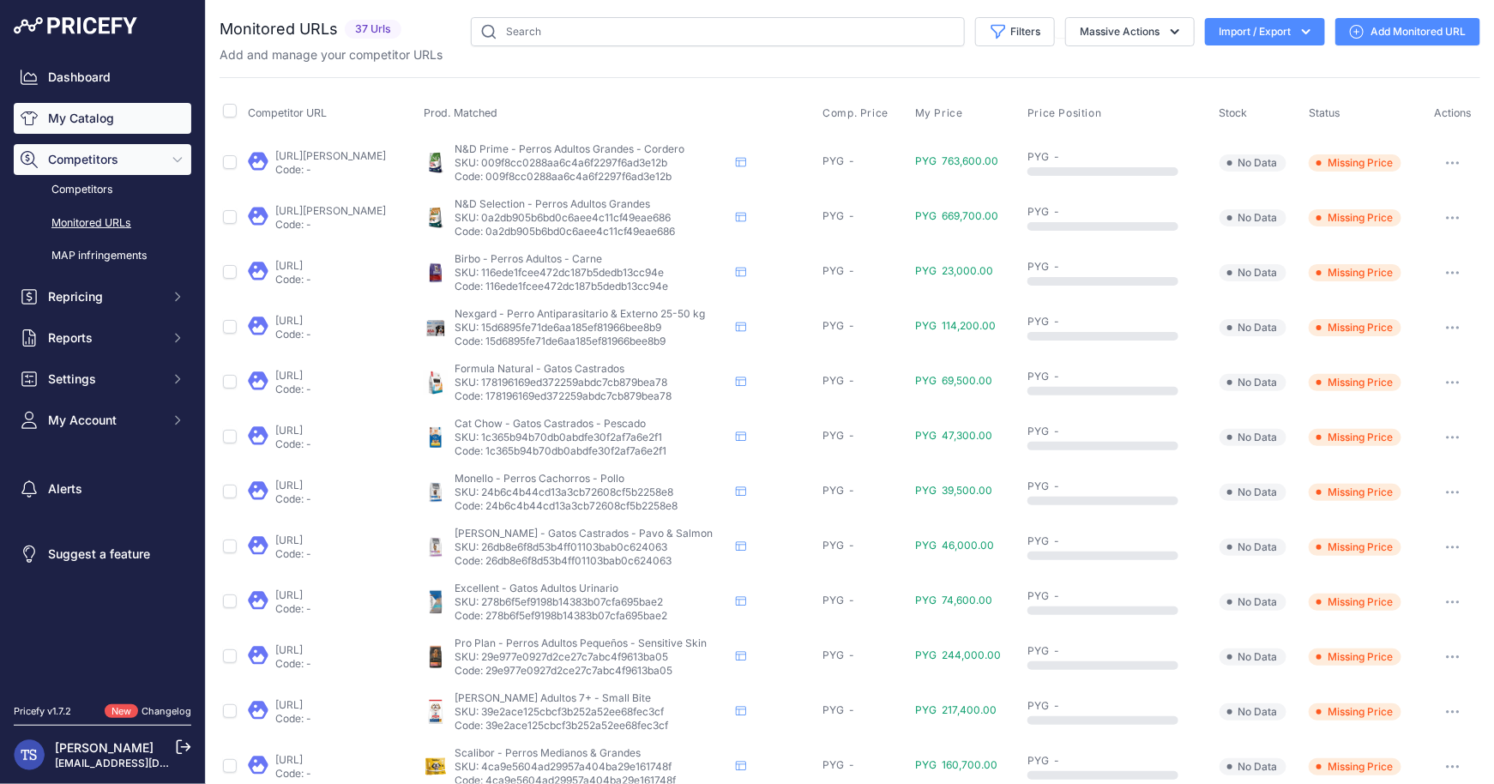
click at [99, 117] on link "My Catalog" at bounding box center [103, 118] width 178 height 31
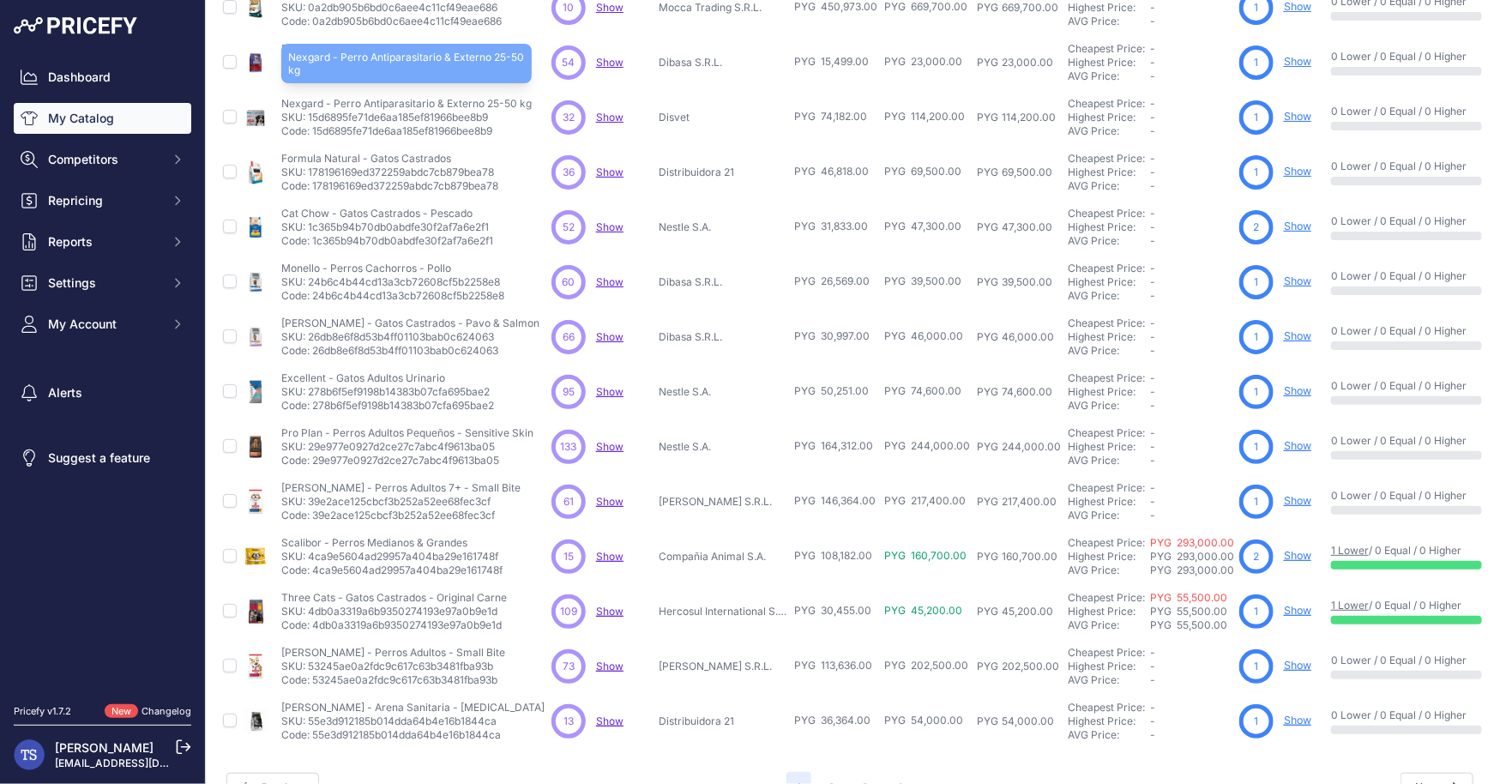
scroll to position [244, 0]
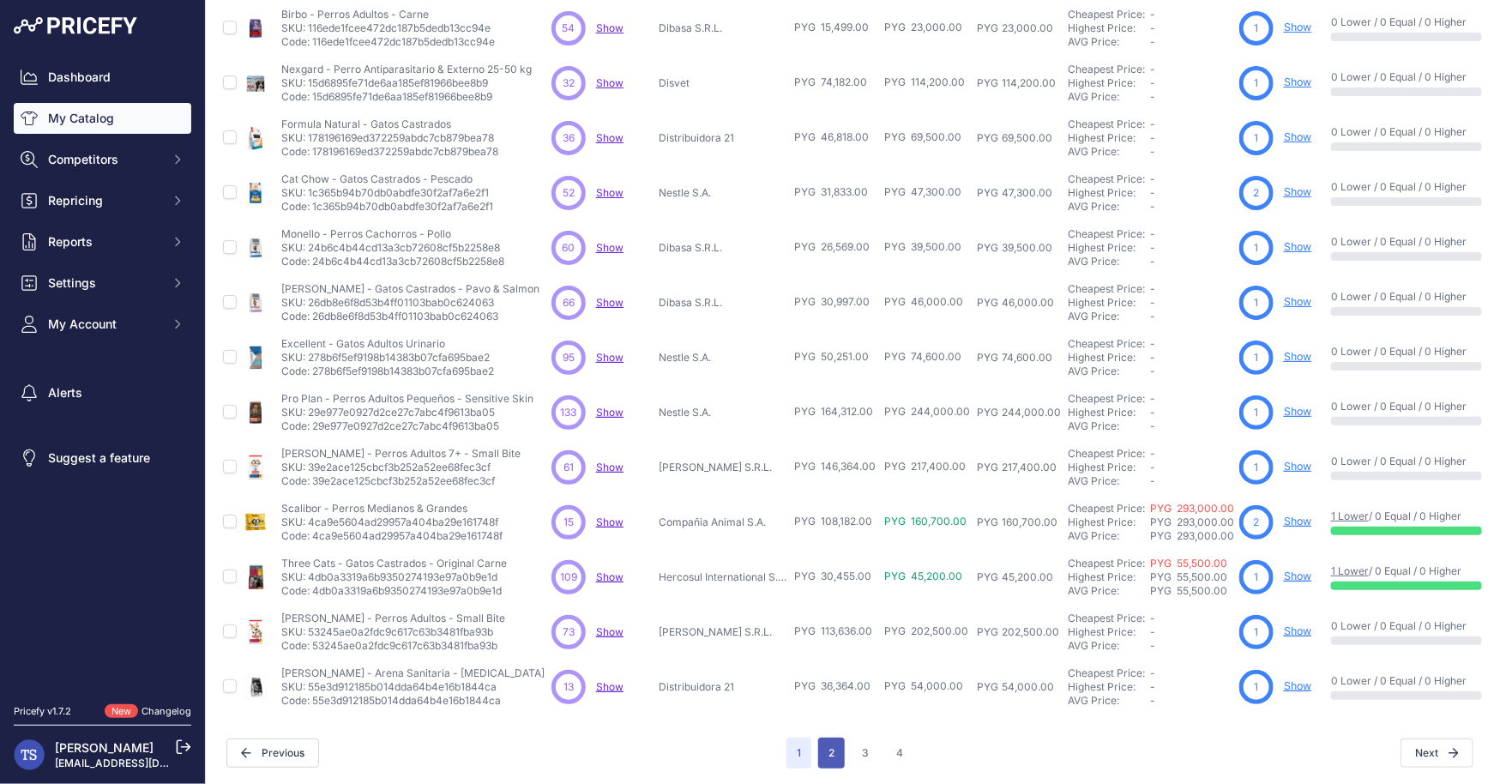
click at [844, 750] on button "2" at bounding box center [831, 753] width 27 height 31
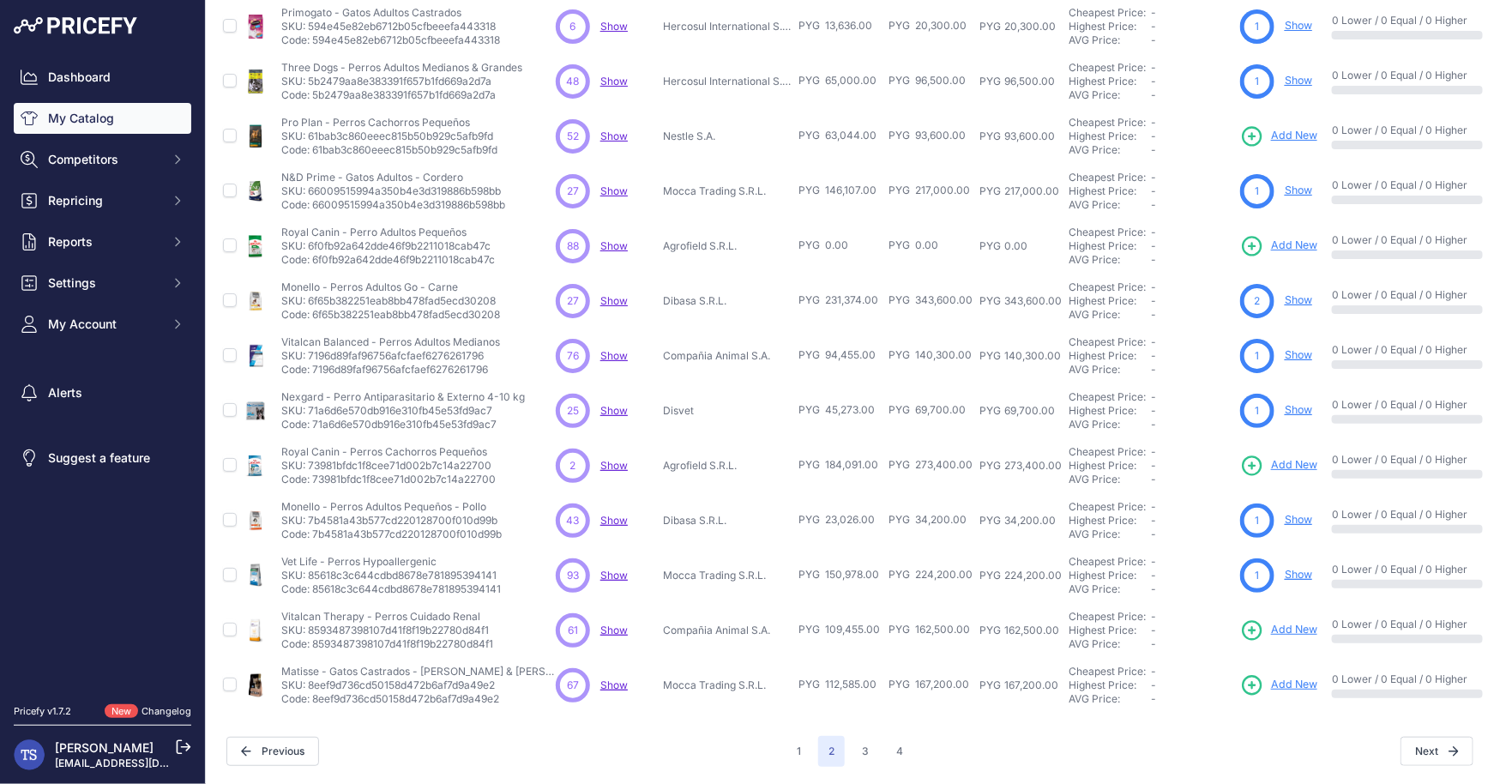
scroll to position [244, 0]
click at [867, 751] on button "3" at bounding box center [865, 753] width 27 height 31
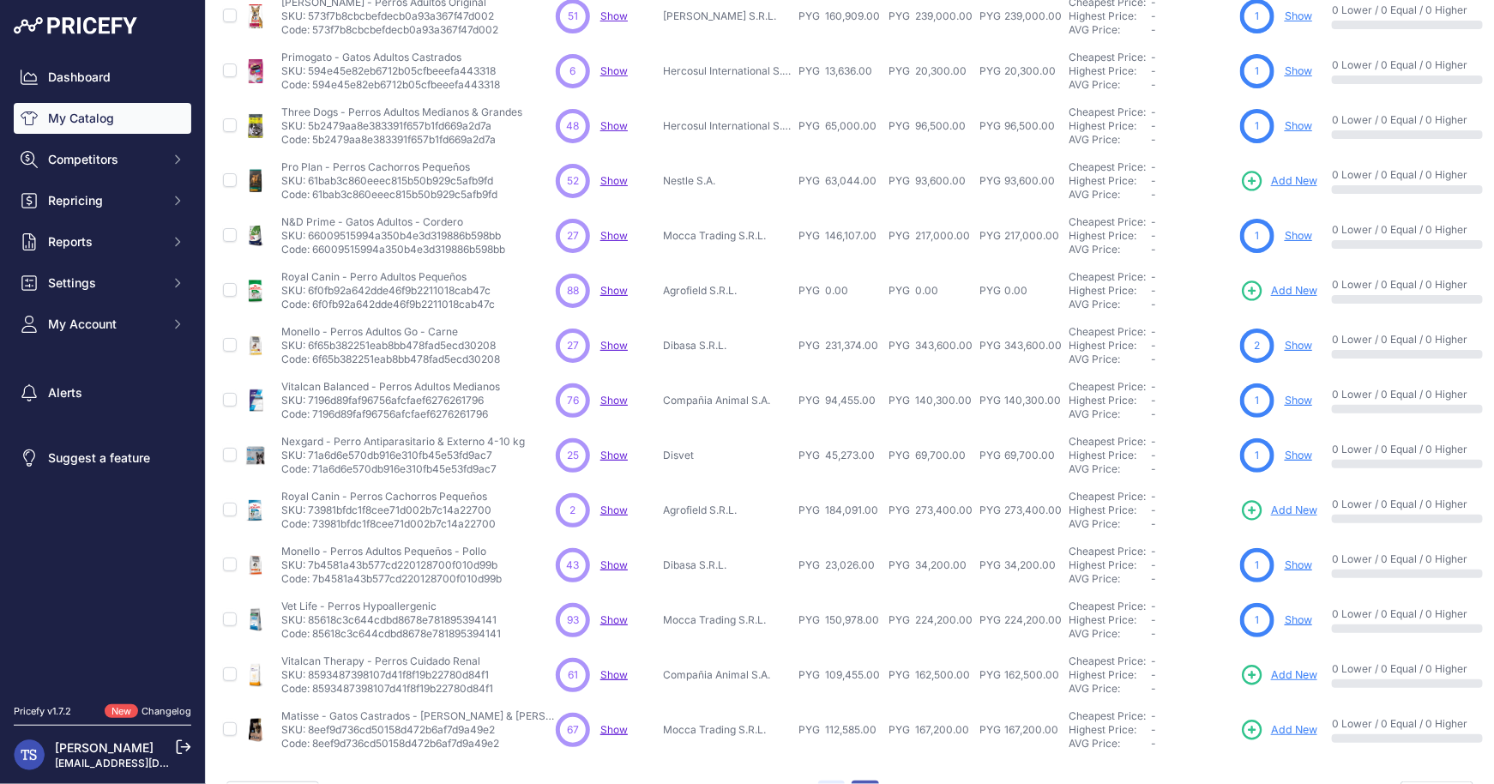
scroll to position [287, 0]
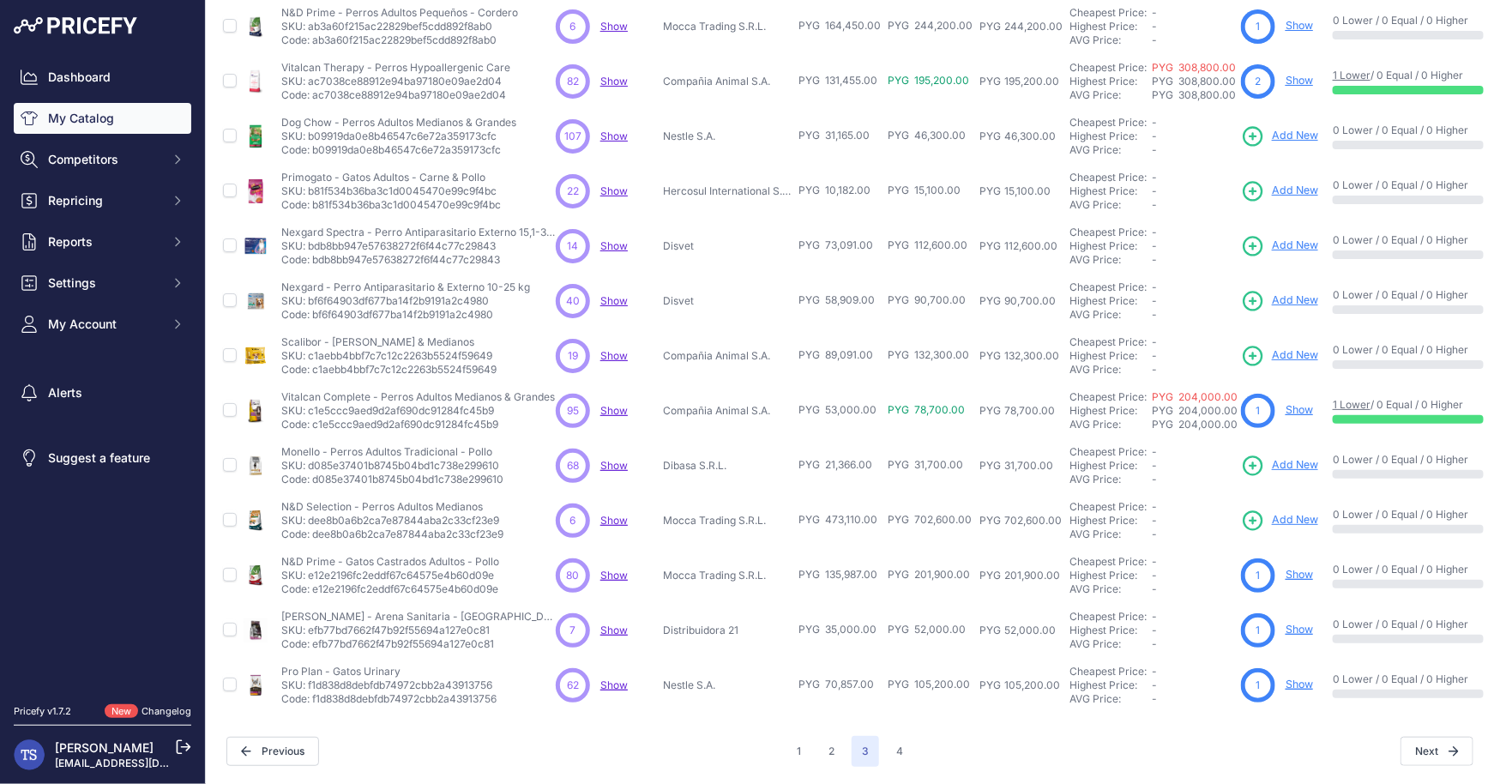
scroll to position [244, 0]
click at [827, 745] on button "2" at bounding box center [831, 753] width 27 height 31
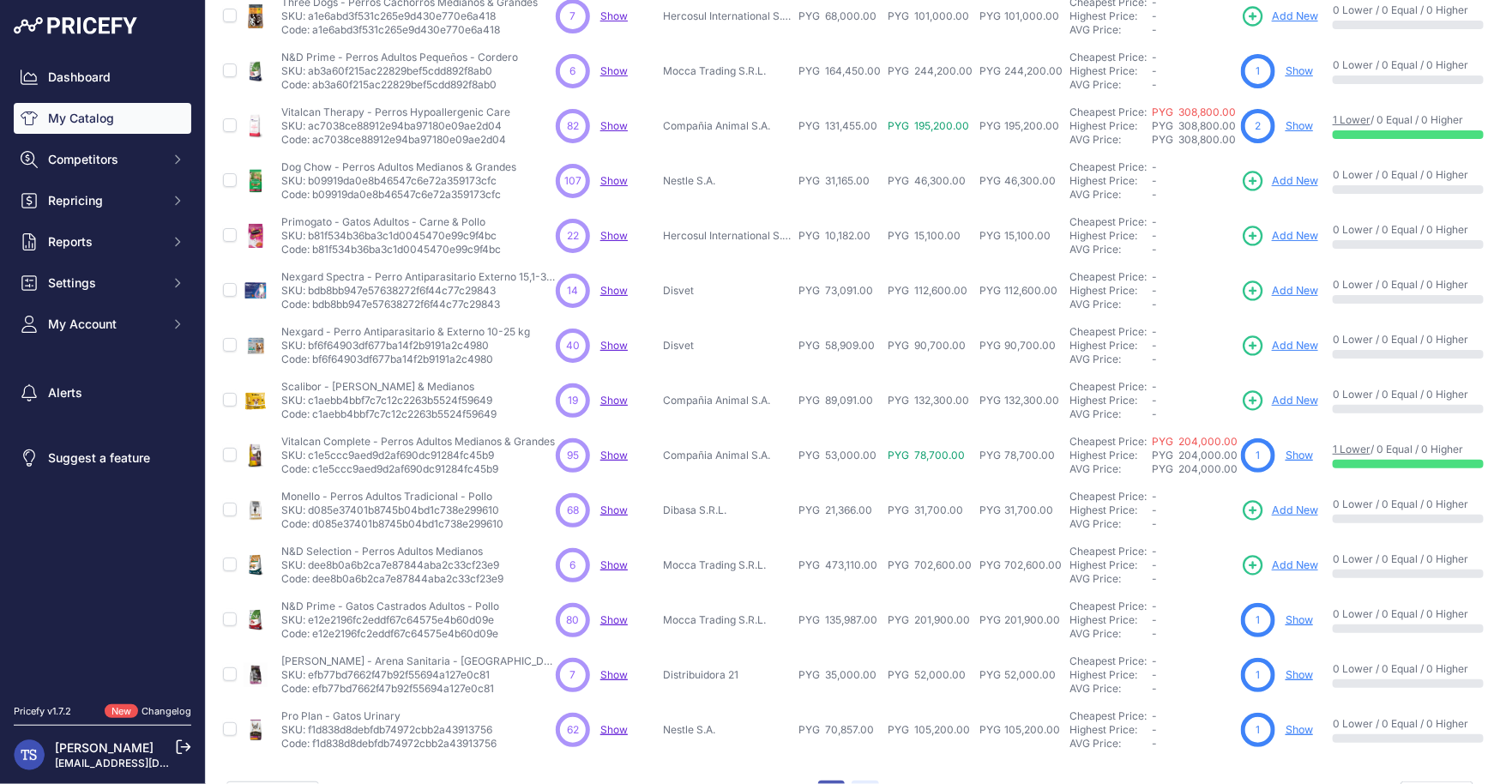
scroll to position [287, 0]
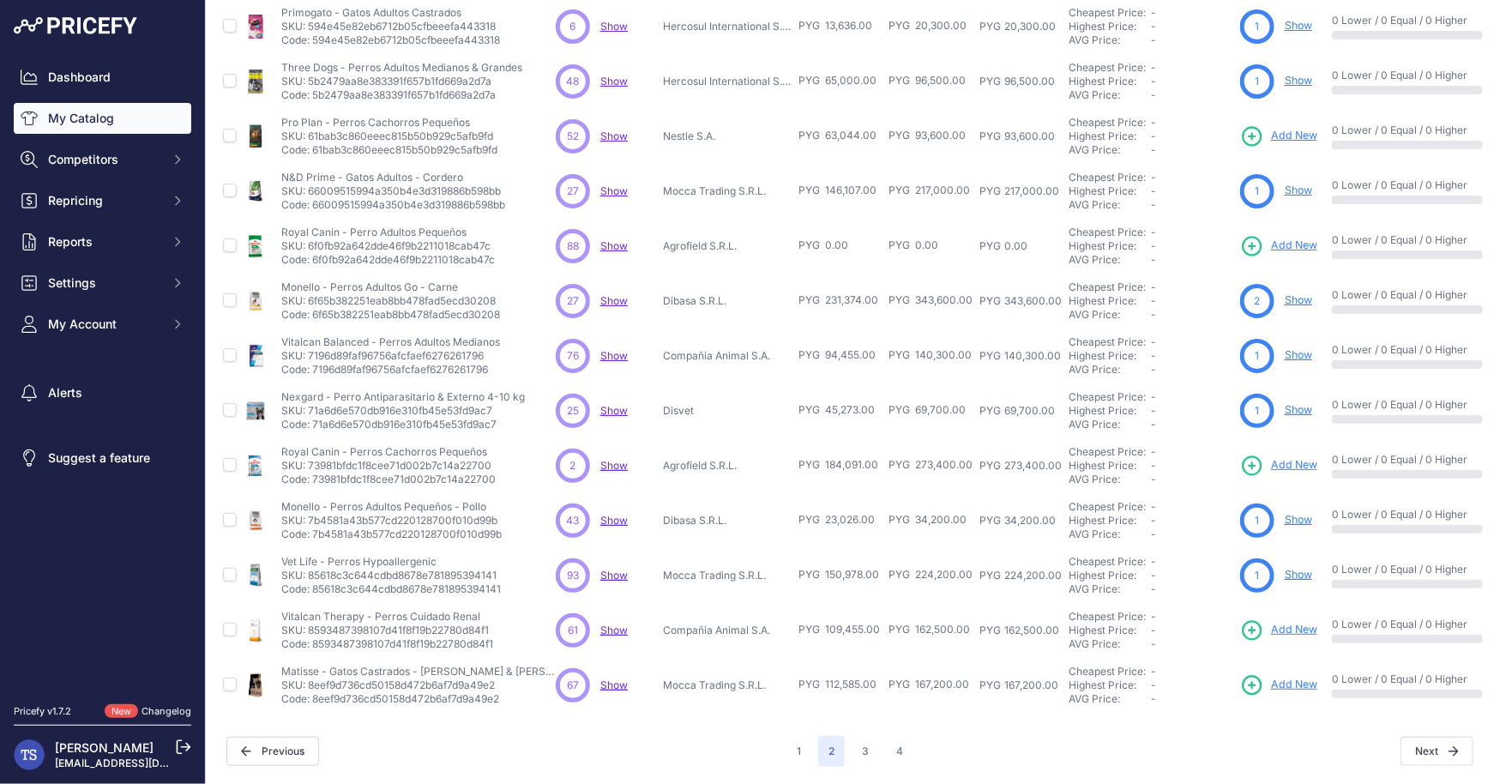
scroll to position [244, 0]
drag, startPoint x: 295, startPoint y: 455, endPoint x: 482, endPoint y: 456, distance: 187.0
click at [482, 456] on p "Royal Canin - Perros Cachorros Pequeños" at bounding box center [388, 454] width 214 height 14
click at [1287, 466] on span "Add New" at bounding box center [1294, 467] width 46 height 16
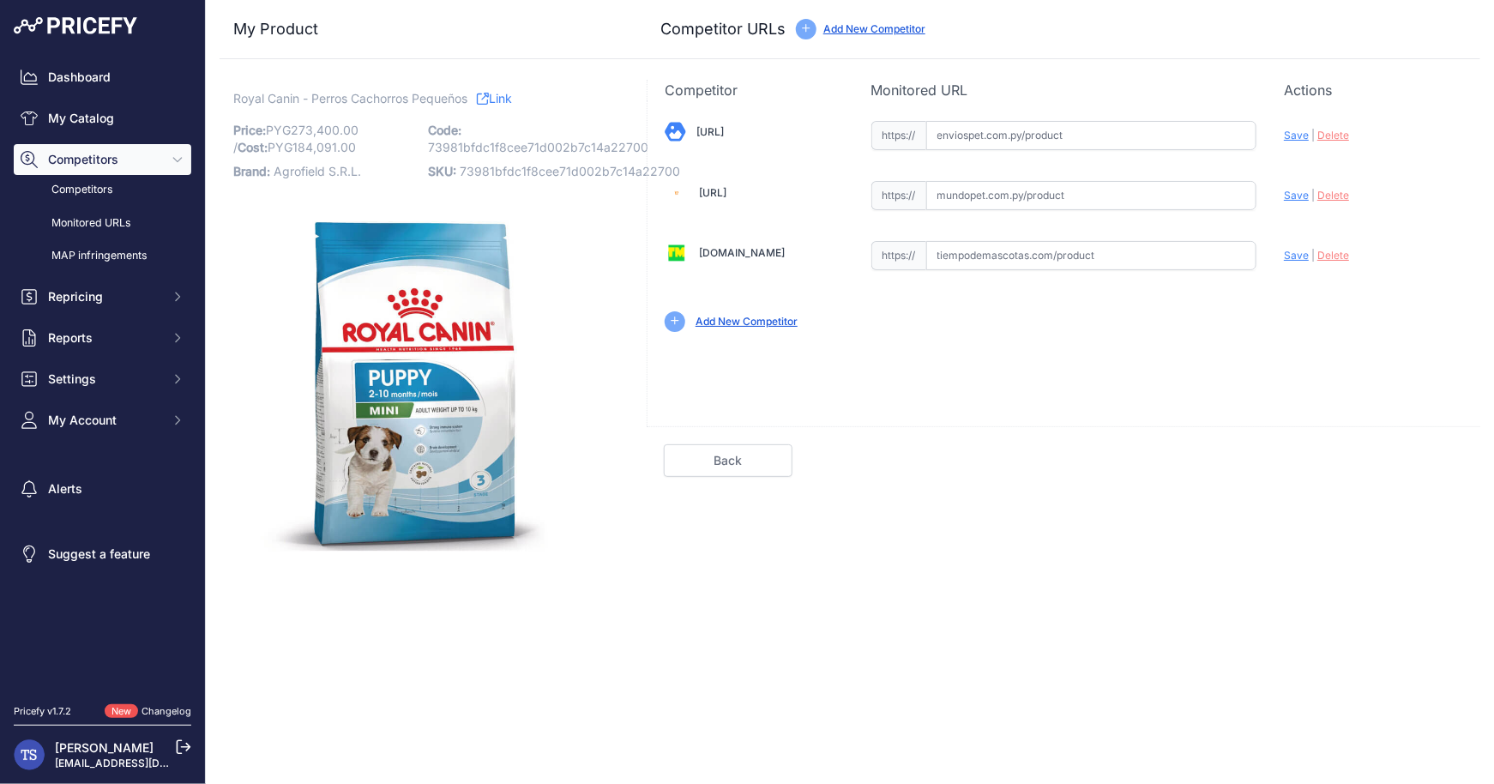
click at [990, 134] on input "text" at bounding box center [1091, 135] width 331 height 29
paste input "[URL]"
click at [1301, 138] on span "Save" at bounding box center [1296, 135] width 25 height 13
type input "[URL]"
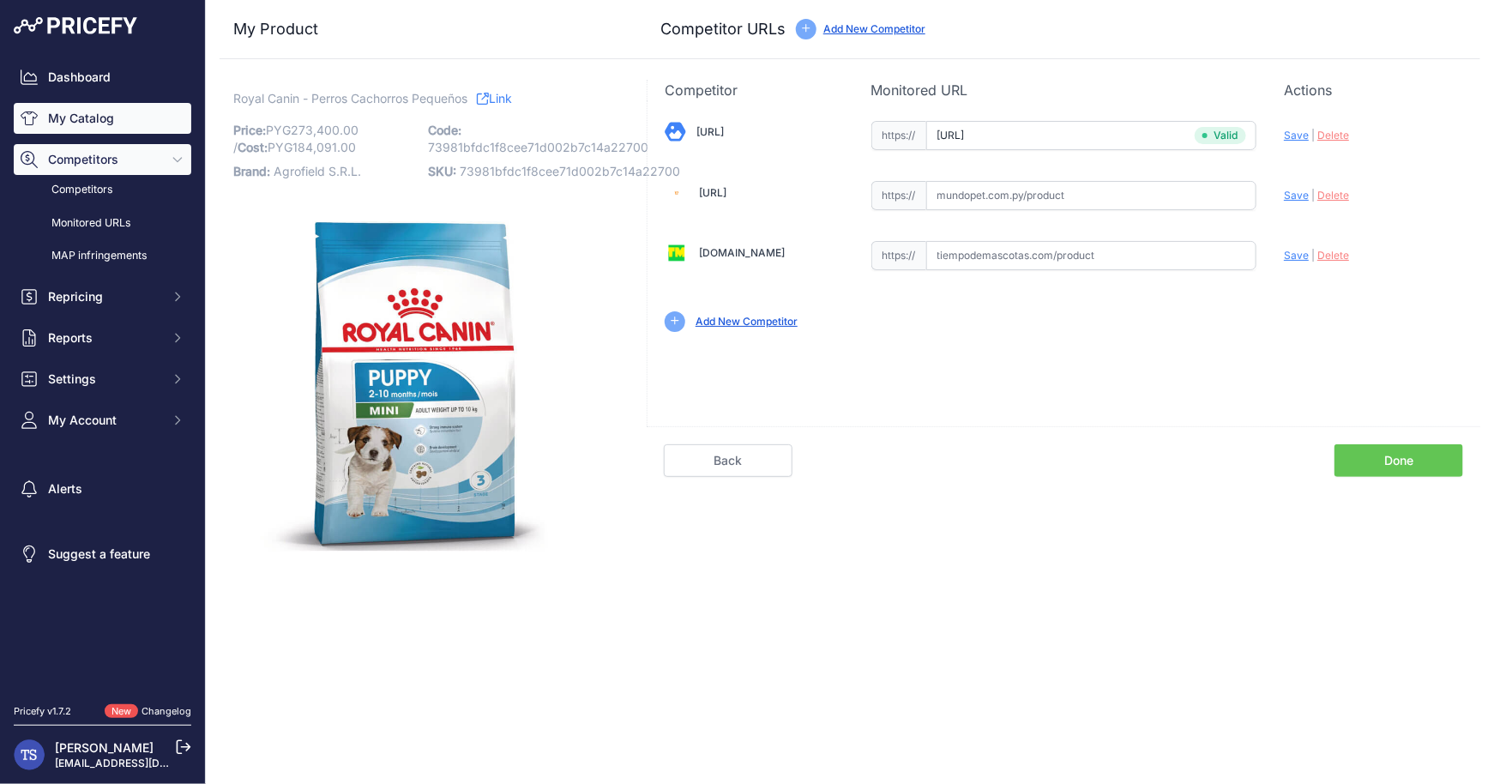
click at [95, 117] on link "My Catalog" at bounding box center [103, 118] width 178 height 31
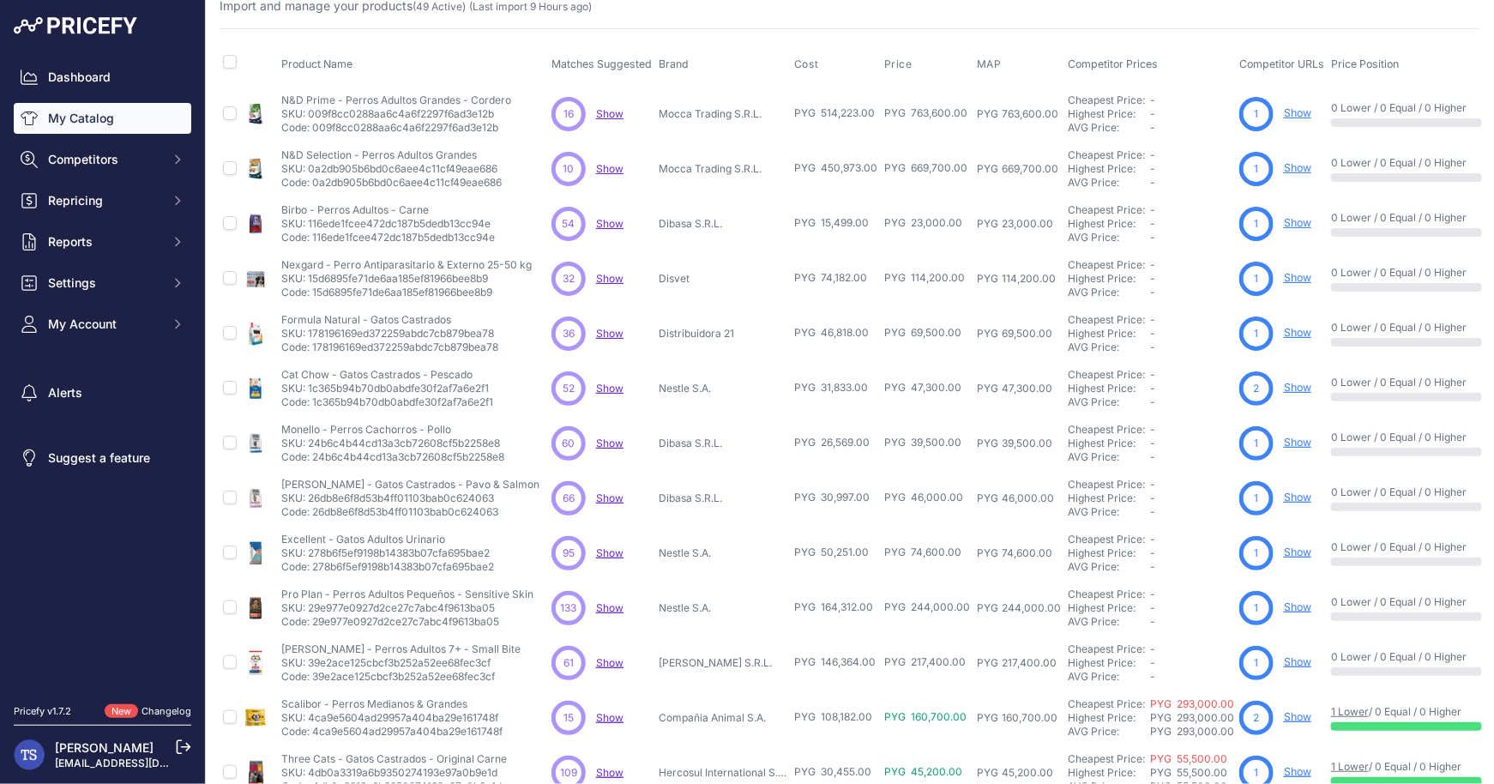
scroll to position [244, 0]
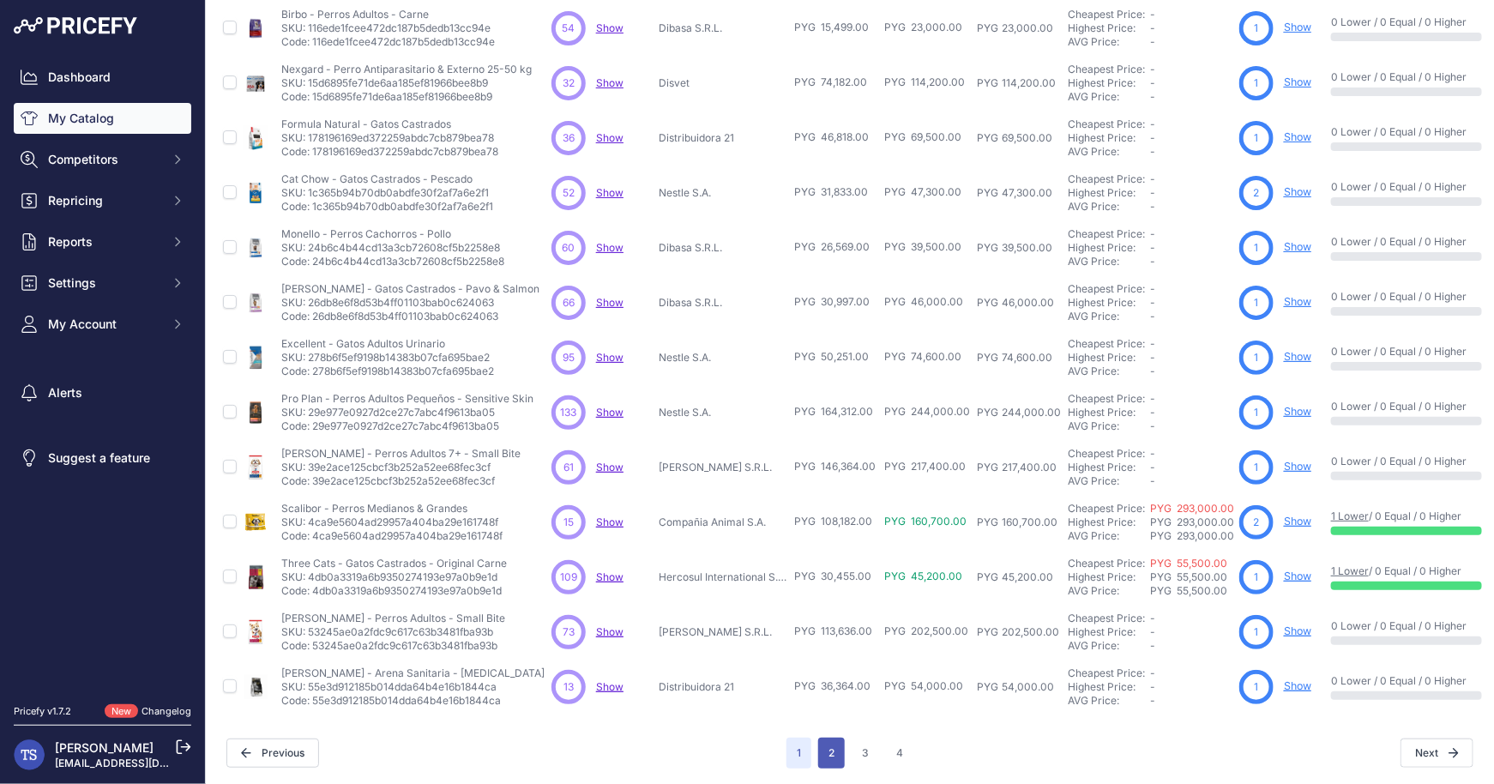
click at [830, 742] on button "2" at bounding box center [831, 753] width 27 height 31
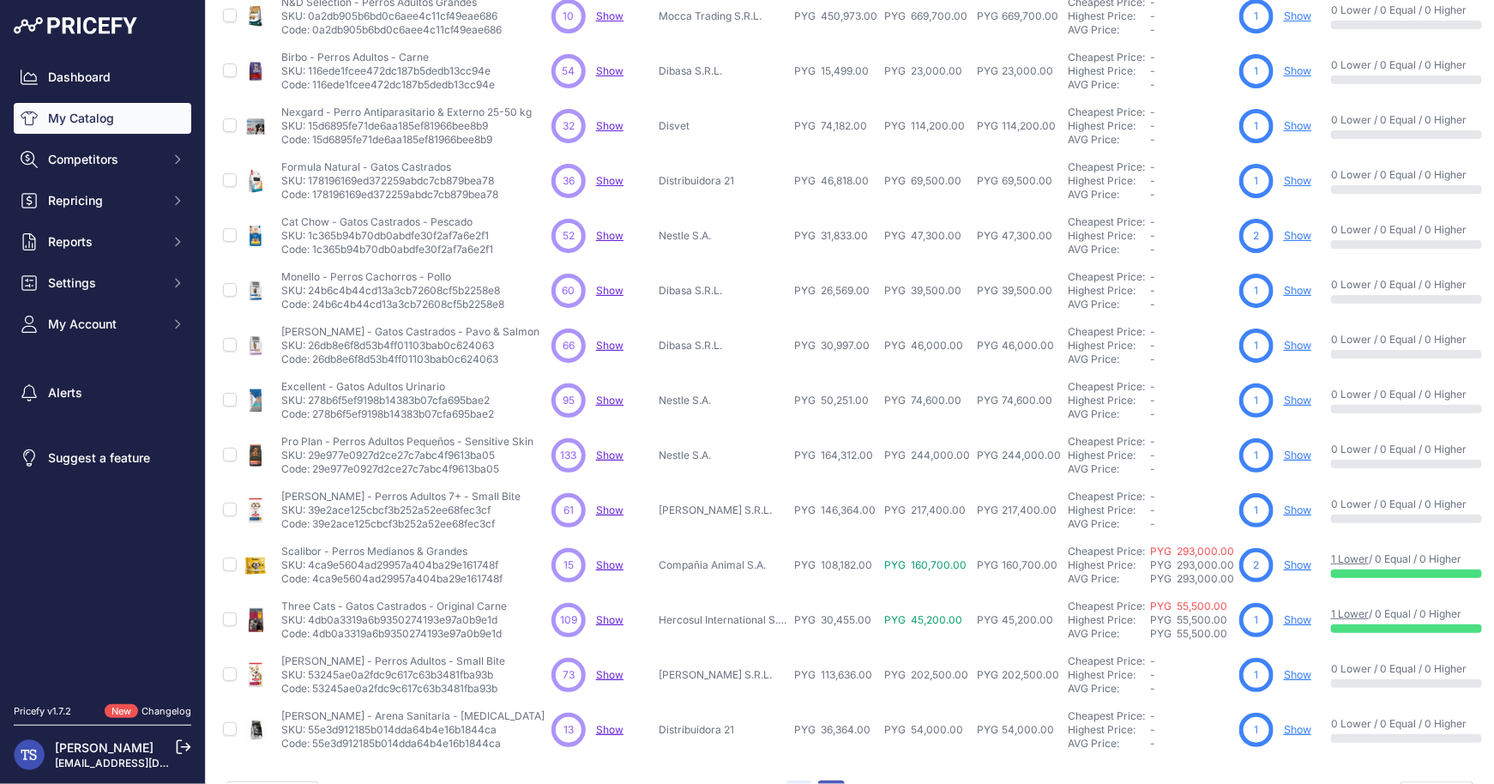
scroll to position [287, 0]
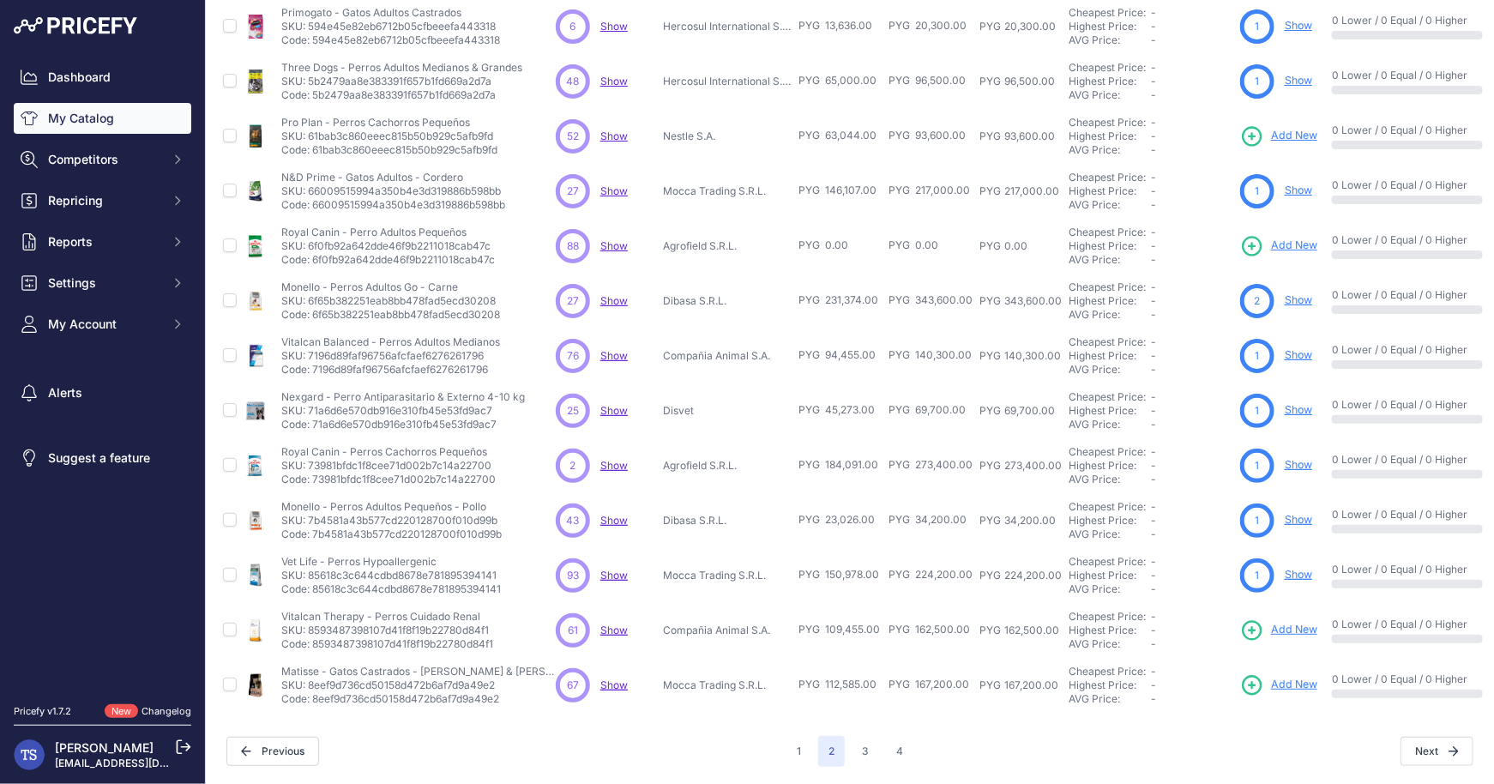
scroll to position [244, 0]
drag, startPoint x: 290, startPoint y: 232, endPoint x: 473, endPoint y: 231, distance: 182.7
click at [473, 231] on p "Royal Canin - Perro Adultos Pequeños" at bounding box center [388, 234] width 214 height 14
click at [871, 744] on button "3" at bounding box center [865, 753] width 27 height 31
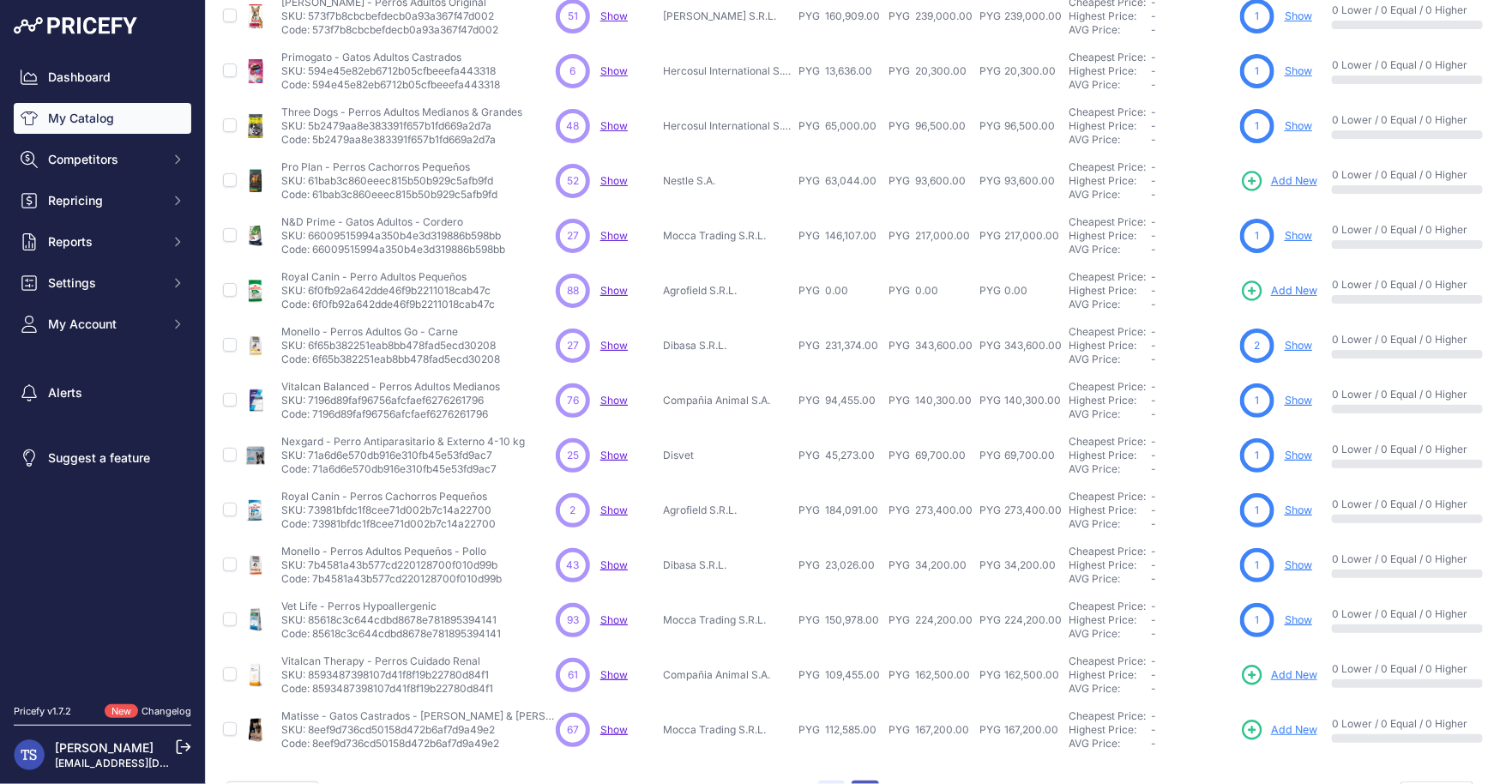
scroll to position [287, 0]
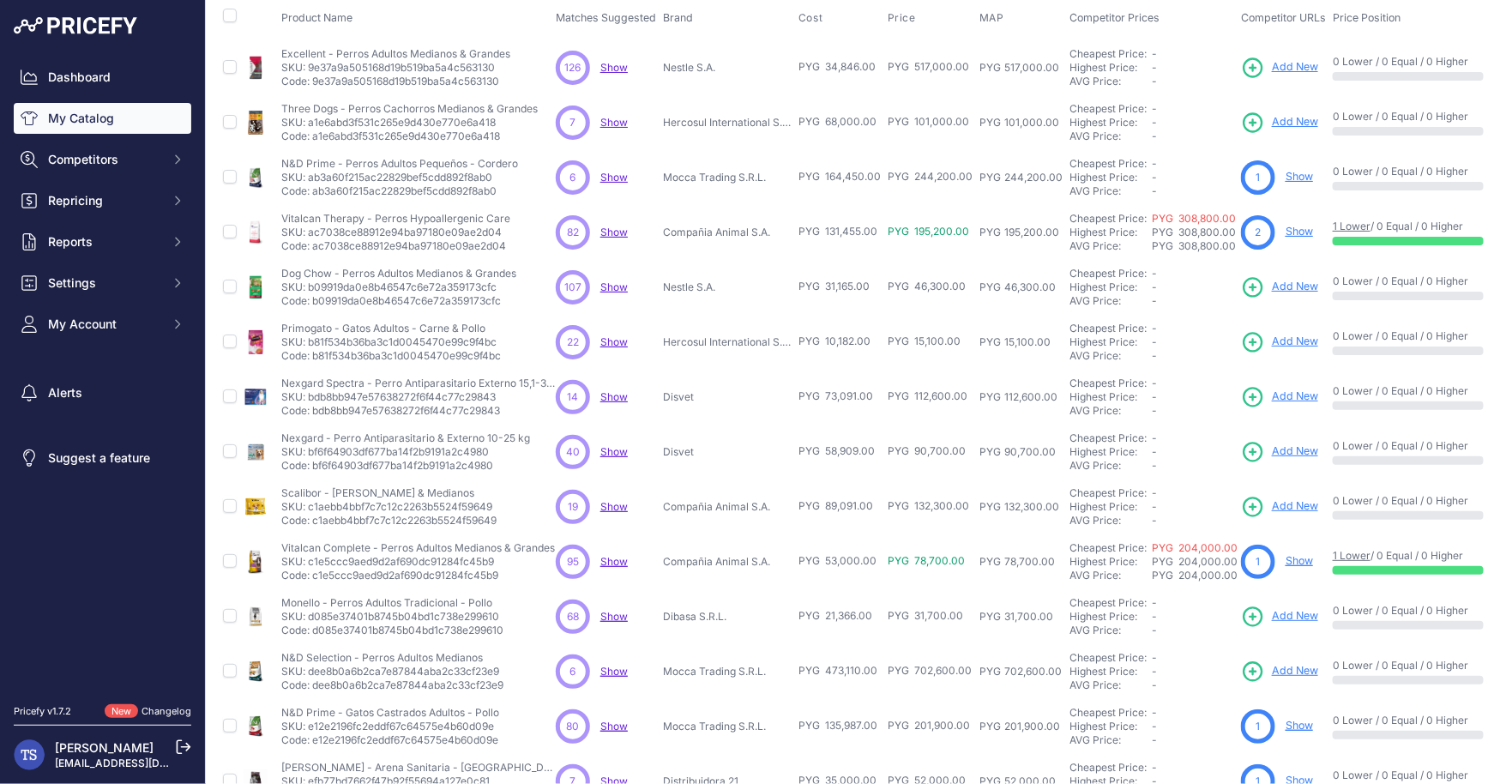
scroll to position [244, 0]
